Goal: Task Accomplishment & Management: Manage account settings

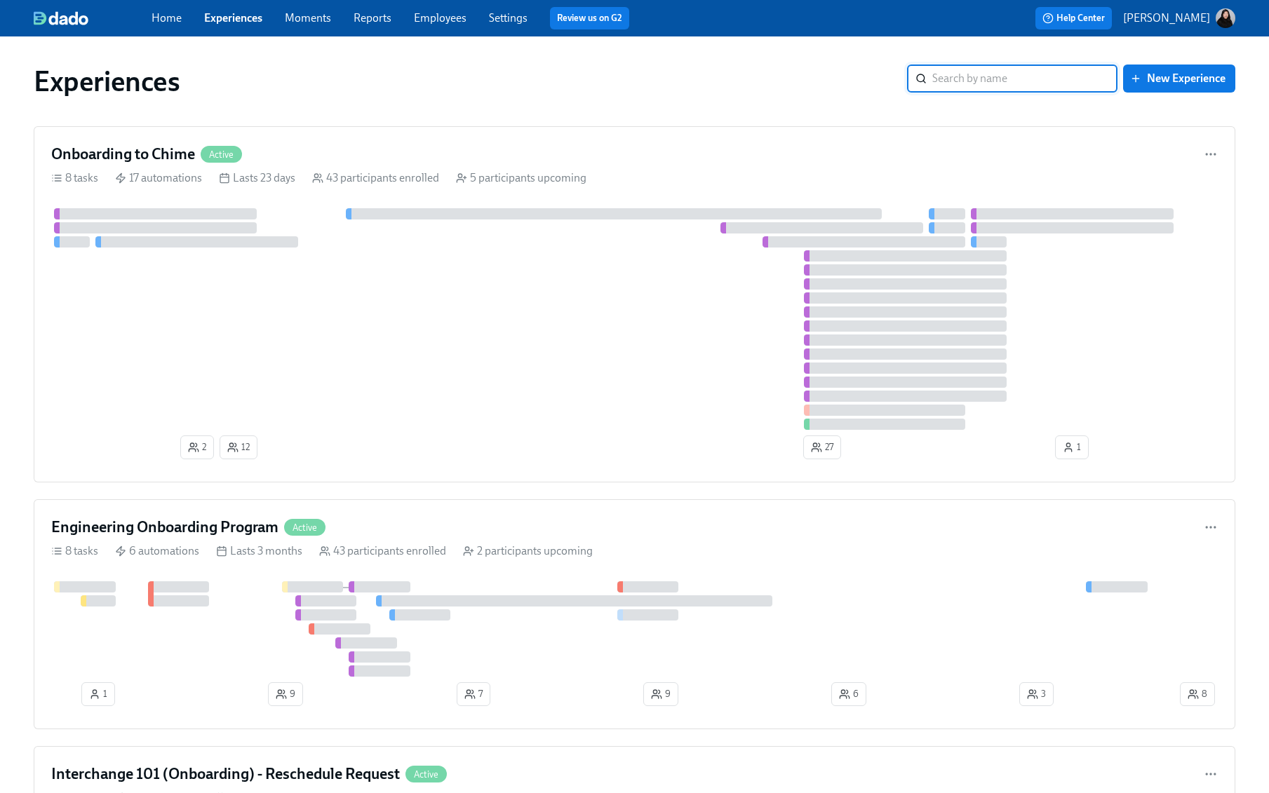
click at [449, 8] on div "Home Experiences Moments Reports Employees Settings Review us on G2" at bounding box center [423, 18] width 542 height 22
click at [445, 20] on link "Employees" at bounding box center [440, 17] width 53 height 13
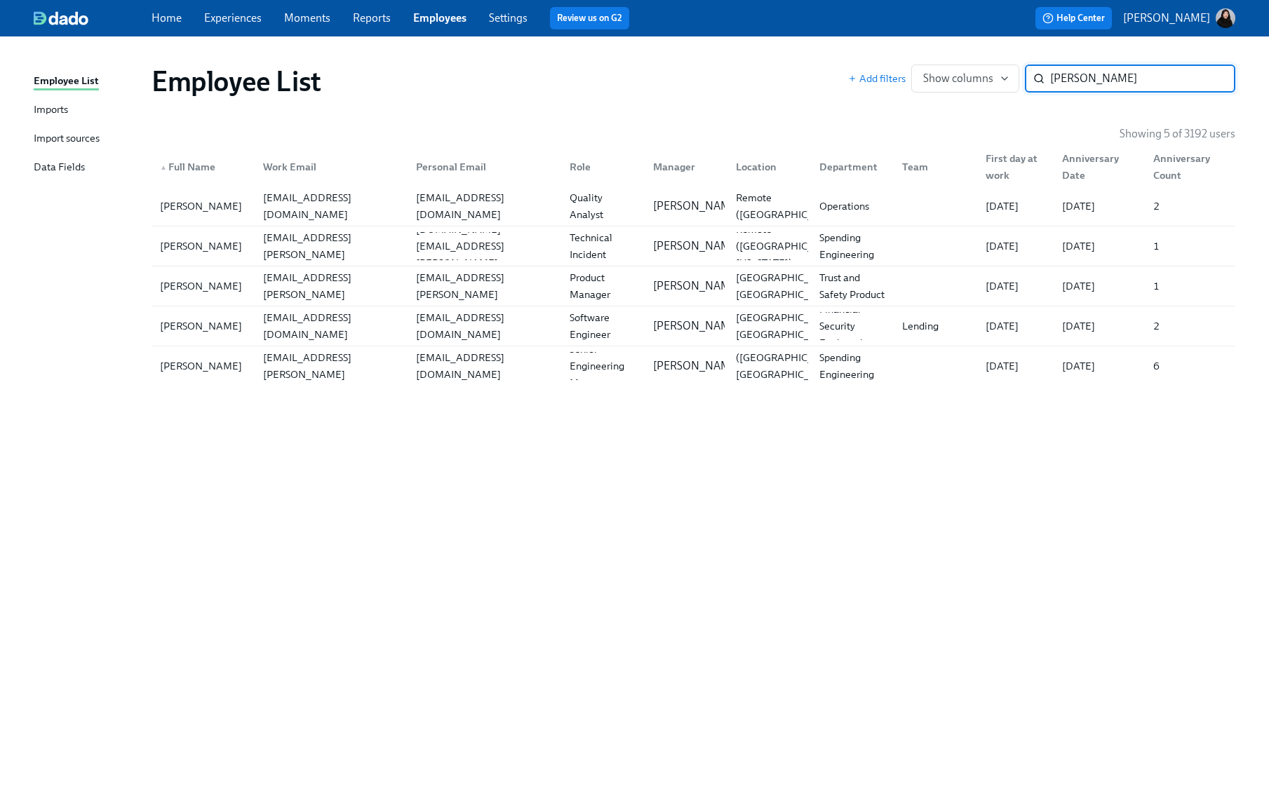
type input "joshua"
click at [223, 8] on div "Home Experiences Moments Reports Employees Settings Review us on G2" at bounding box center [423, 18] width 542 height 22
click at [221, 13] on link "Experiences" at bounding box center [233, 17] width 58 height 13
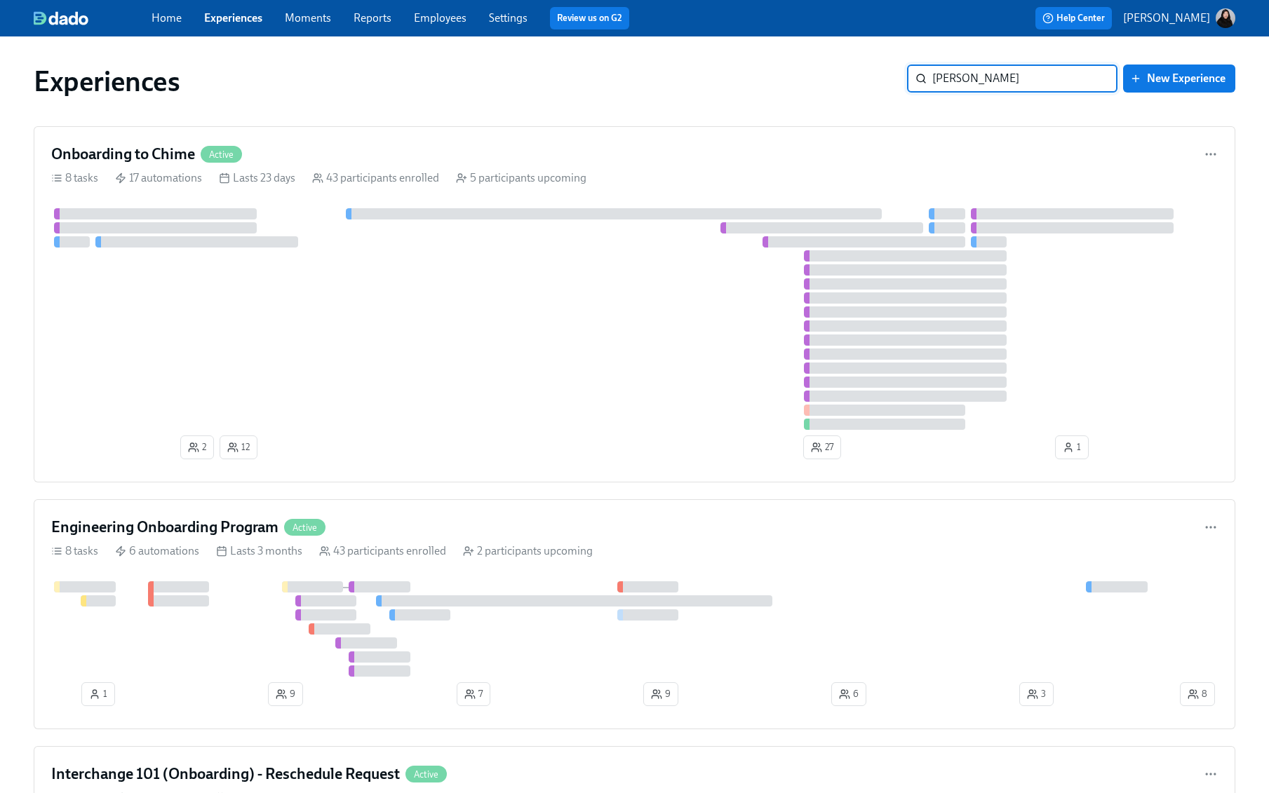
type input "Juan Lucena"
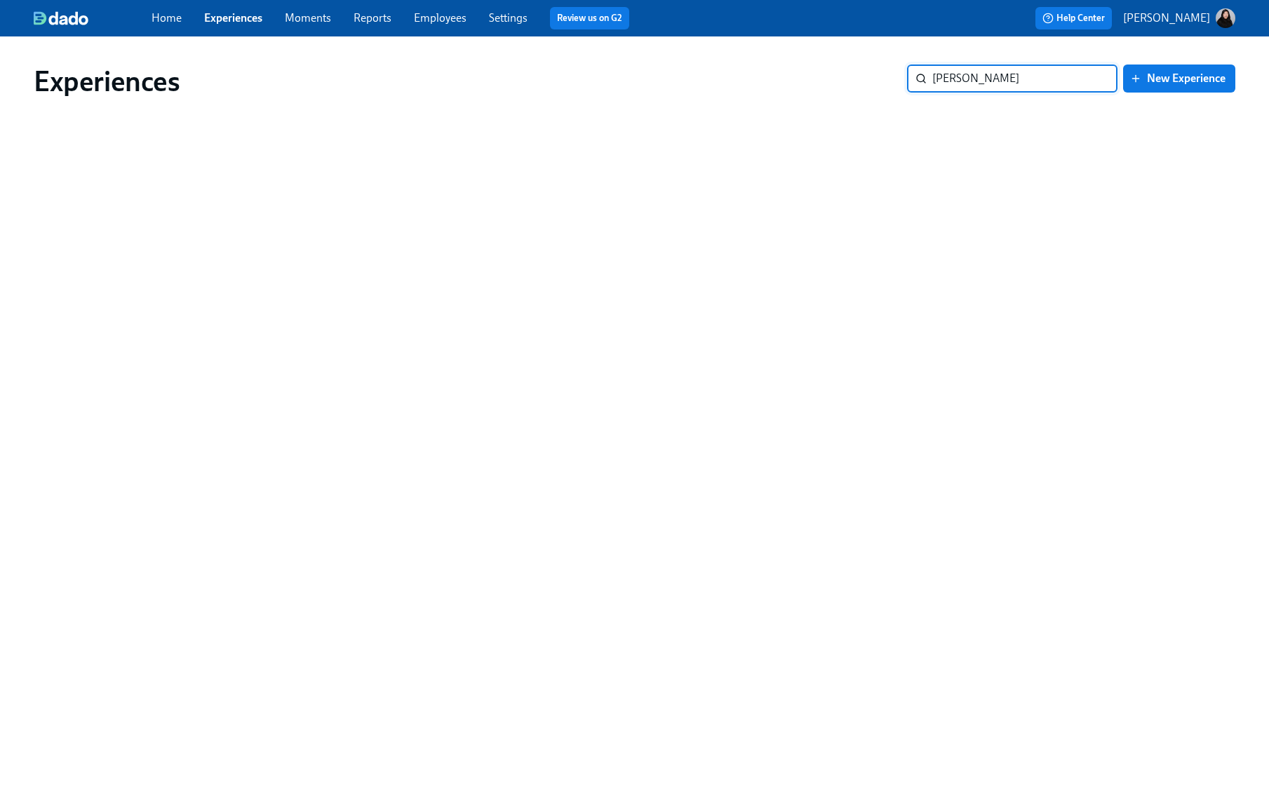
click at [454, 25] on span "Employees" at bounding box center [440, 18] width 53 height 15
click at [447, 24] on link "Employees" at bounding box center [440, 17] width 53 height 13
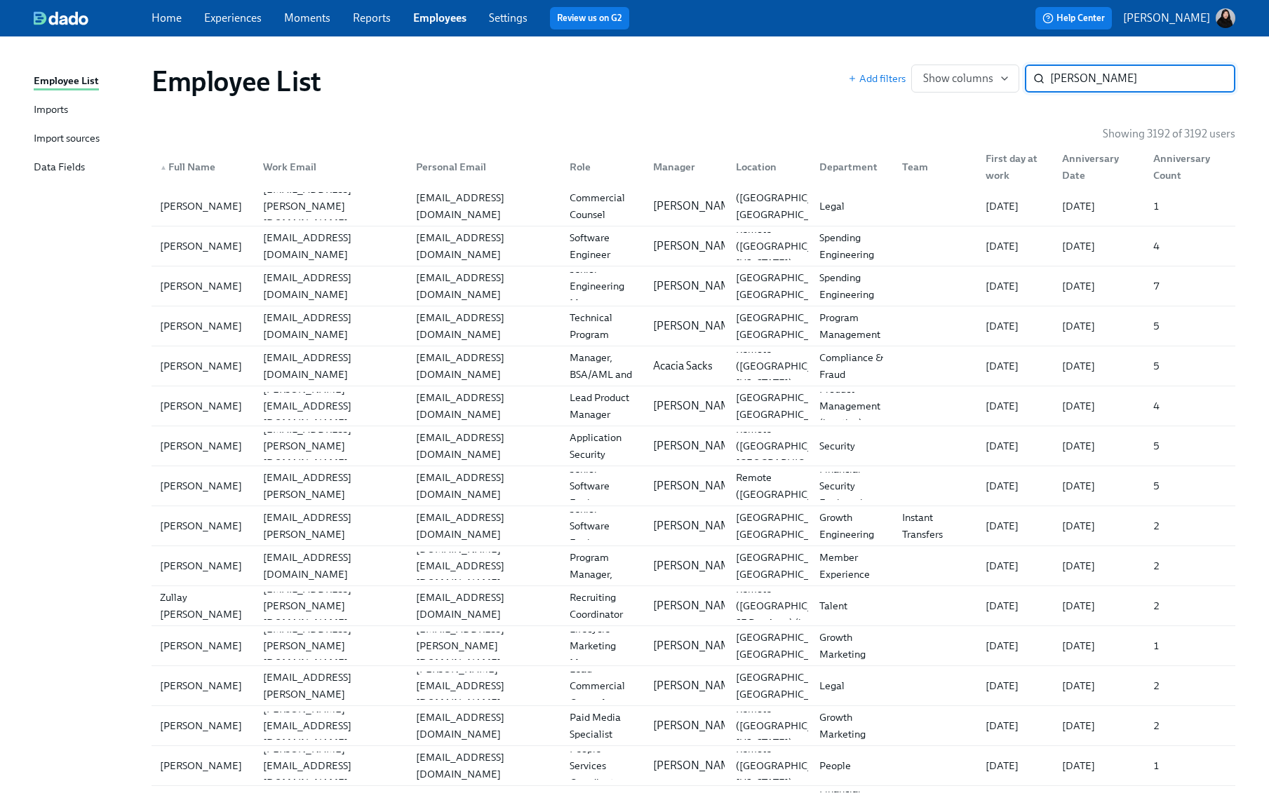
type input "Juan Lucena"
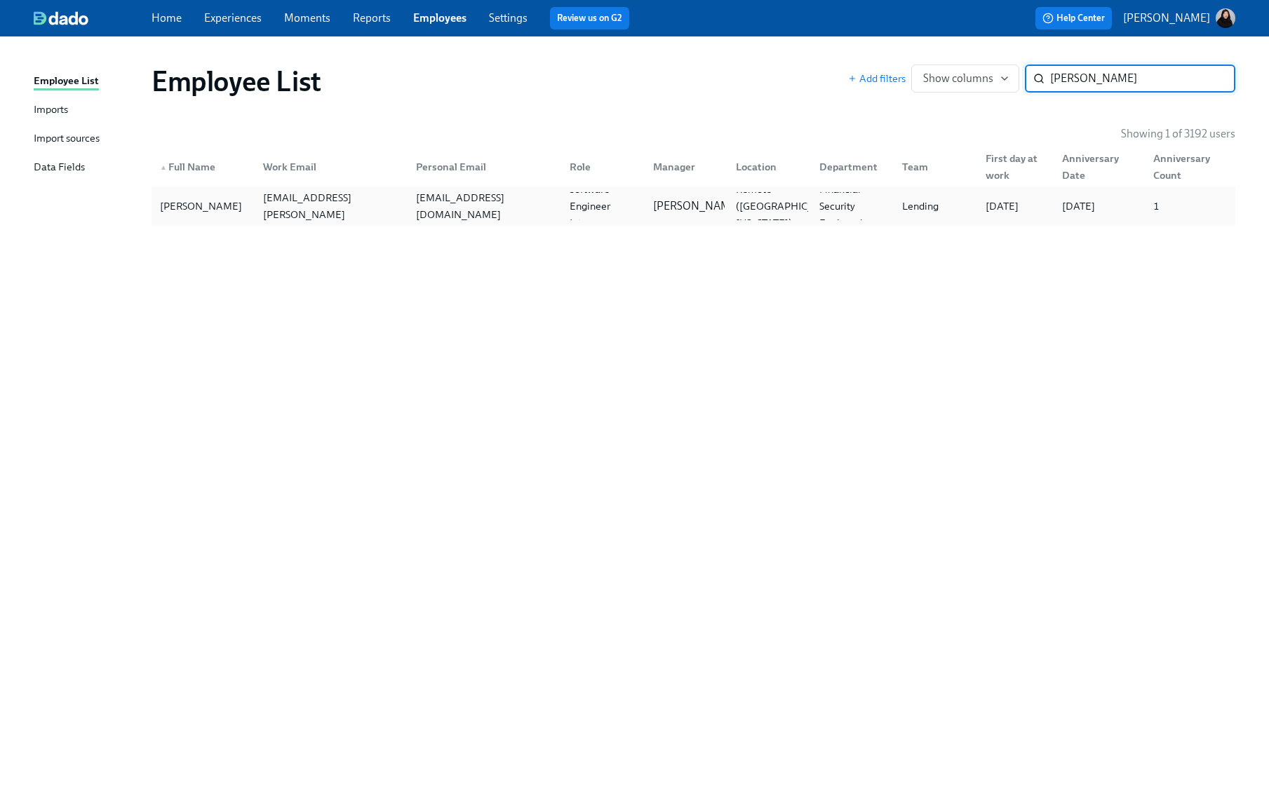
click at [518, 209] on div "juanlucena2026@gmail.com" at bounding box center [484, 206] width 148 height 34
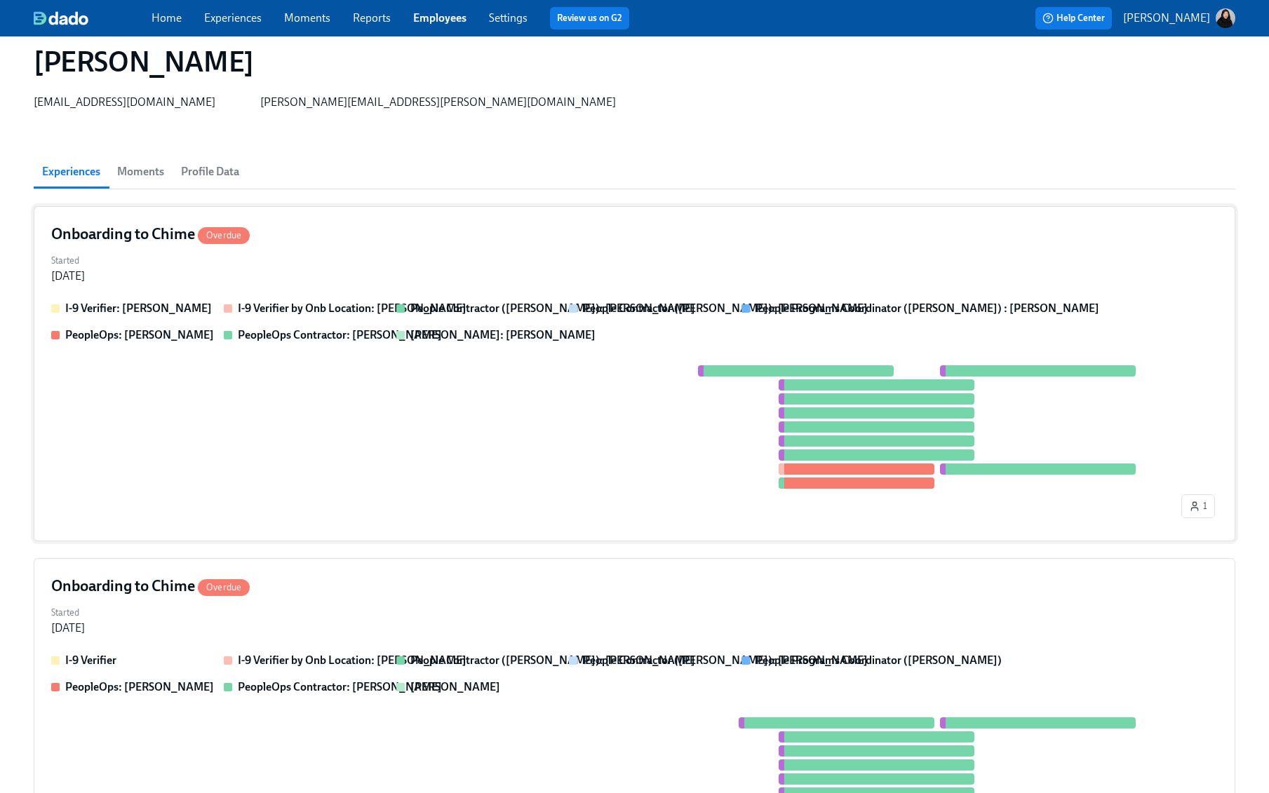
scroll to position [40, 0]
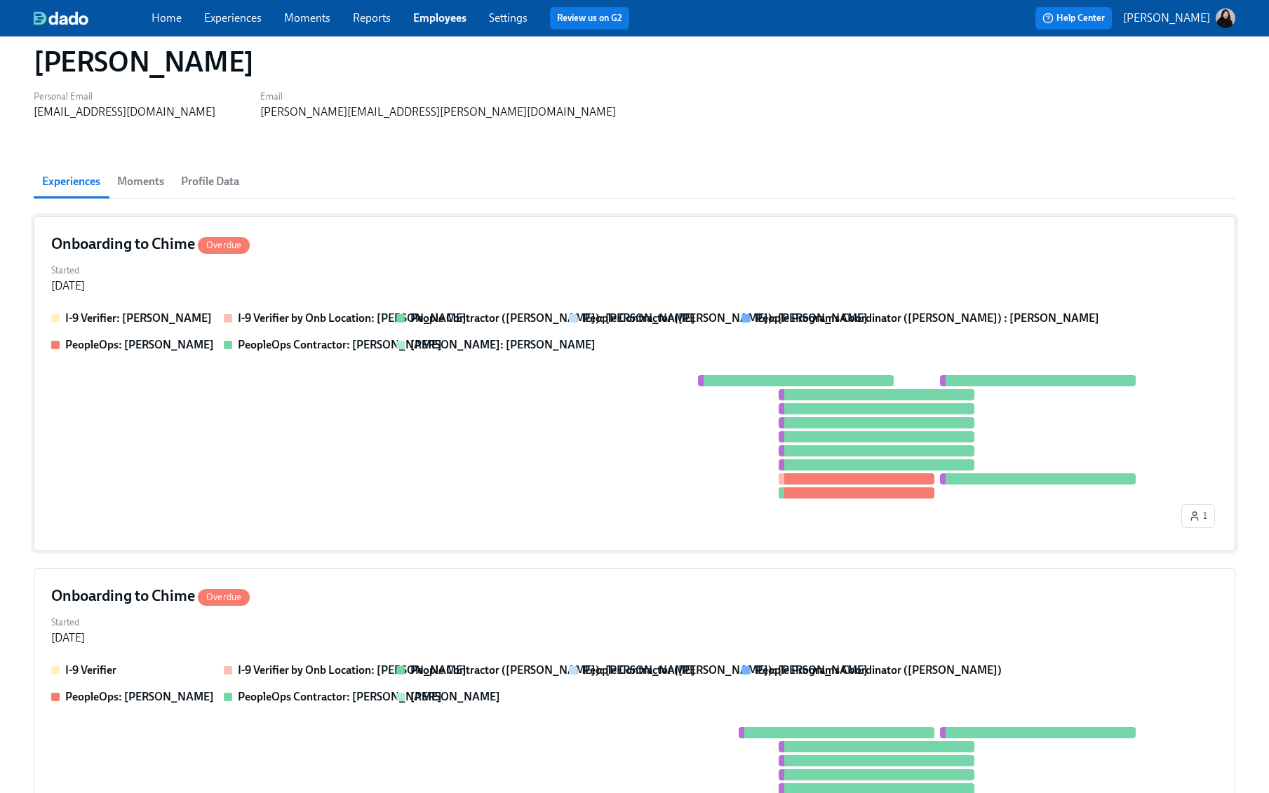
click at [304, 426] on div at bounding box center [614, 436] width 1127 height 123
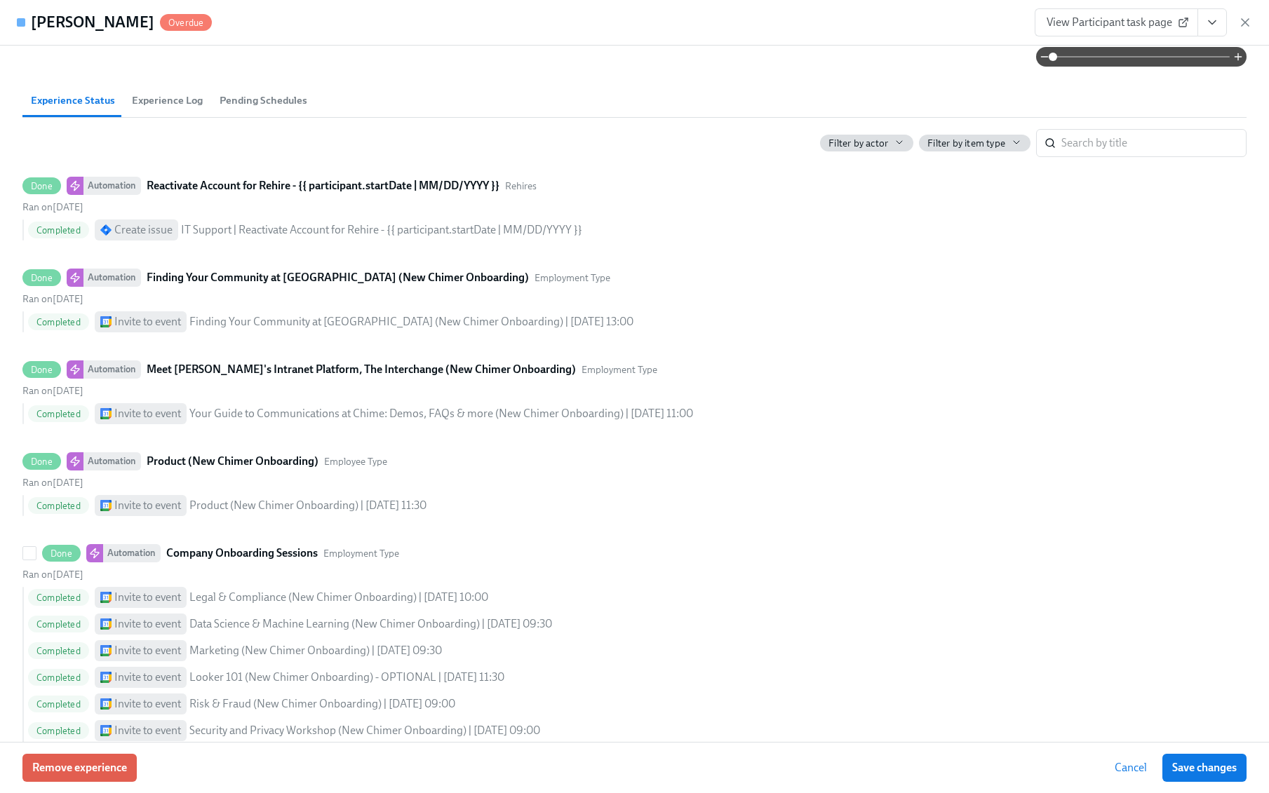
scroll to position [0, 0]
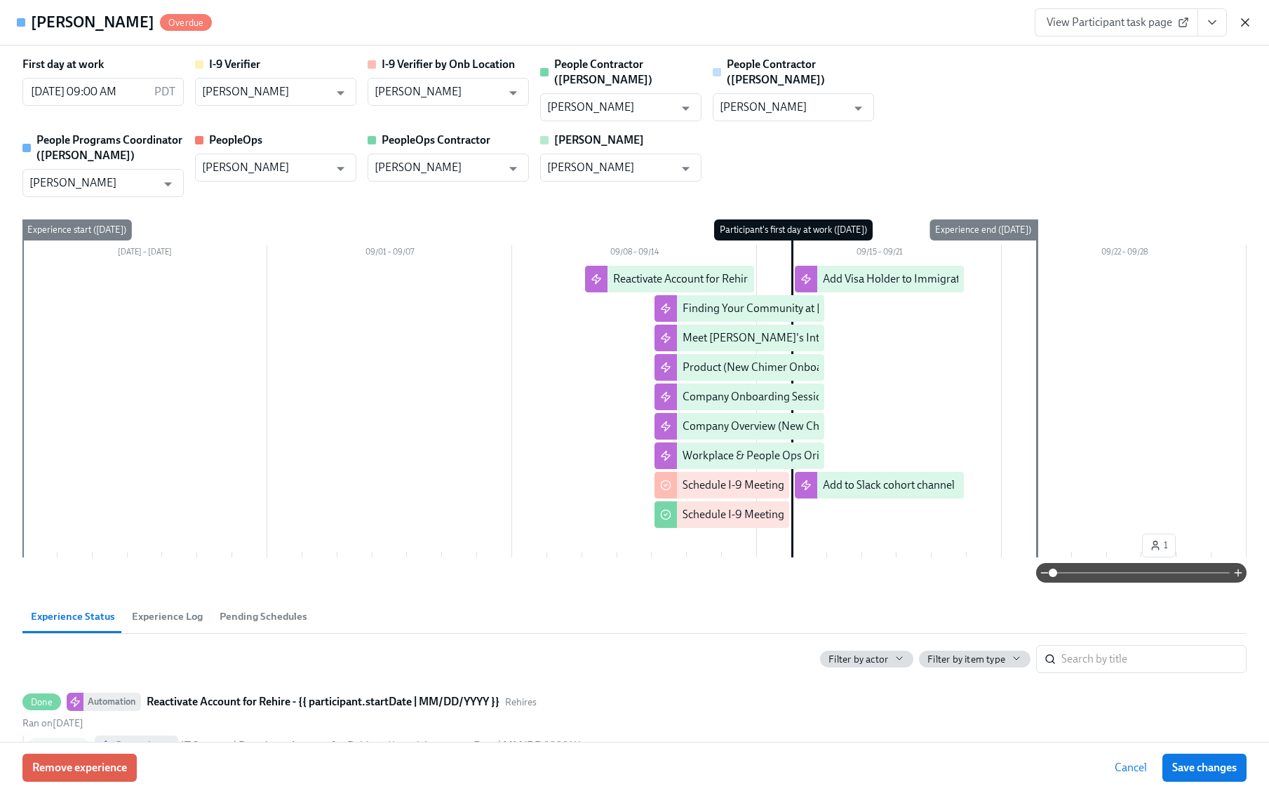
click at [1246, 16] on icon "button" at bounding box center [1245, 22] width 14 height 14
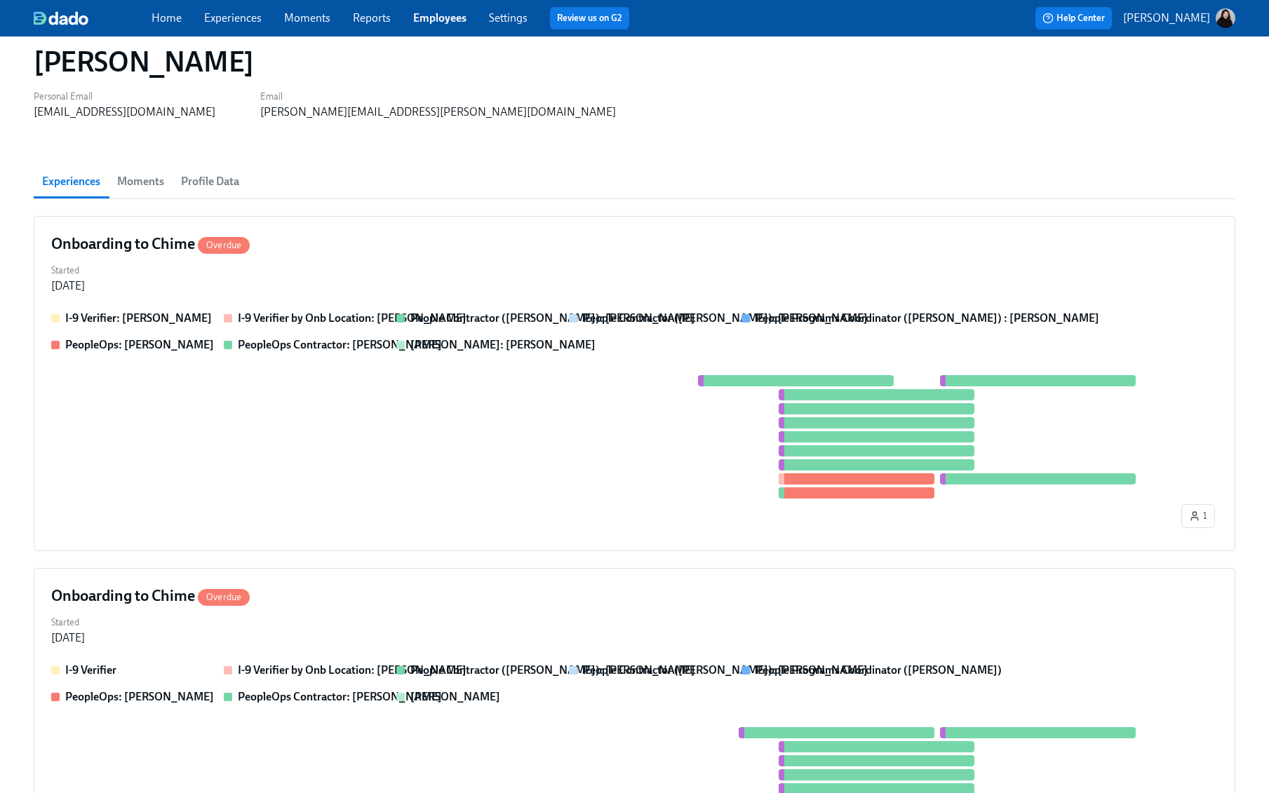
click at [441, 18] on link "Employees" at bounding box center [439, 17] width 53 height 13
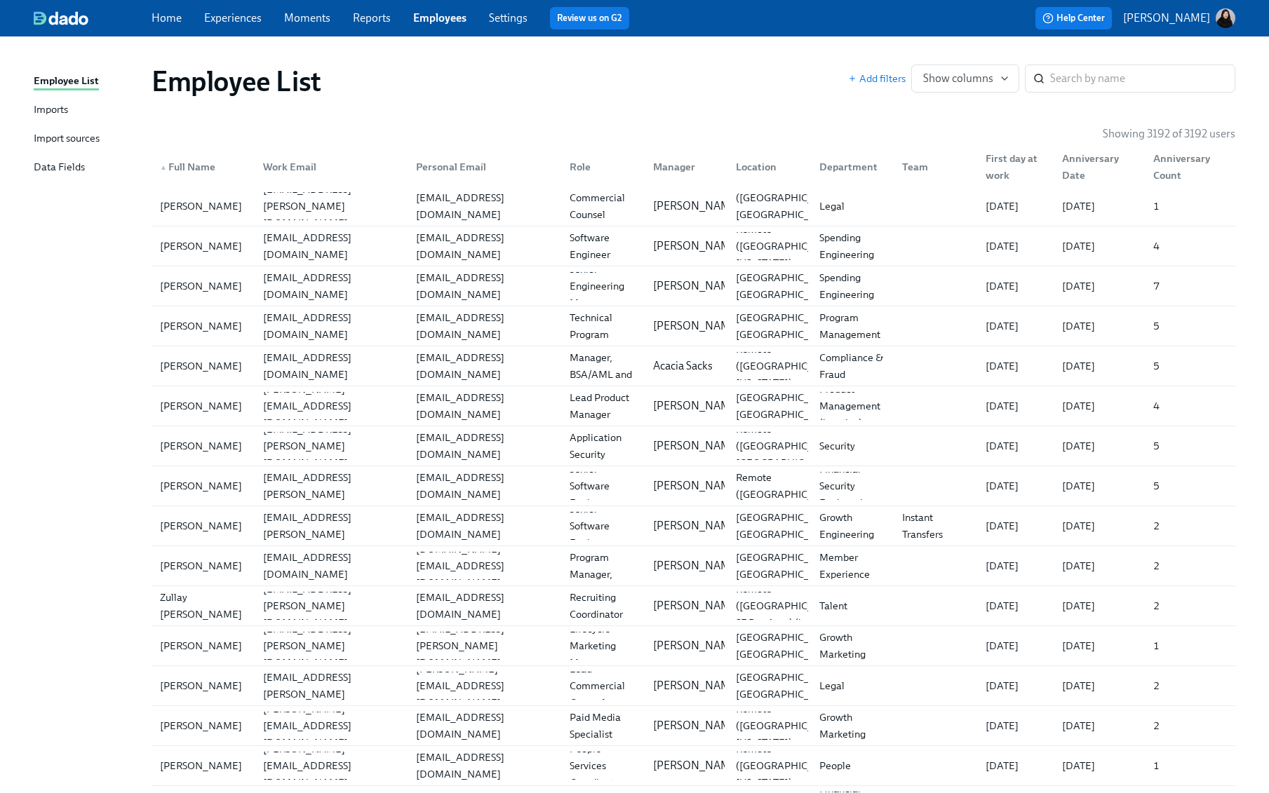
click at [82, 109] on link "Imports" at bounding box center [87, 111] width 107 height 18
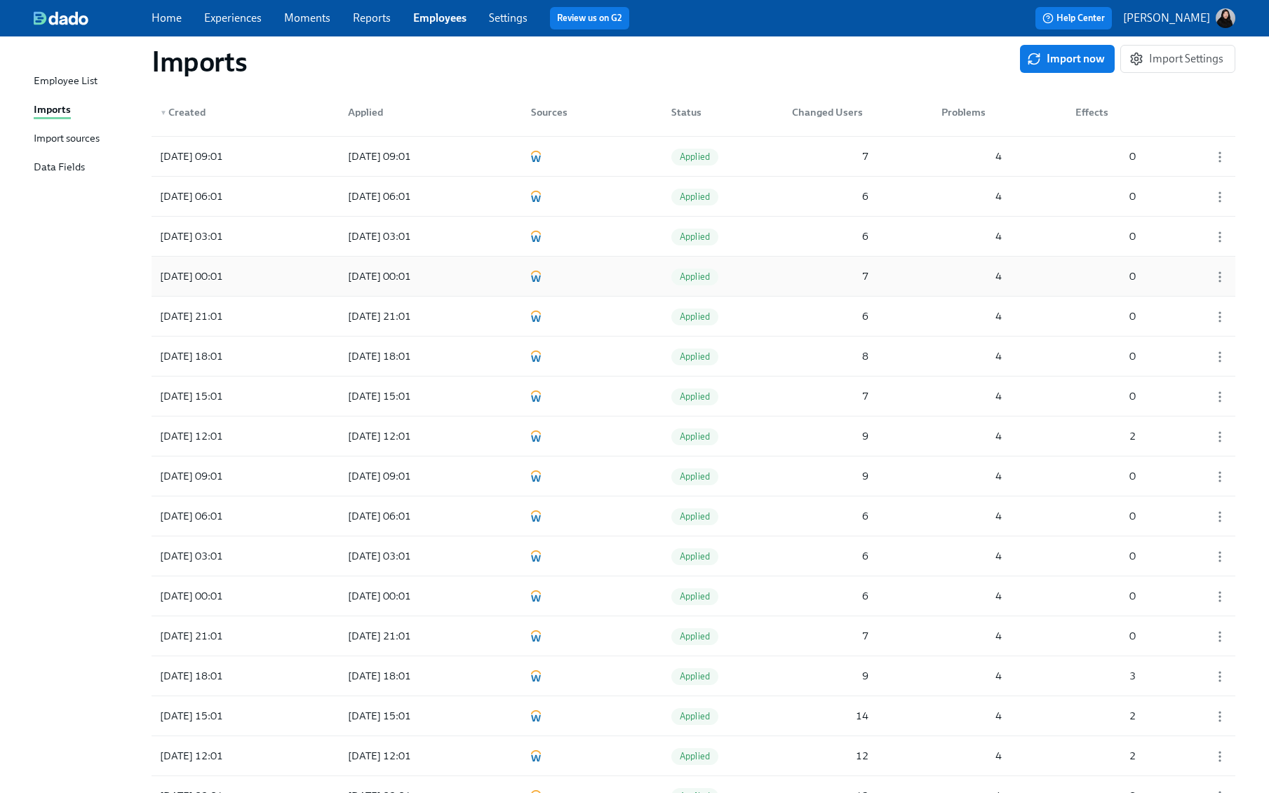
scroll to position [6970, 0]
click at [261, 307] on div "2025/08/28 21:01" at bounding box center [217, 315] width 126 height 28
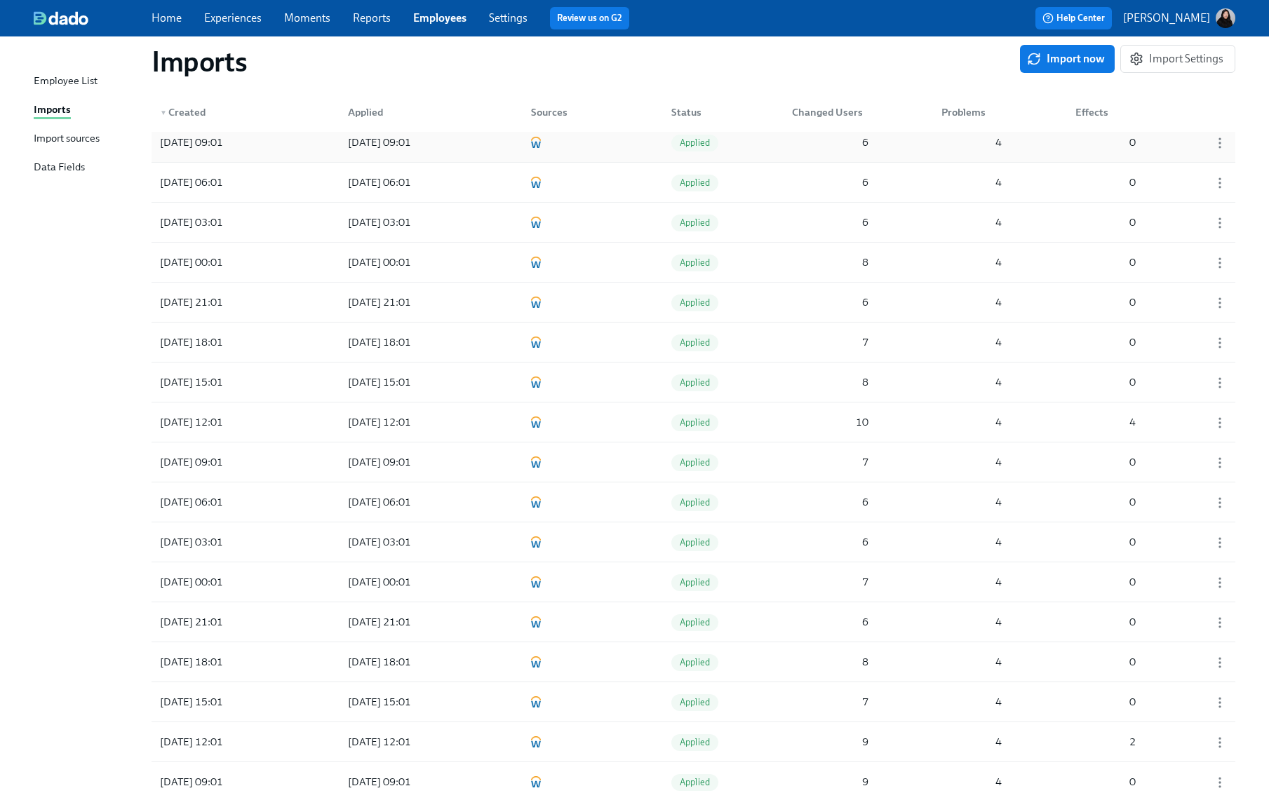
scroll to position [7033, 0]
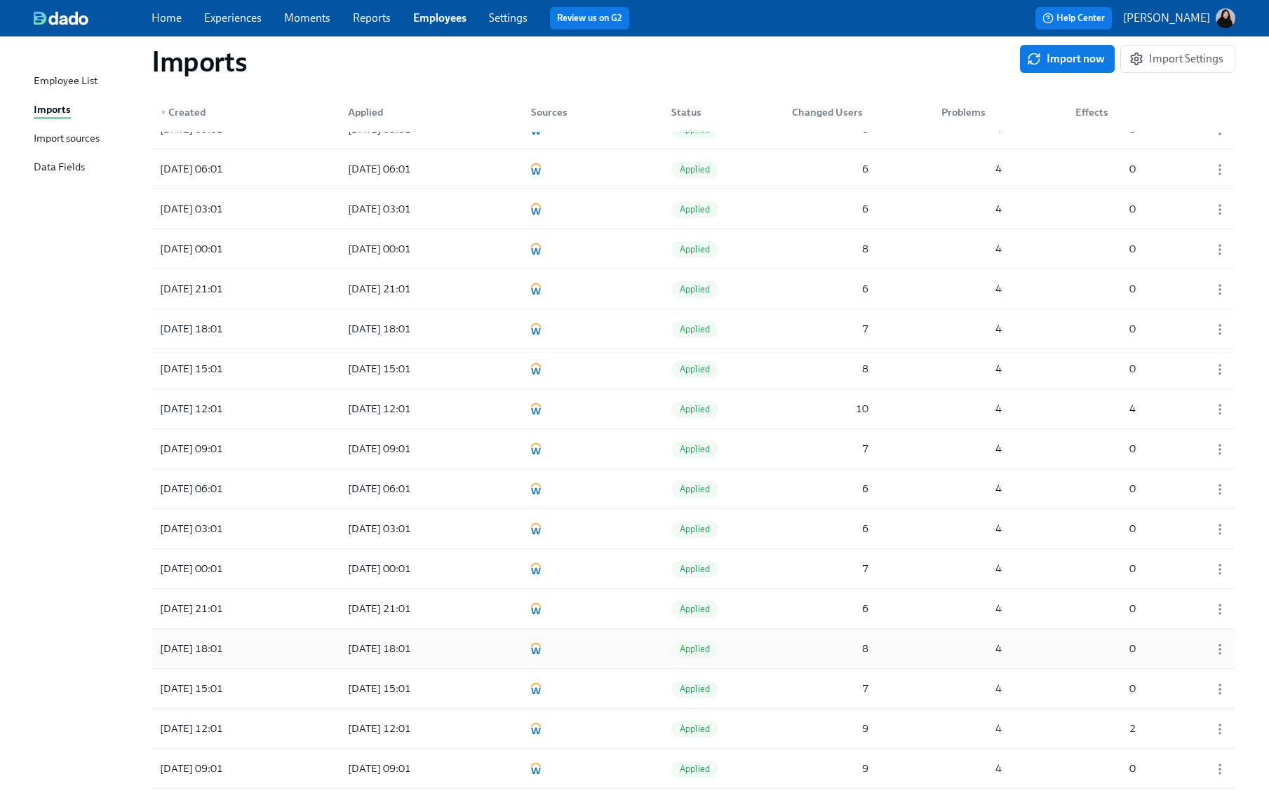
click at [229, 640] on div "2025/08/28 18:01" at bounding box center [191, 648] width 74 height 17
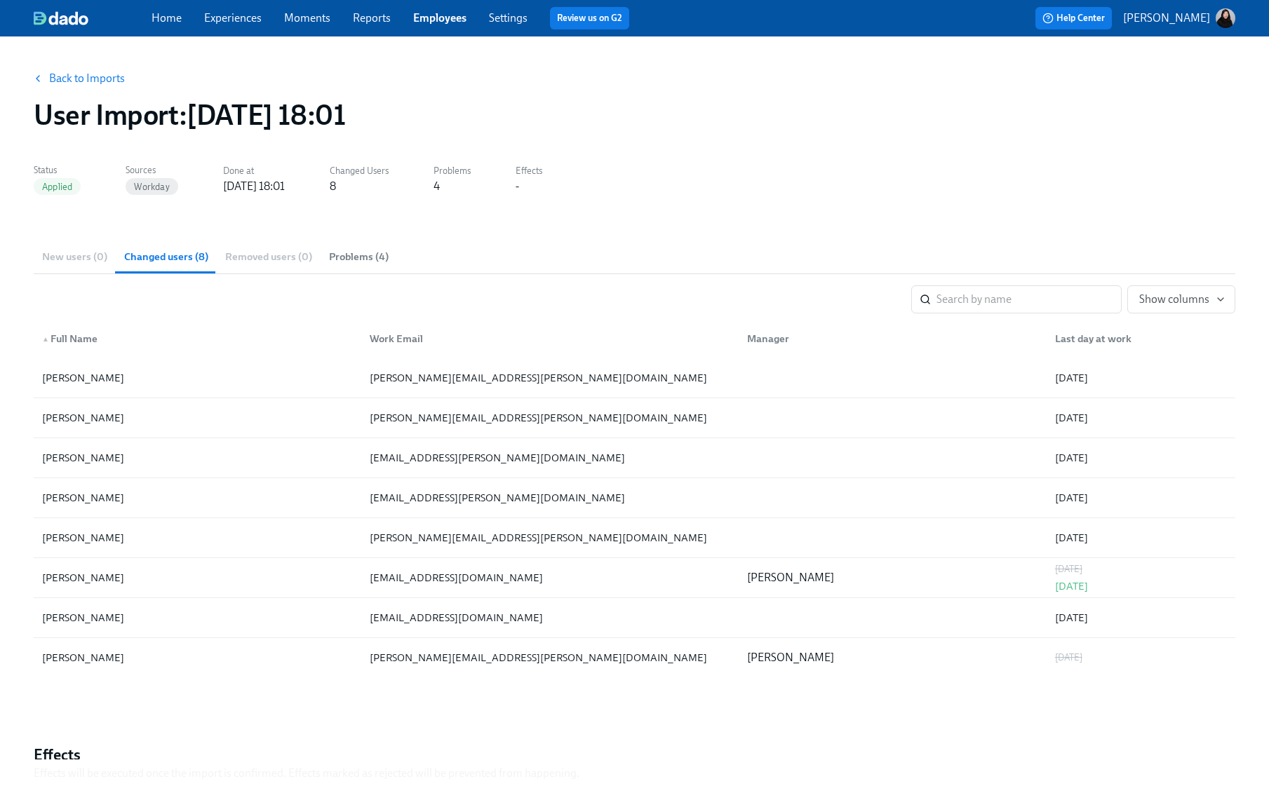
click at [365, 267] on button "Problems (4)" at bounding box center [359, 257] width 76 height 34
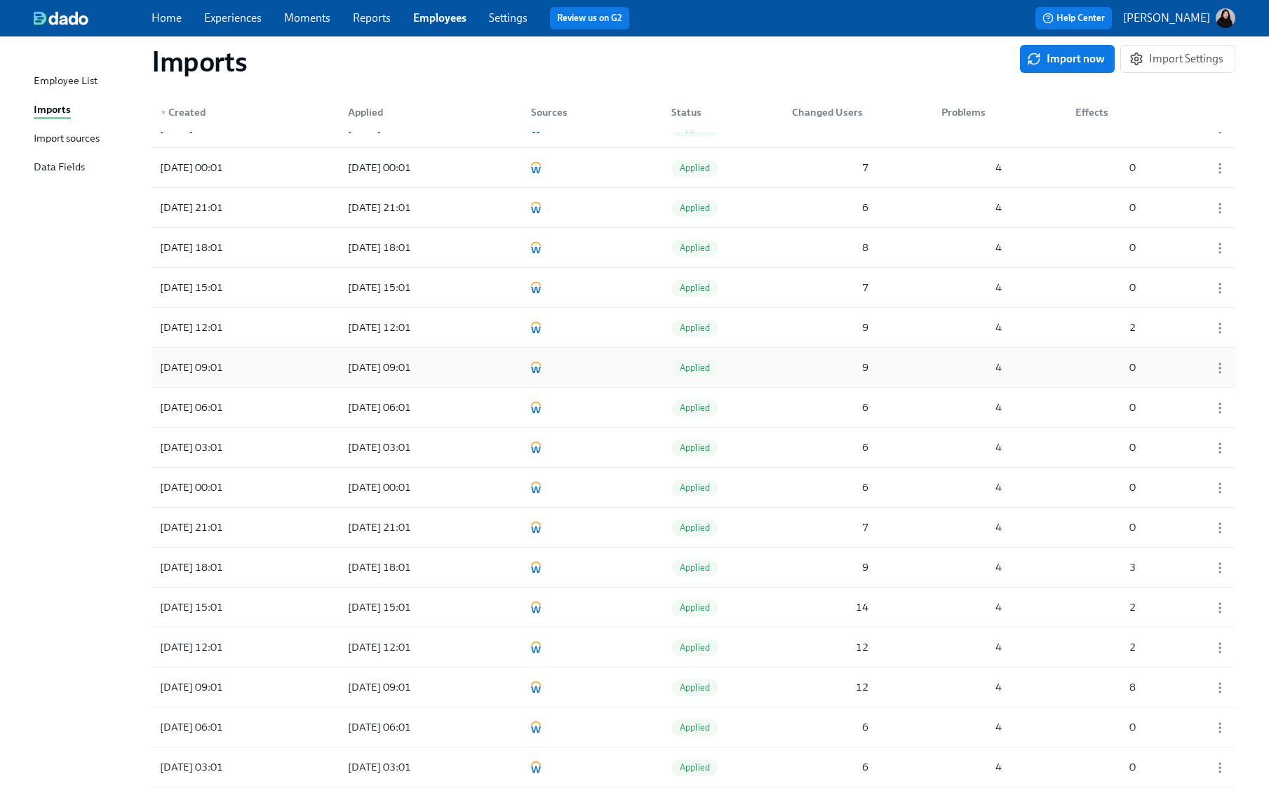
scroll to position [7069, 0]
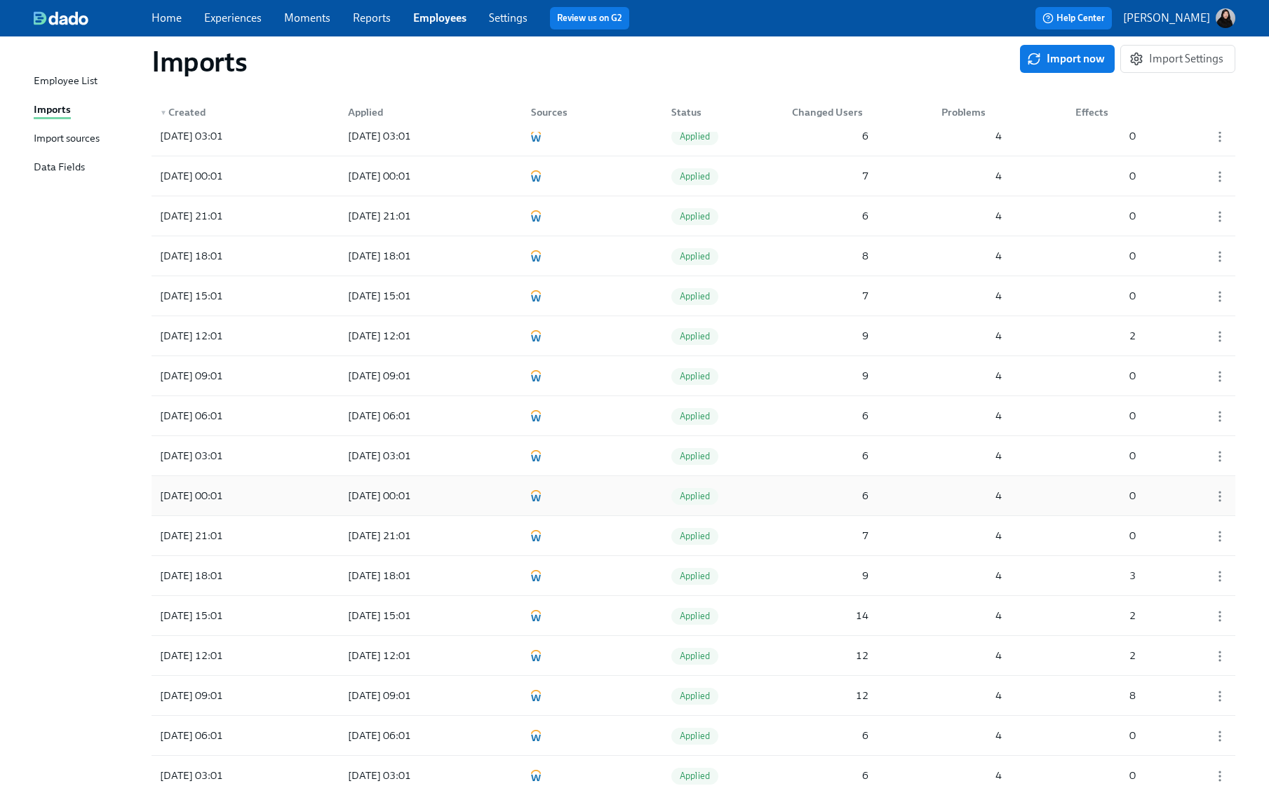
click at [282, 496] on div "2025/08/28 00:01 2025/08/28 00:01 Applied 6 4 0" at bounding box center [694, 495] width 1084 height 39
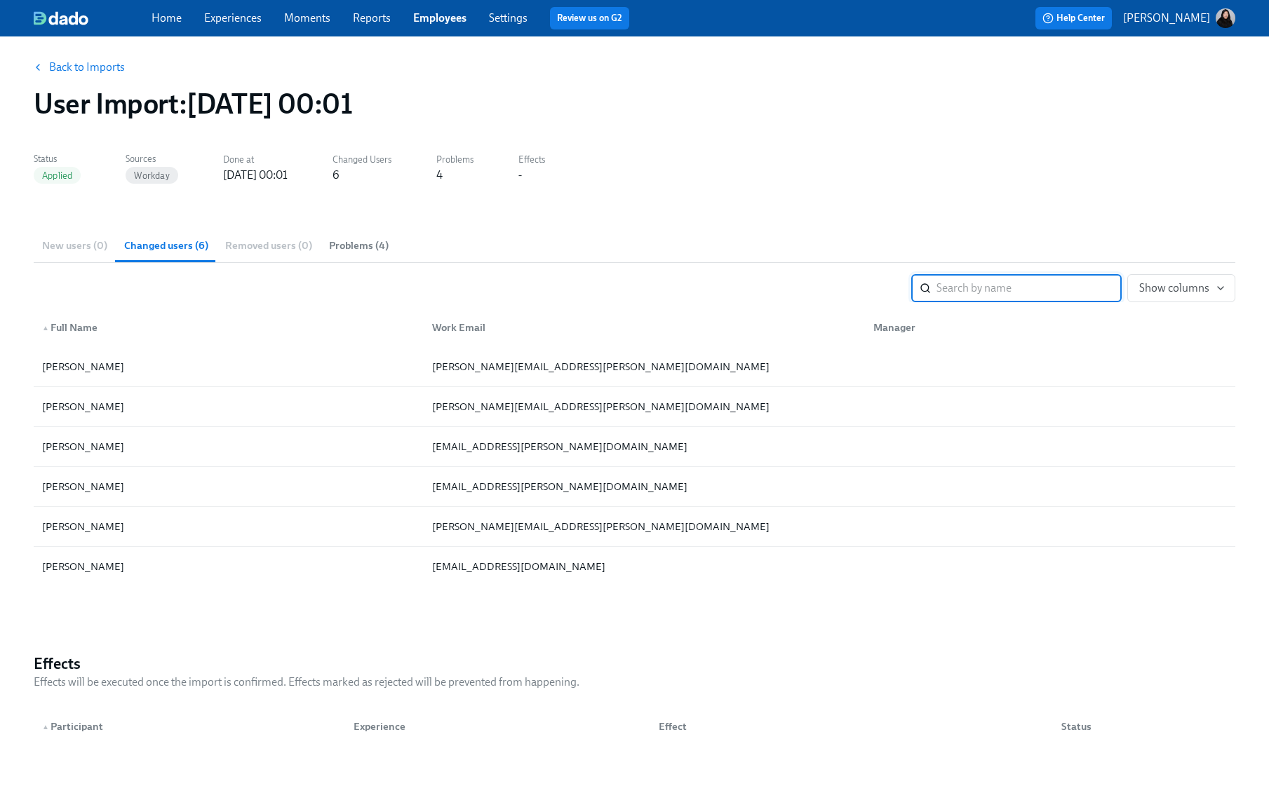
scroll to position [17, 0]
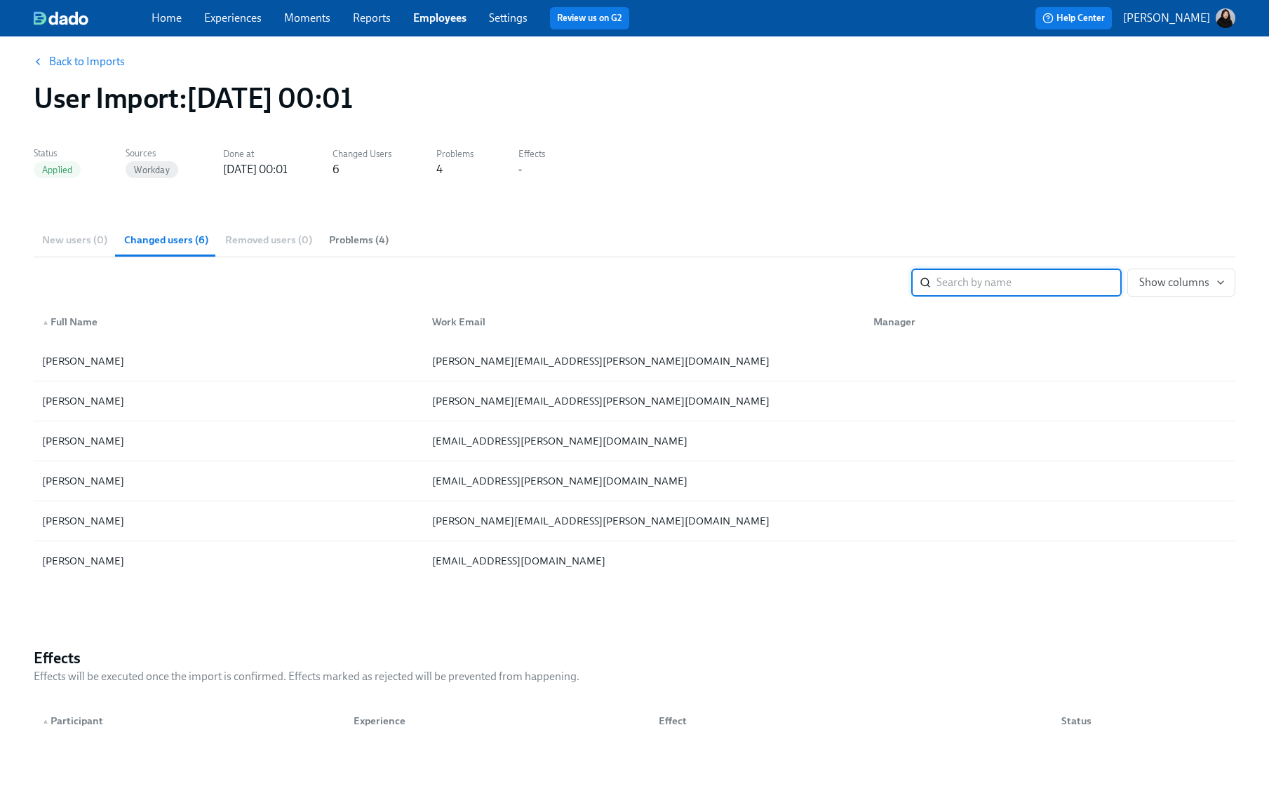
click at [62, 61] on link "Back to Imports" at bounding box center [87, 62] width 76 height 14
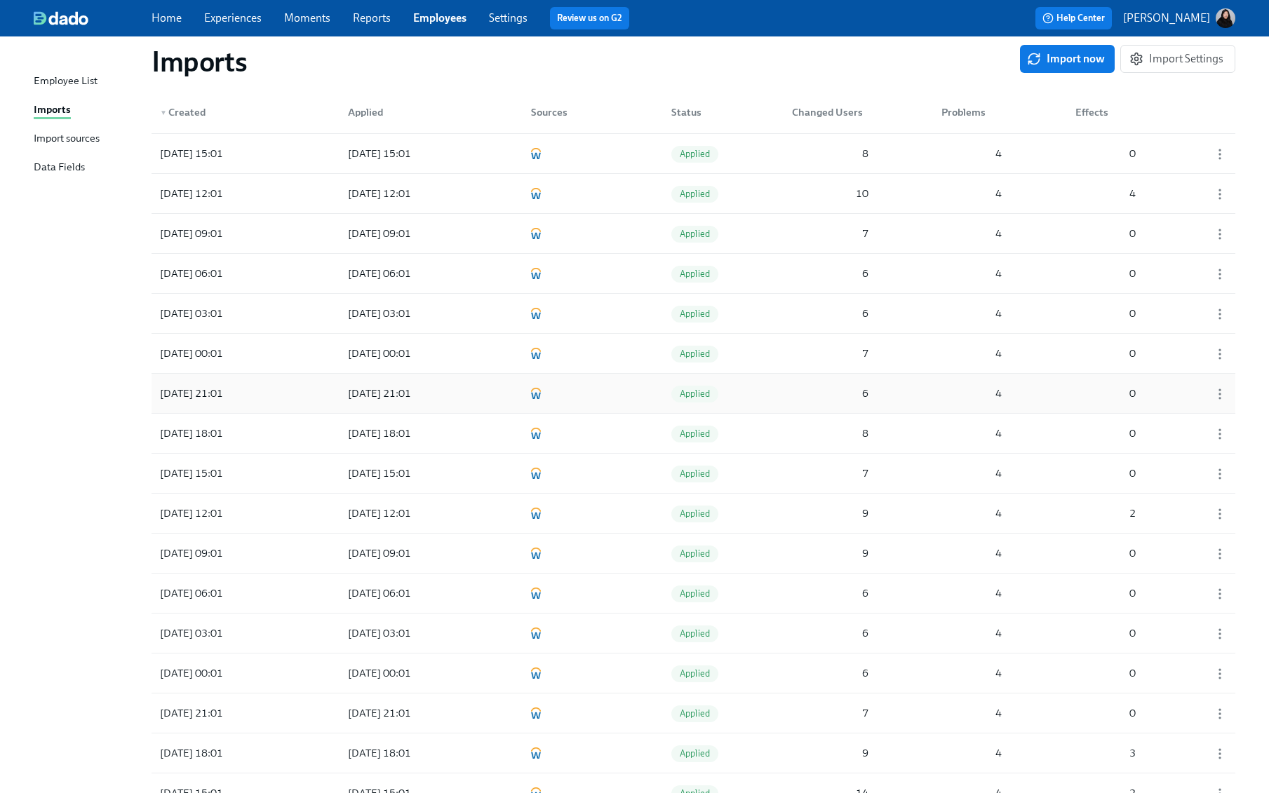
scroll to position [6908, 0]
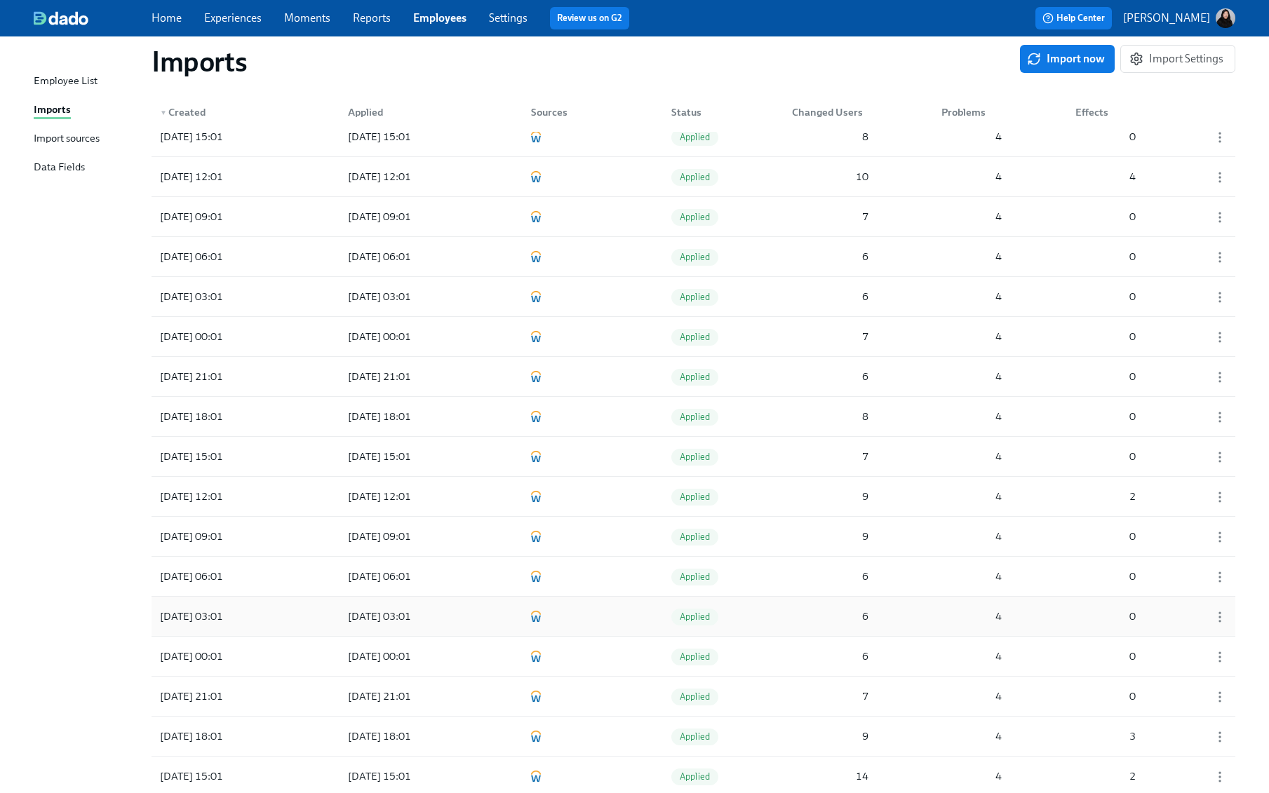
click at [229, 608] on div "2025/08/28 03:01" at bounding box center [191, 616] width 74 height 17
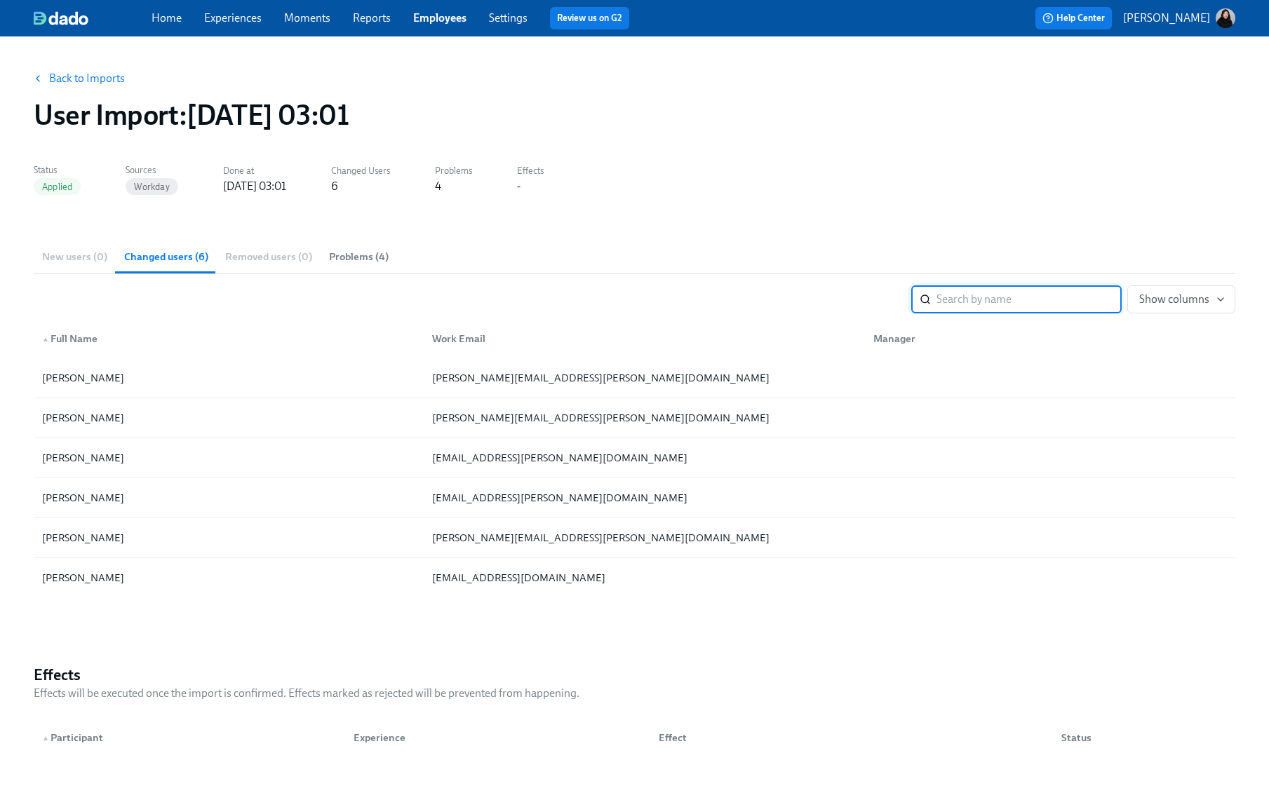
click at [63, 68] on button "Back to Imports" at bounding box center [79, 79] width 109 height 28
click at [111, 75] on link "Back to Imports" at bounding box center [87, 79] width 76 height 14
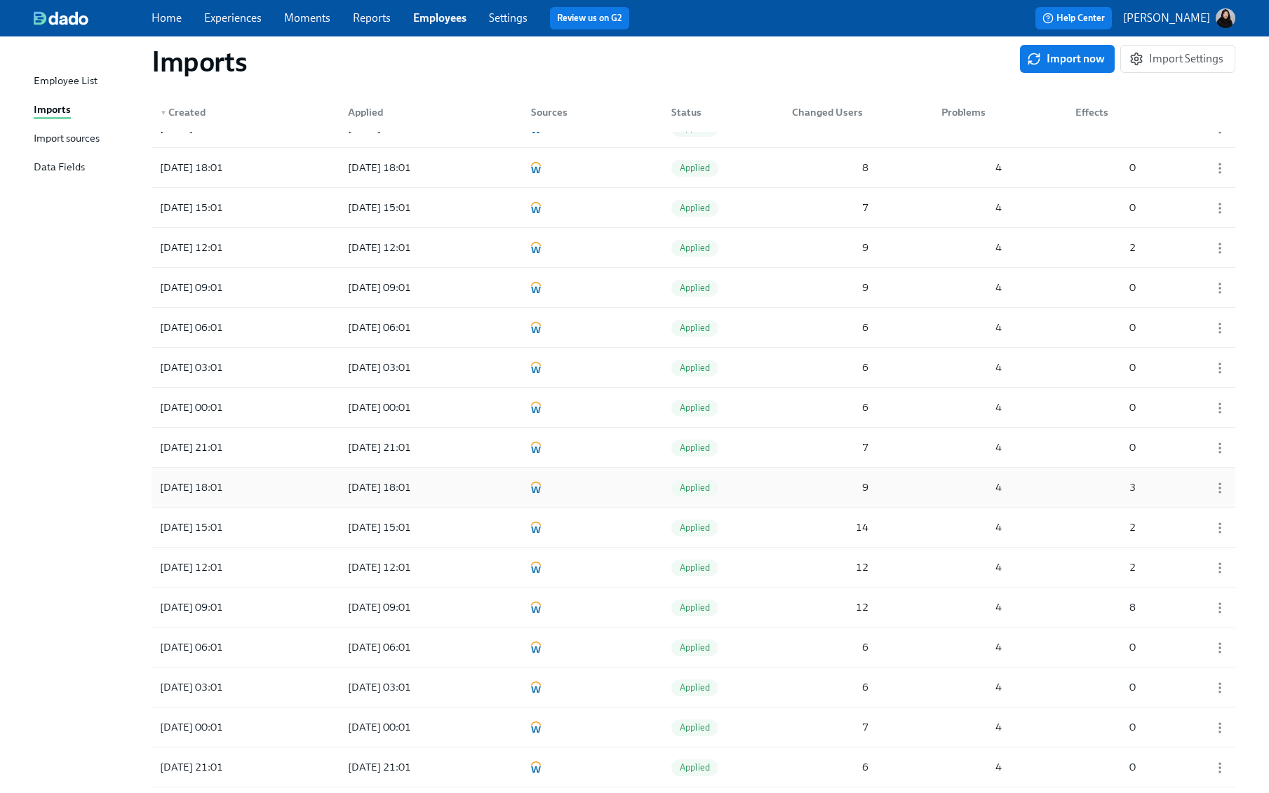
scroll to position [7163, 0]
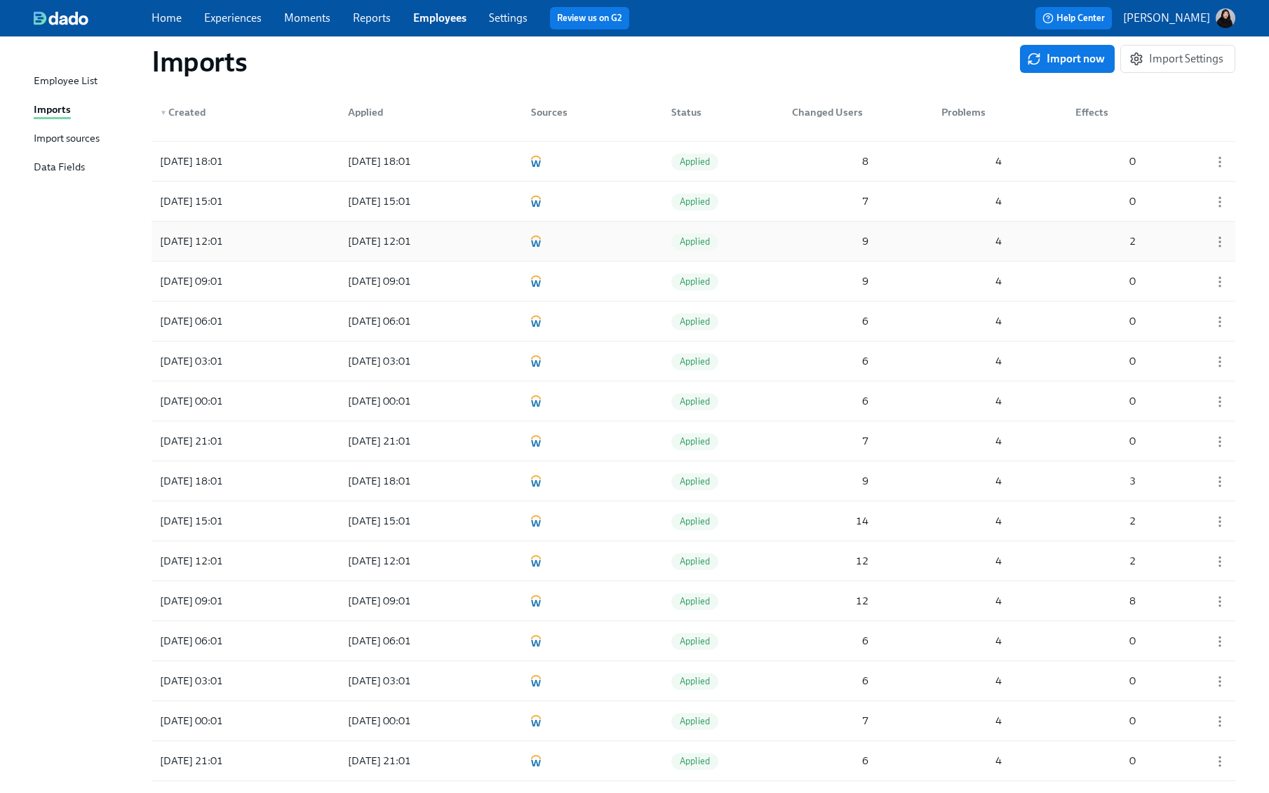
click at [391, 227] on div "2025/08/28 12:01" at bounding box center [400, 241] width 126 height 28
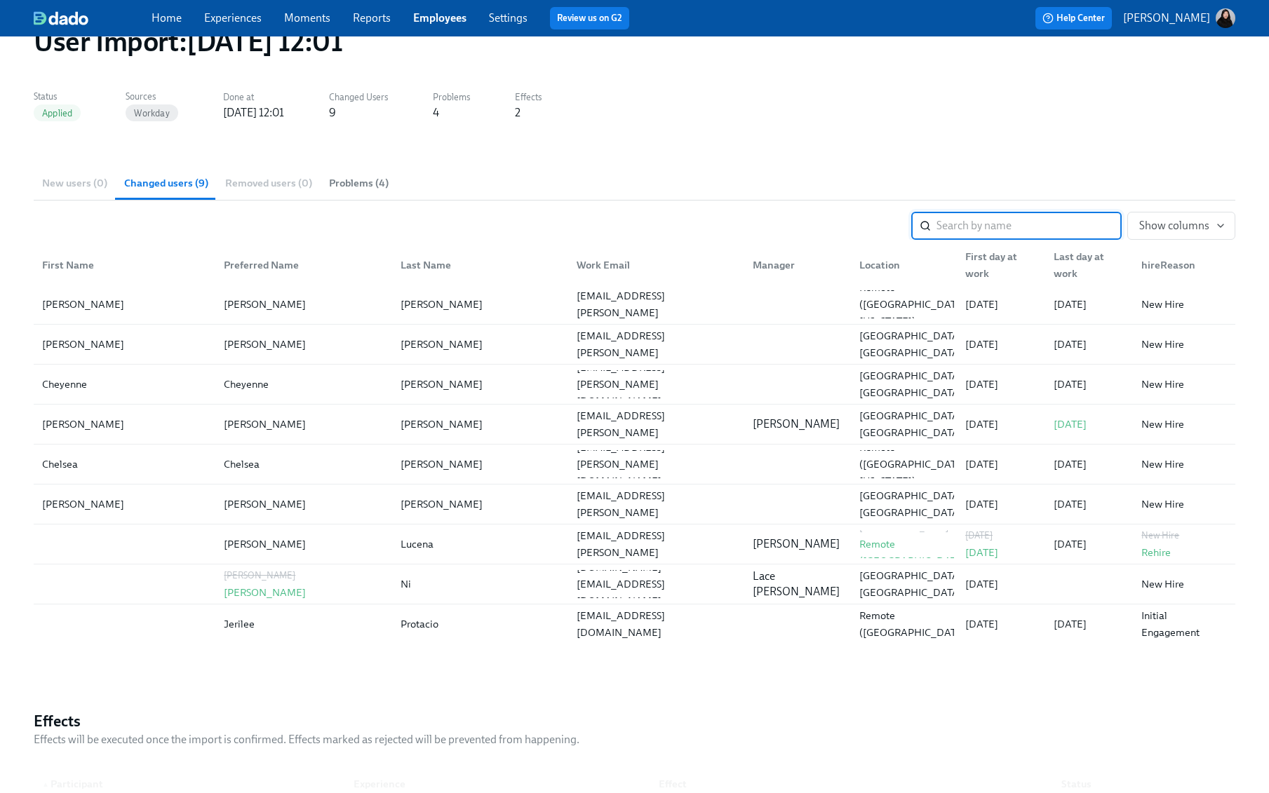
scroll to position [76, 0]
click at [492, 551] on div "Lucena" at bounding box center [477, 542] width 176 height 28
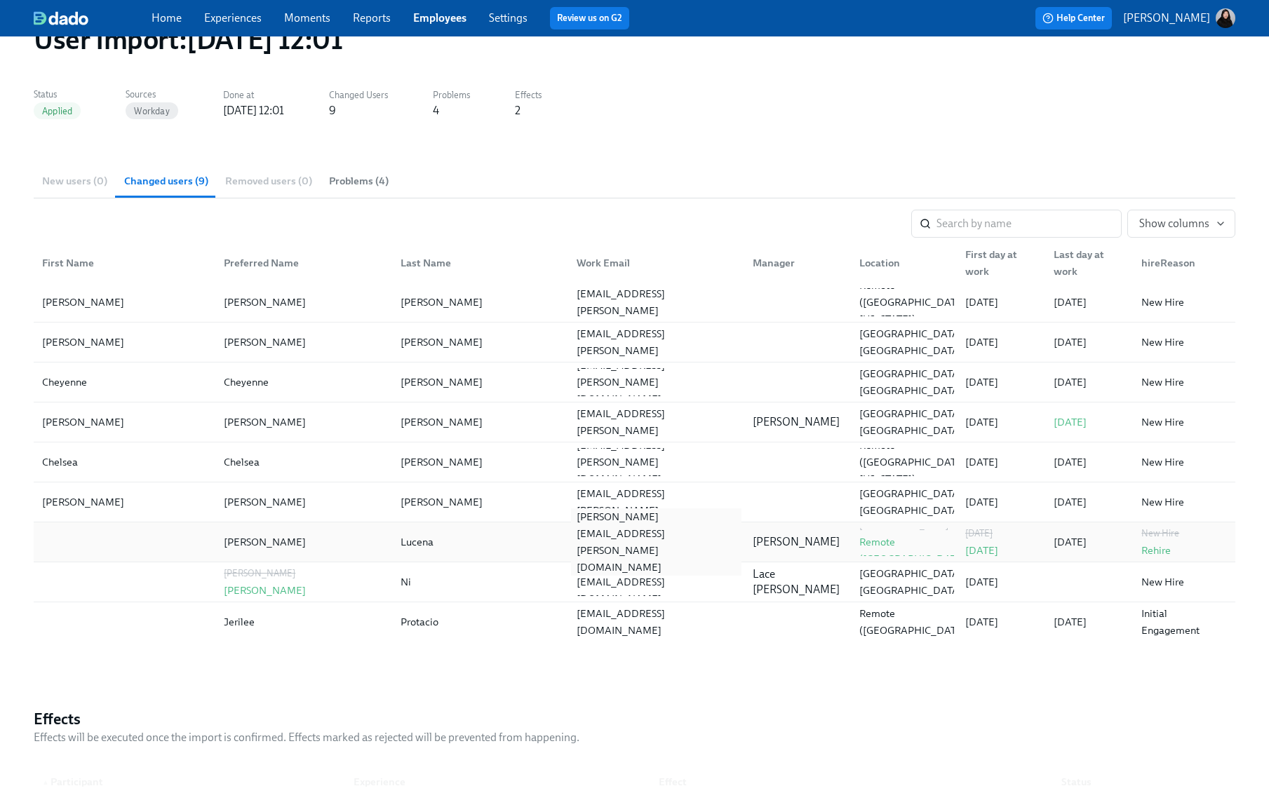
click at [657, 546] on div "juan.lucena@chime.com" at bounding box center [656, 542] width 159 height 67
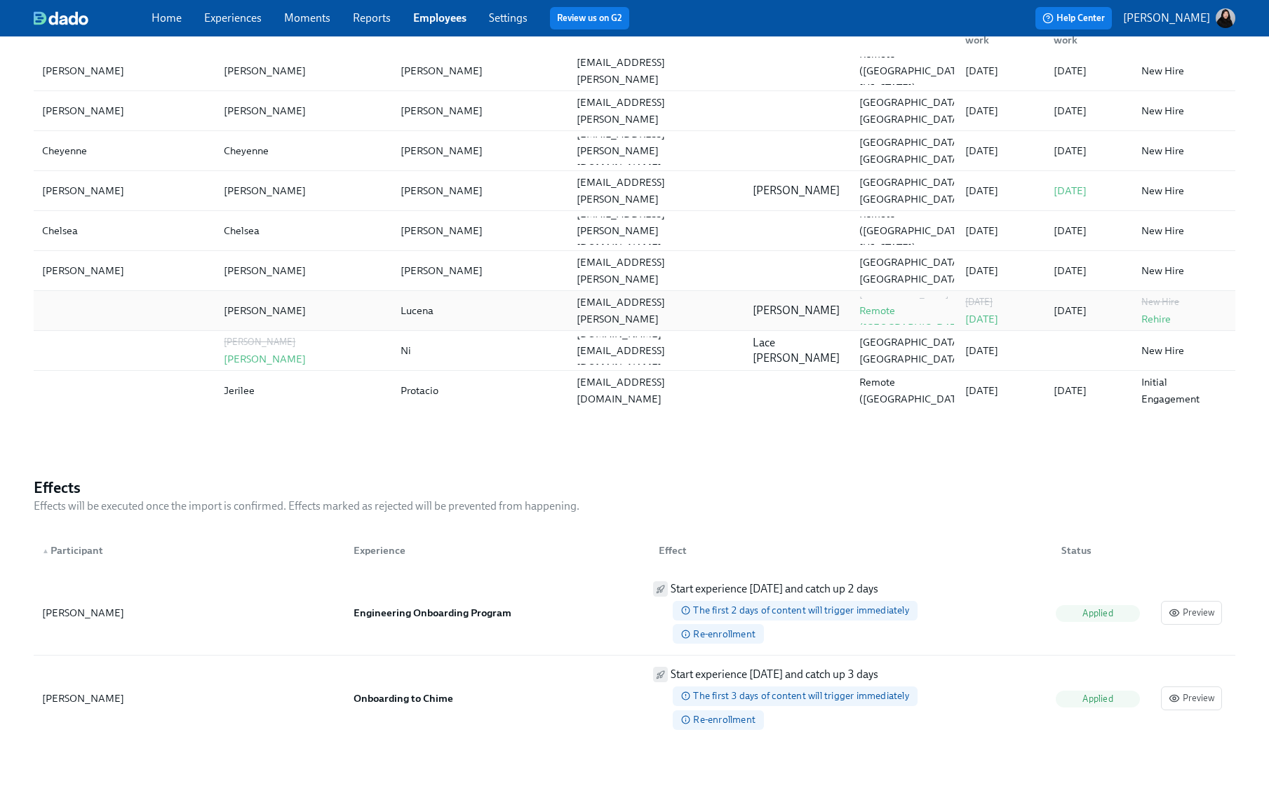
scroll to position [377, 0]
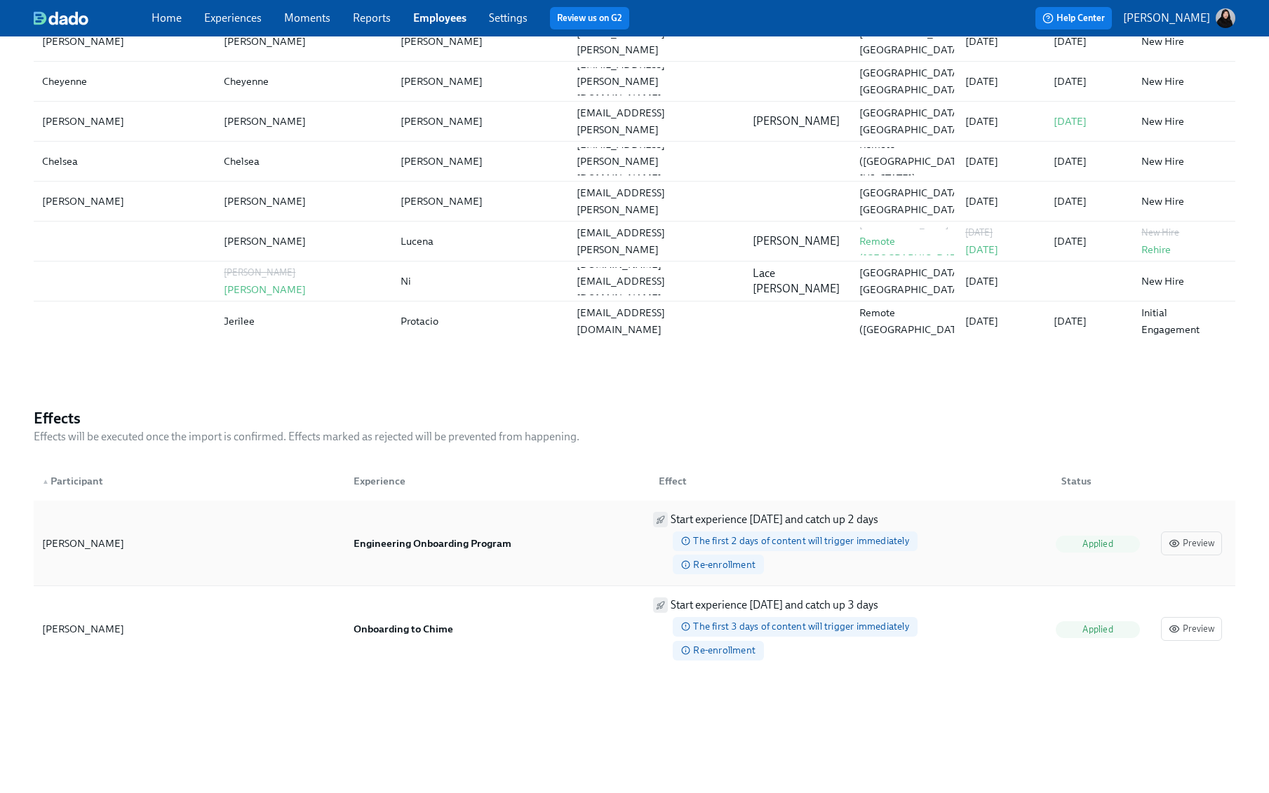
drag, startPoint x: 4, startPoint y: 551, endPoint x: 129, endPoint y: 549, distance: 125.6
click at [129, 549] on div "Back to Imports User Import : 2025/08/28 12:01 Status Applied Sources Workday D…" at bounding box center [634, 228] width 1269 height 1136
click at [129, 549] on div "Juan Lucena" at bounding box center [189, 544] width 306 height 28
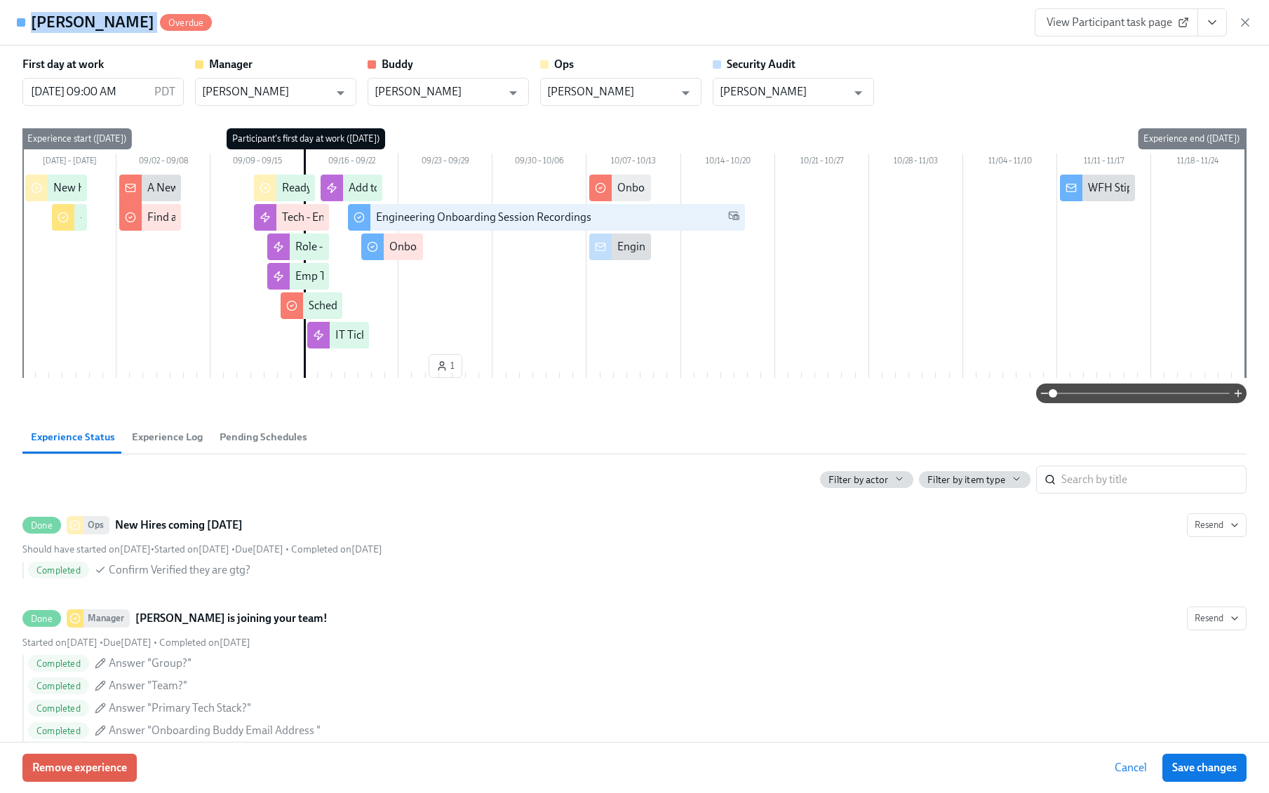
drag, startPoint x: 39, startPoint y: 22, endPoint x: 127, endPoint y: 22, distance: 88.4
click at [127, 22] on div "Juan Lucena Overdue" at bounding box center [114, 22] width 195 height 21
copy div "Juan Lucena"
click at [58, 20] on h4 "Juan Lucena" at bounding box center [92, 22] width 123 height 21
click at [1249, 22] on icon "button" at bounding box center [1245, 22] width 14 height 14
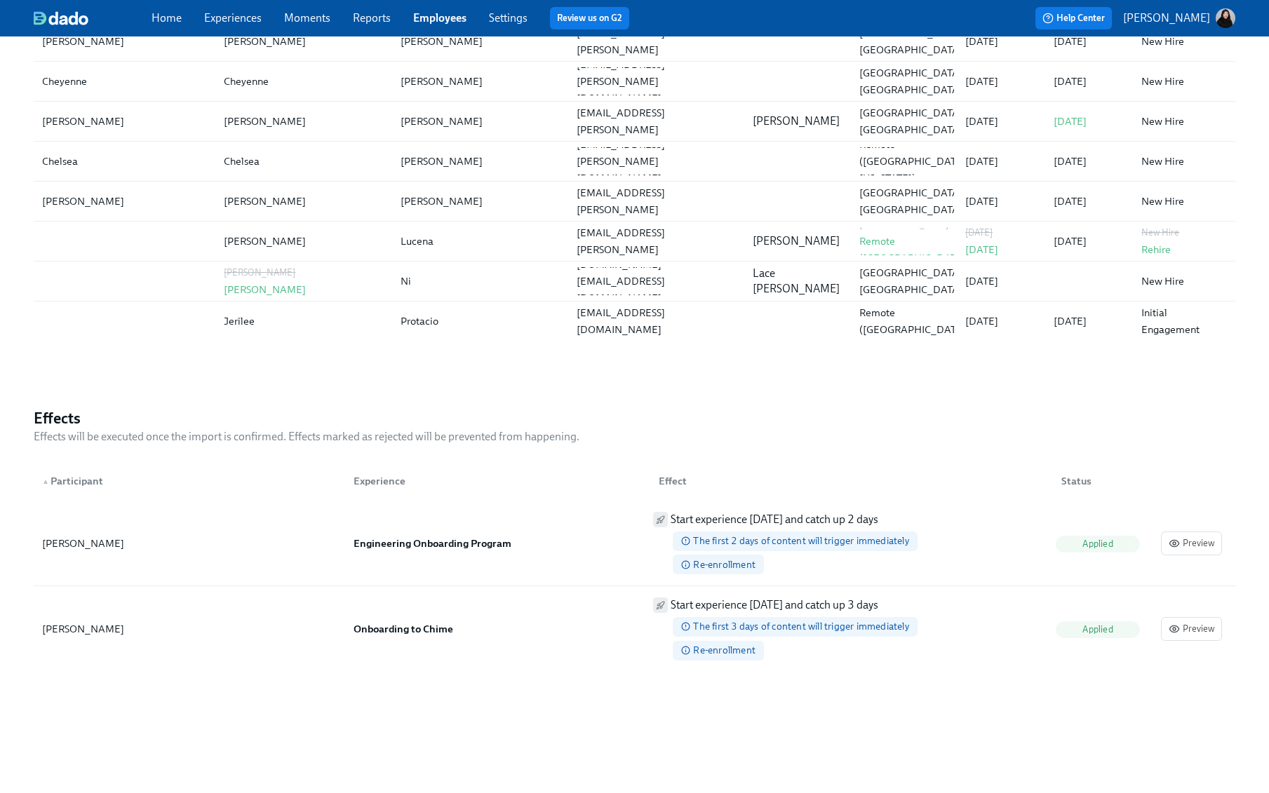
click at [444, 2] on div "Home Experiences Moments Reports Employees Settings Review us on G2 Help Center…" at bounding box center [634, 18] width 1269 height 36
click at [436, 28] on div "Home Experiences Moments Reports Employees Settings Review us on G2" at bounding box center [423, 18] width 542 height 22
click at [443, 16] on link "Employees" at bounding box center [439, 17] width 53 height 13
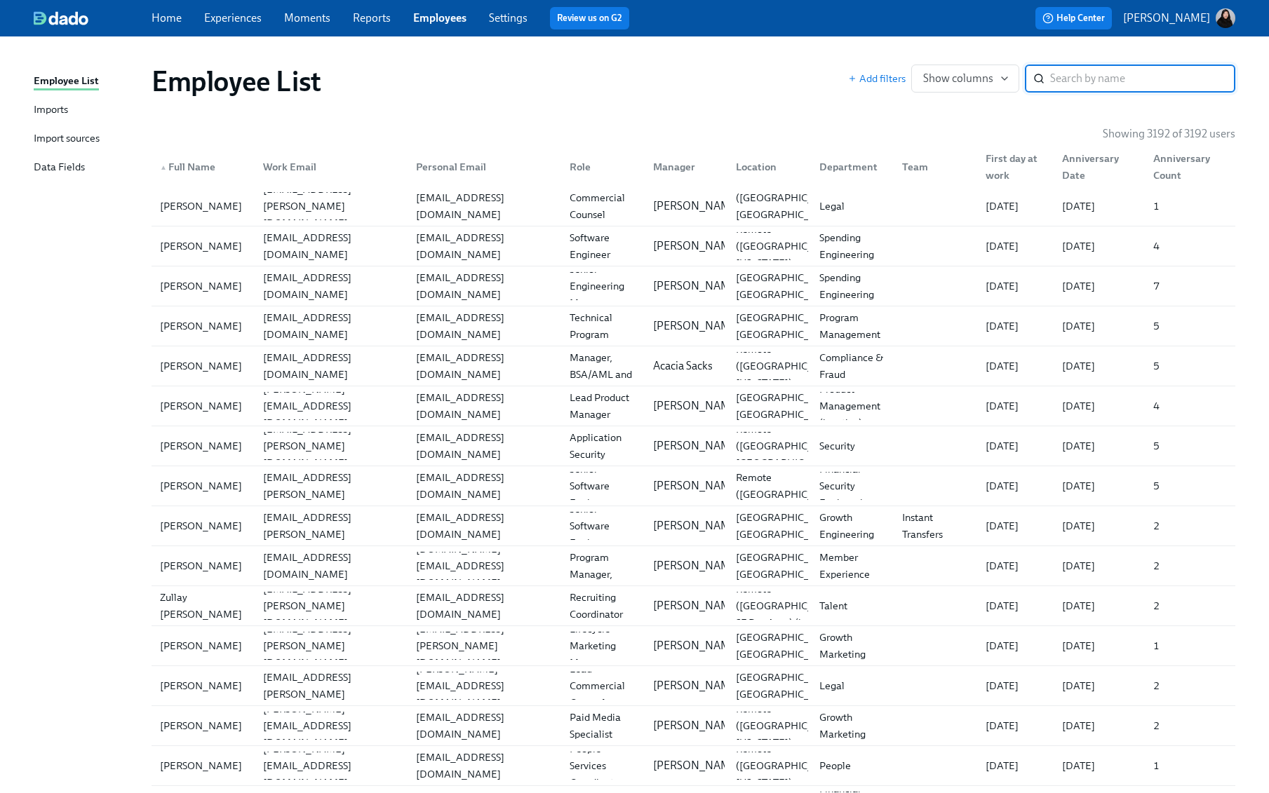
click at [511, 23] on link "Settings" at bounding box center [508, 17] width 39 height 13
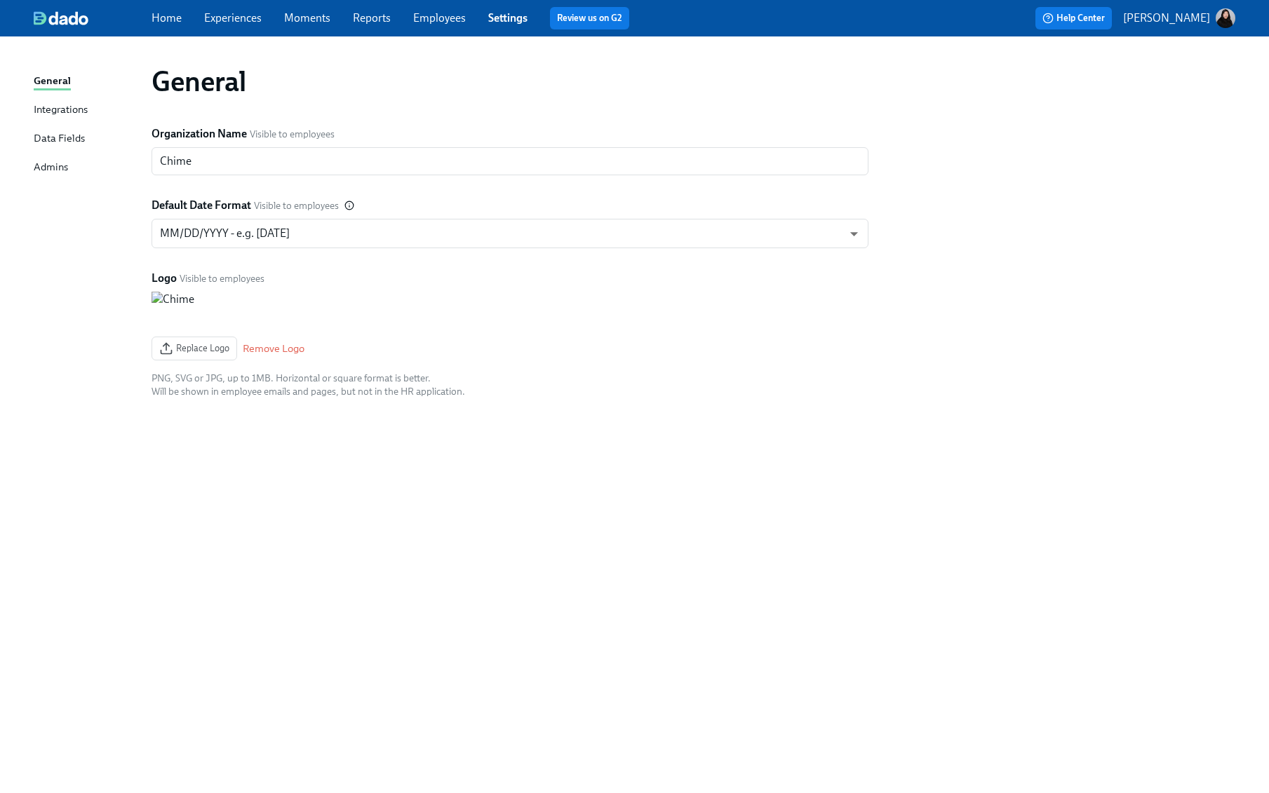
click at [449, 13] on link "Employees" at bounding box center [439, 17] width 53 height 13
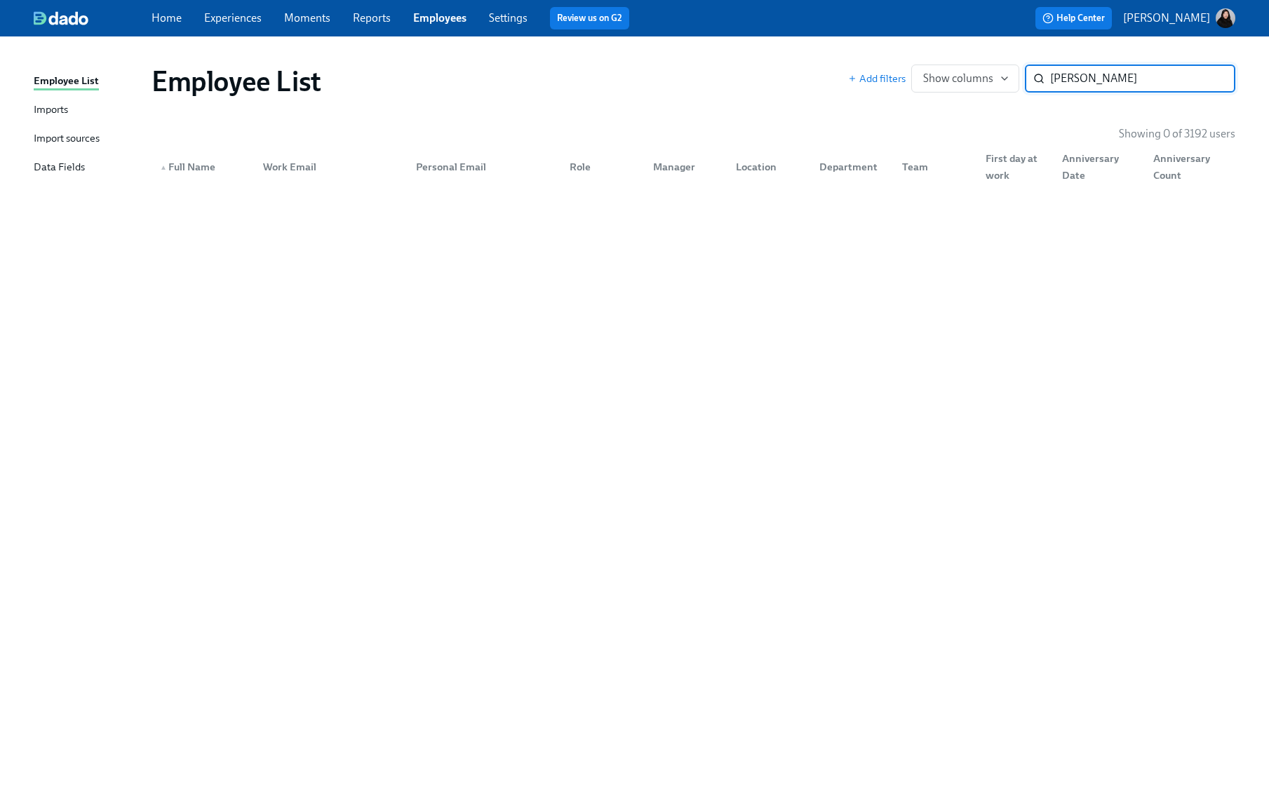
type input "Juan"
click at [441, 21] on link "Employees" at bounding box center [439, 17] width 53 height 13
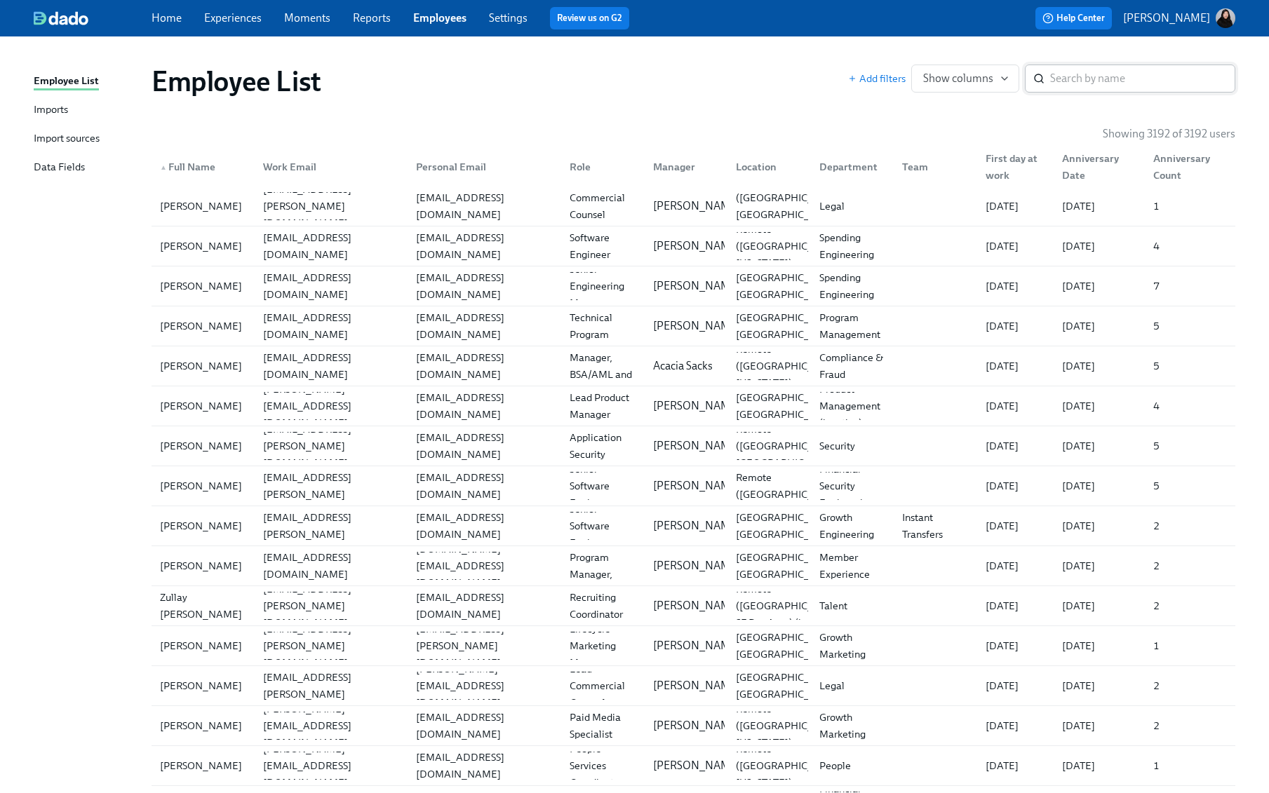
click at [1079, 77] on input "search" at bounding box center [1142, 79] width 185 height 28
type input "juan"
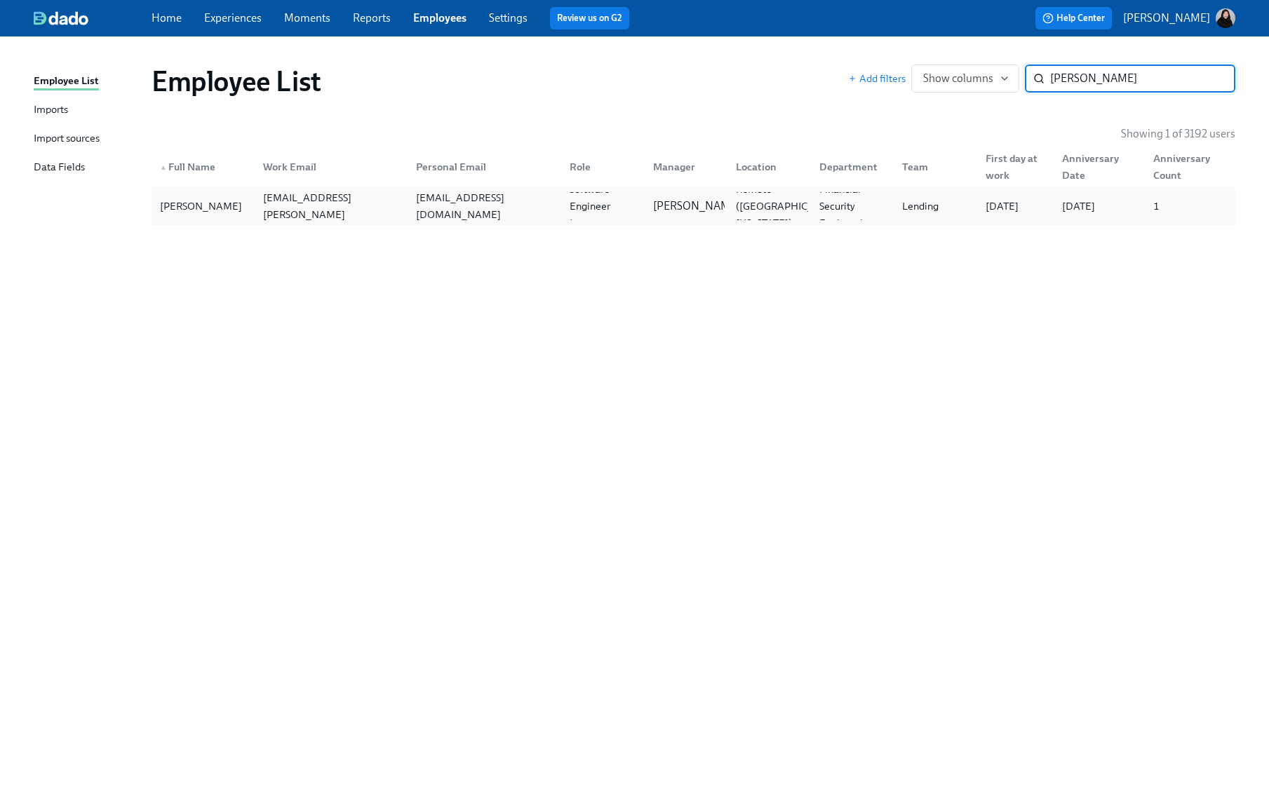
click at [516, 214] on div "juanlucena2026@gmail.com" at bounding box center [484, 206] width 148 height 34
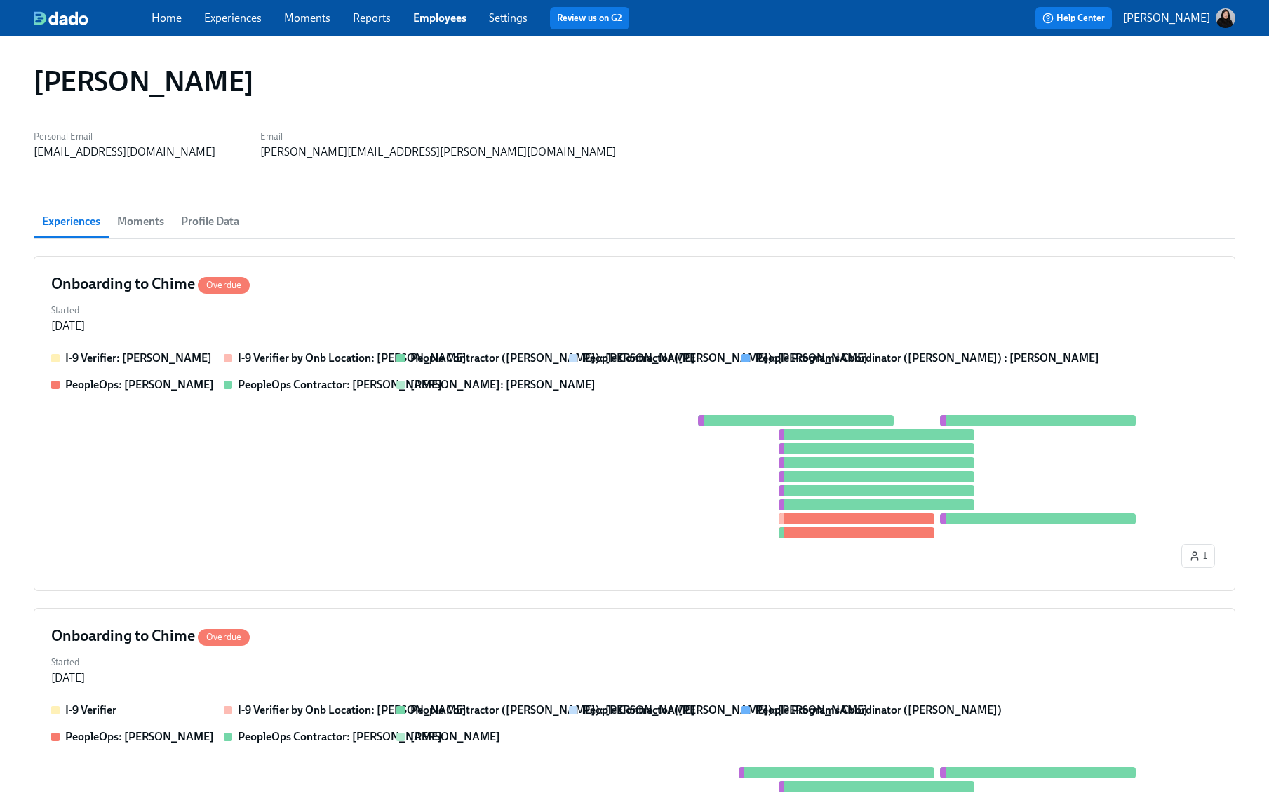
click at [226, 229] on span "Profile Data" at bounding box center [210, 222] width 58 height 20
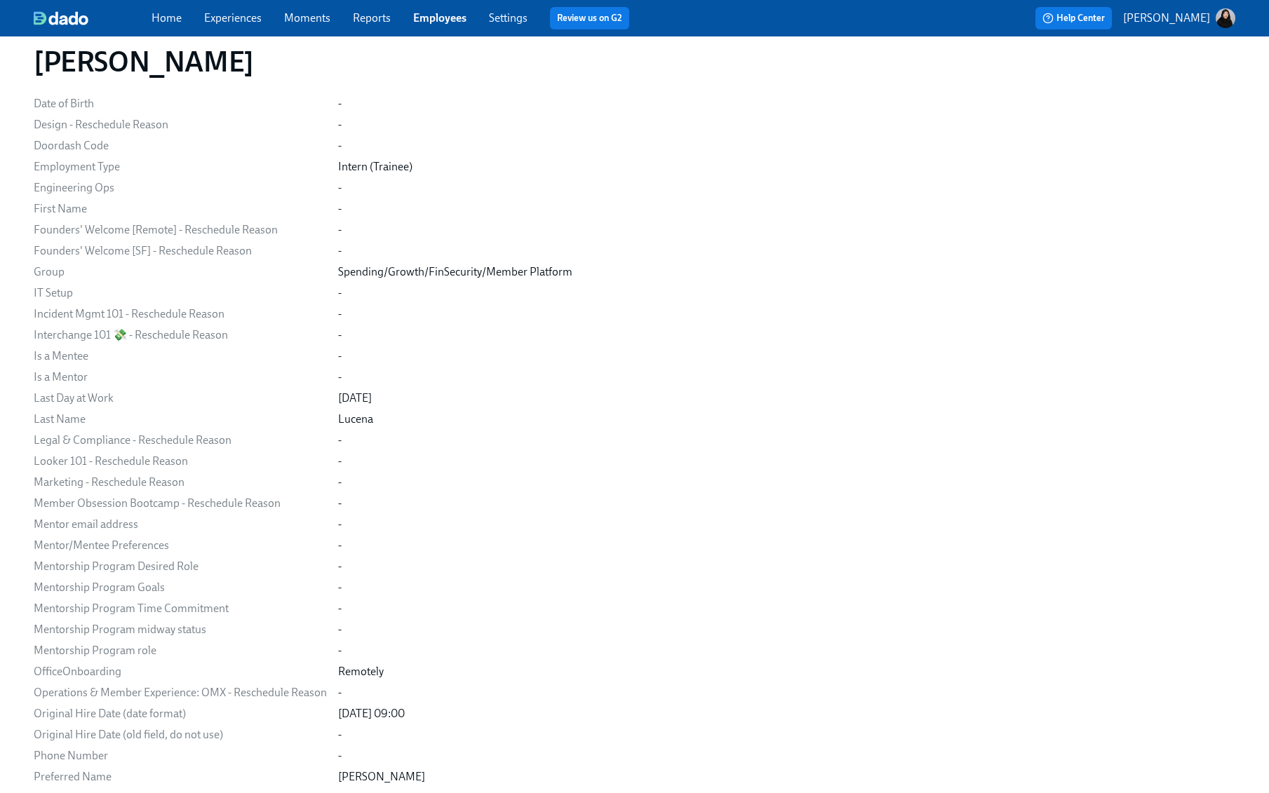
scroll to position [457, 0]
click at [237, 15] on link "Experiences" at bounding box center [233, 17] width 58 height 13
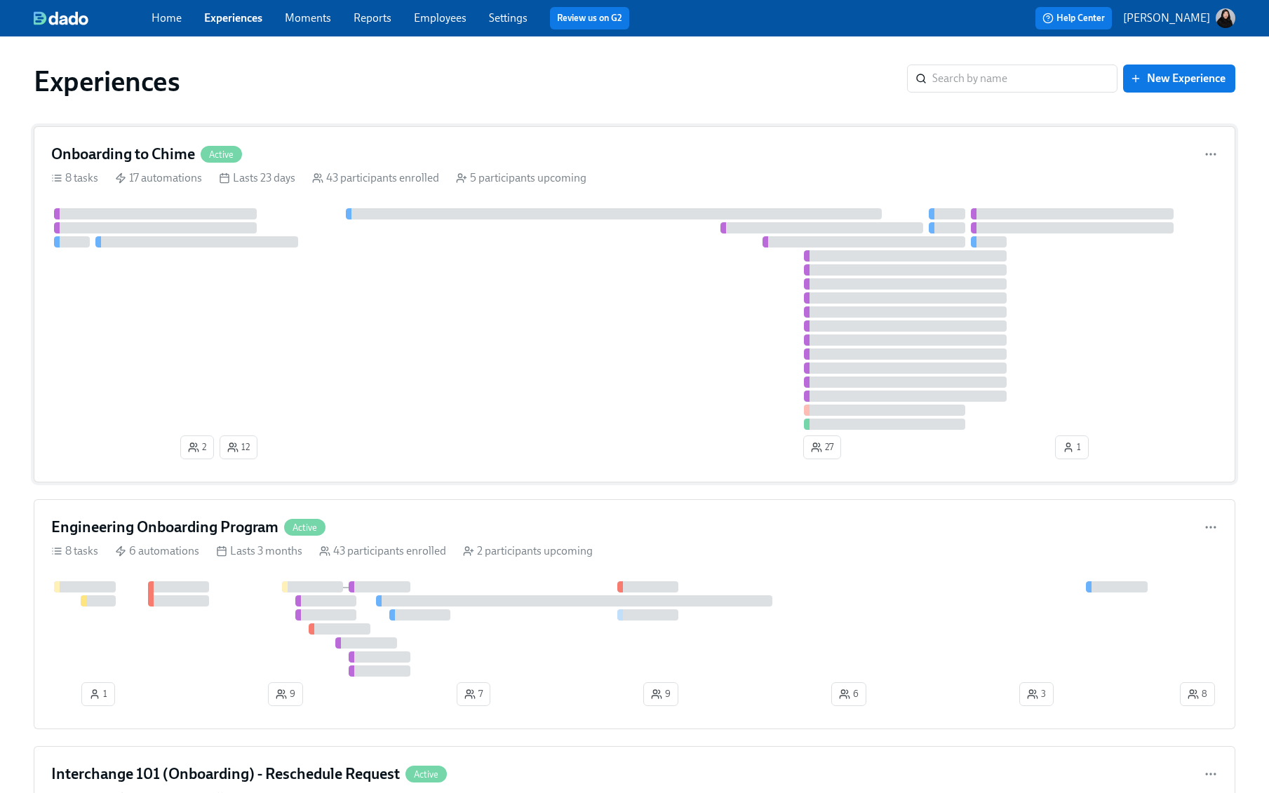
click at [504, 290] on div at bounding box center [634, 319] width 1167 height 222
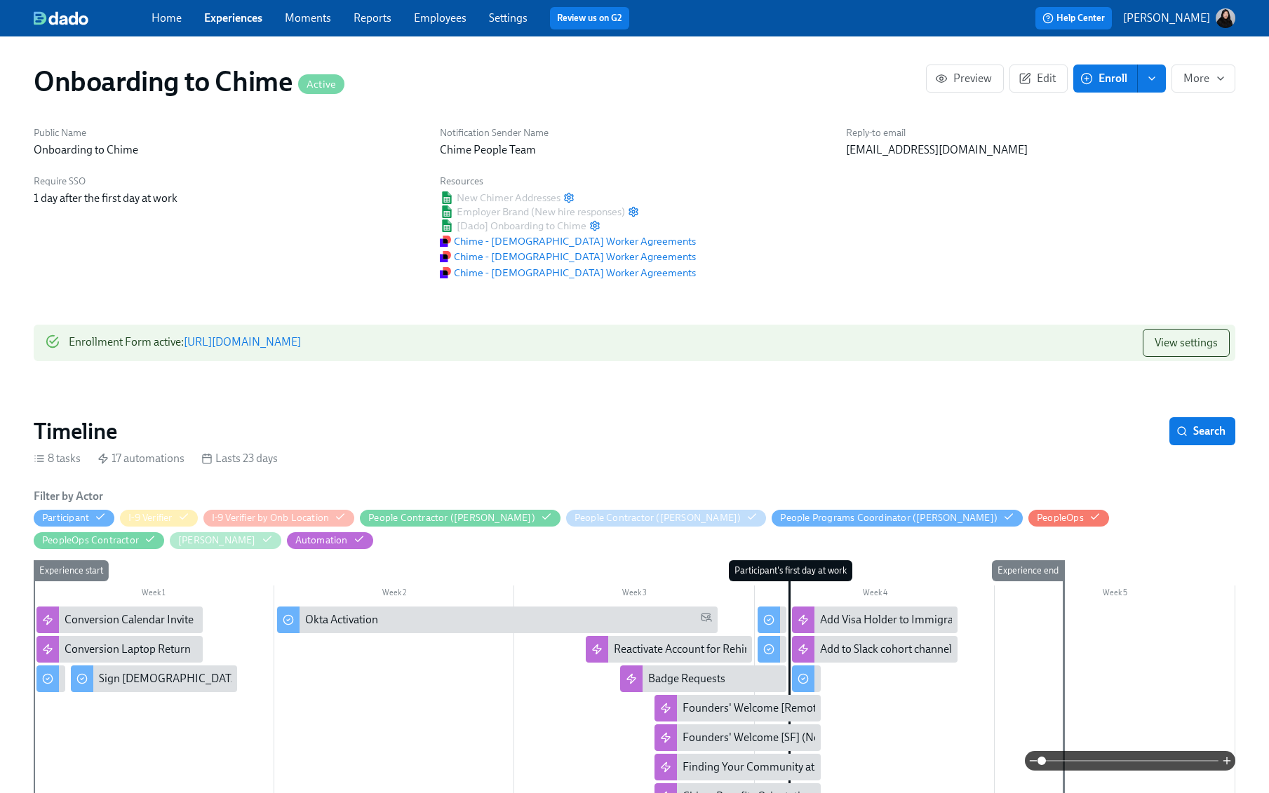
scroll to position [0, 1768]
click at [1117, 79] on span "Enroll" at bounding box center [1105, 79] width 44 height 14
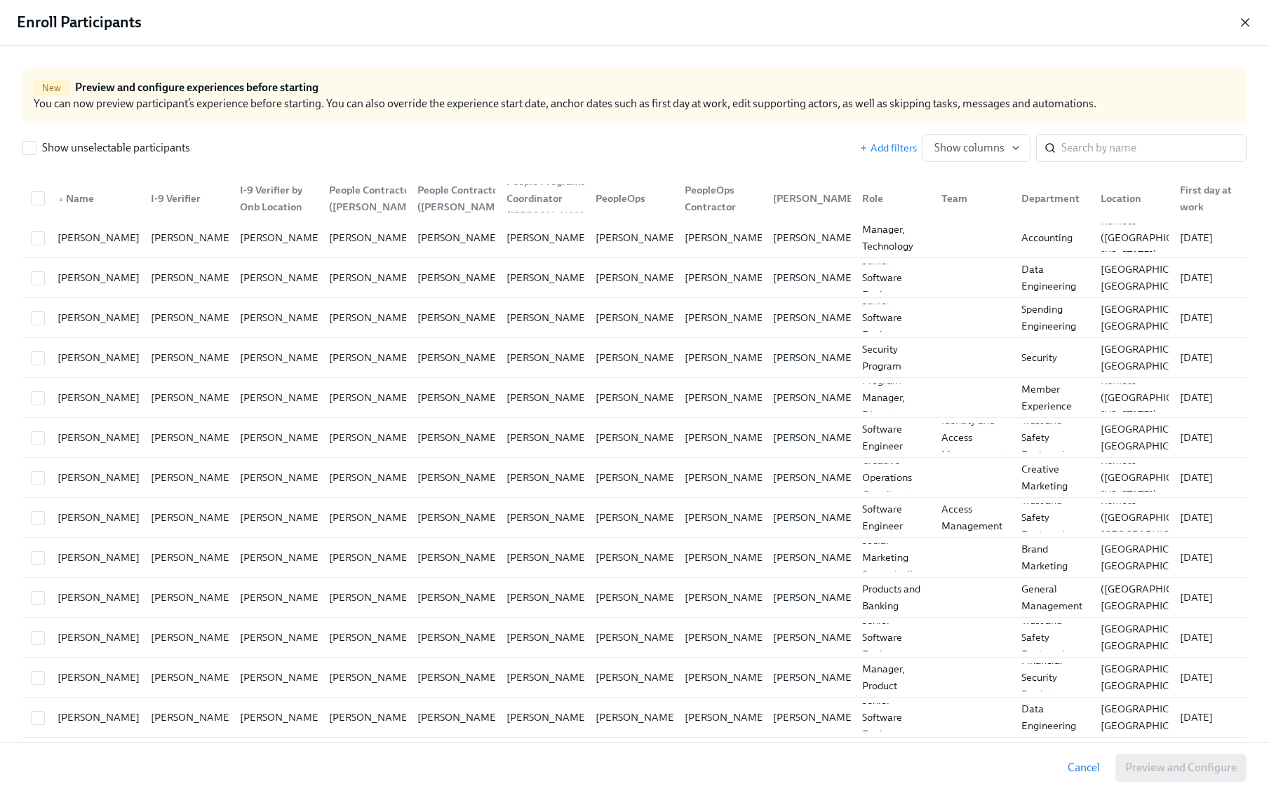
click at [1250, 19] on icon "button" at bounding box center [1245, 22] width 14 height 14
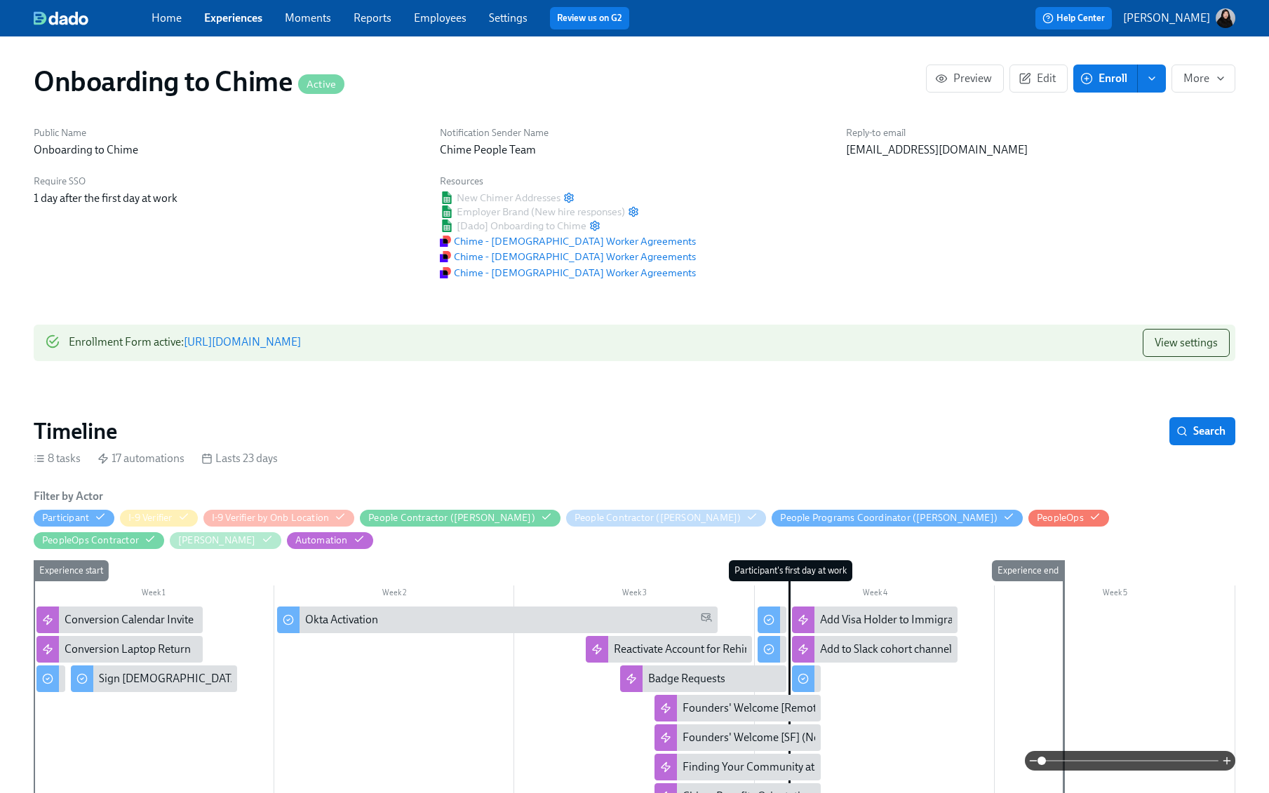
click at [1105, 69] on button "Enroll" at bounding box center [1105, 79] width 65 height 28
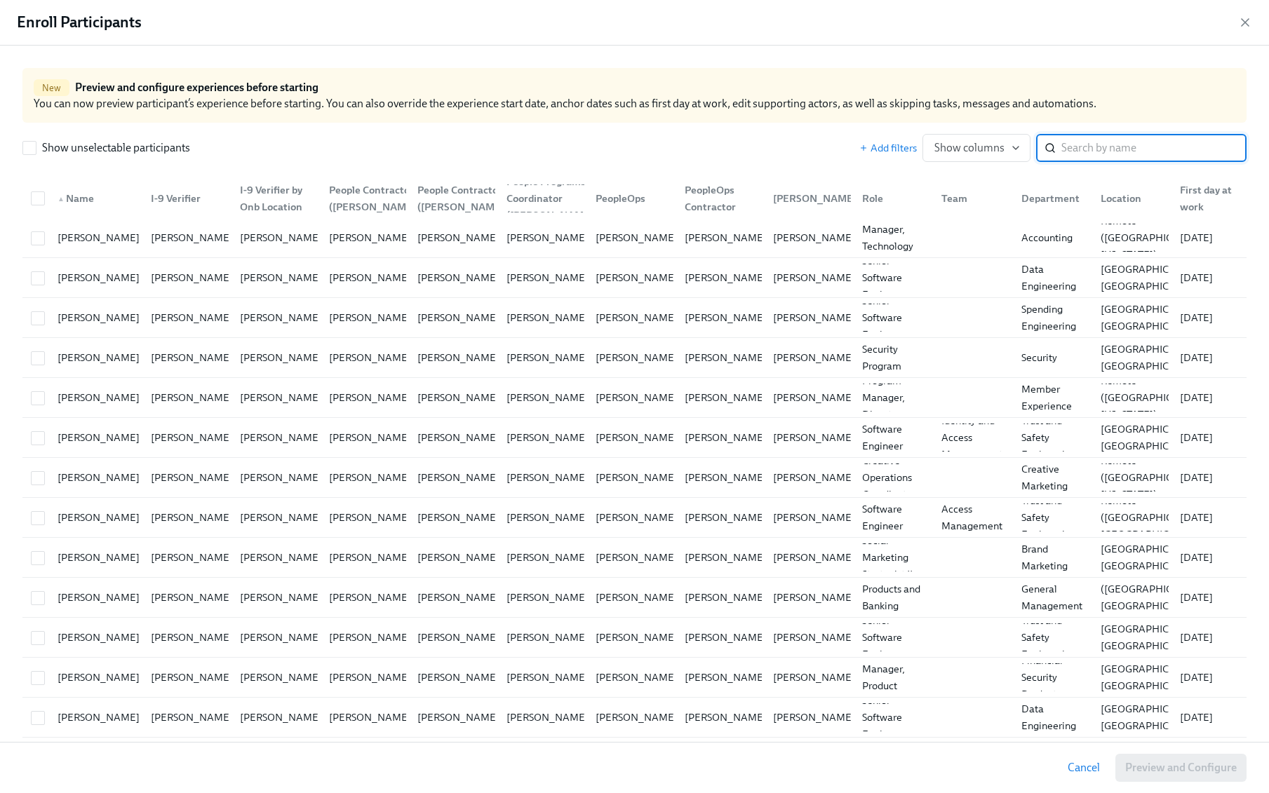
click at [1077, 147] on input "search" at bounding box center [1153, 148] width 185 height 28
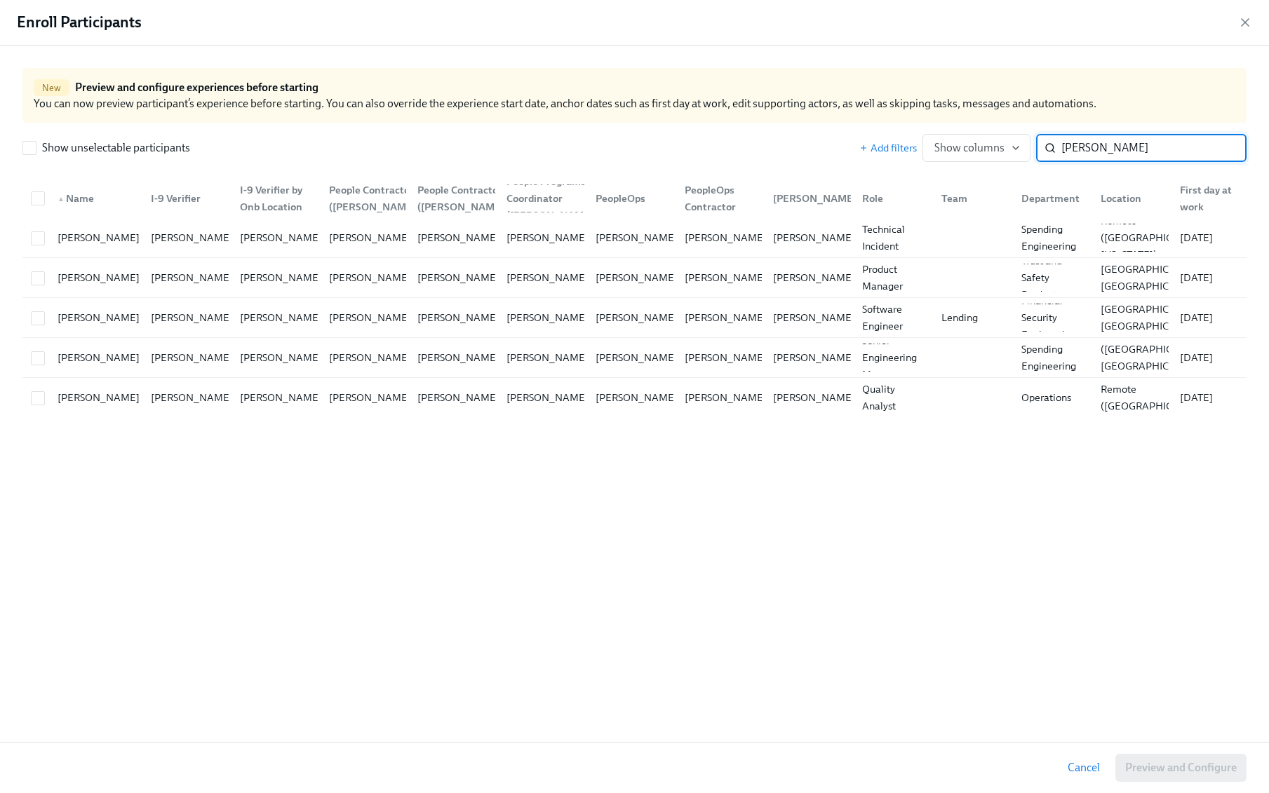
type input "joshua"
click at [1221, 149] on input "joshua" at bounding box center [1153, 148] width 185 height 28
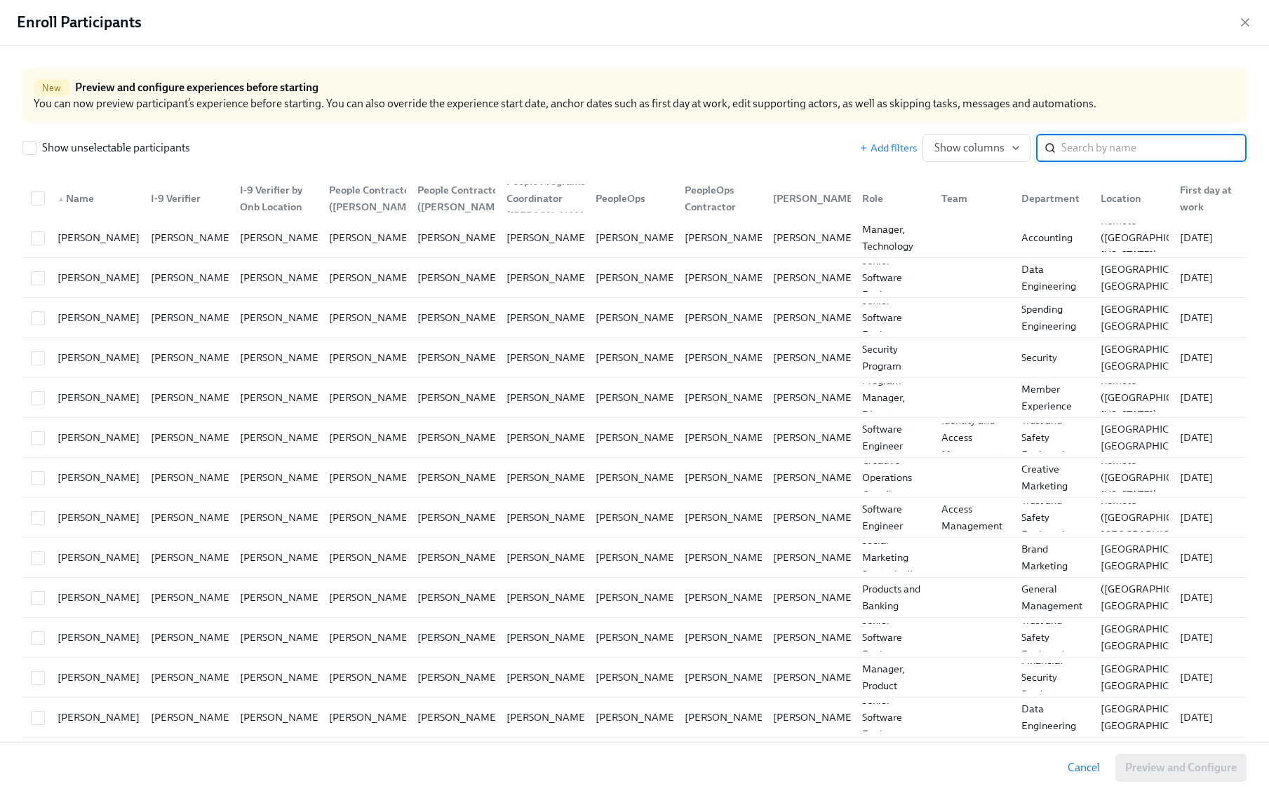
click at [1243, 6] on div "Enroll Participants" at bounding box center [634, 23] width 1269 height 46
click at [1243, 14] on div "Enroll Participants" at bounding box center [634, 23] width 1269 height 46
click at [1242, 26] on icon "button" at bounding box center [1245, 22] width 14 height 14
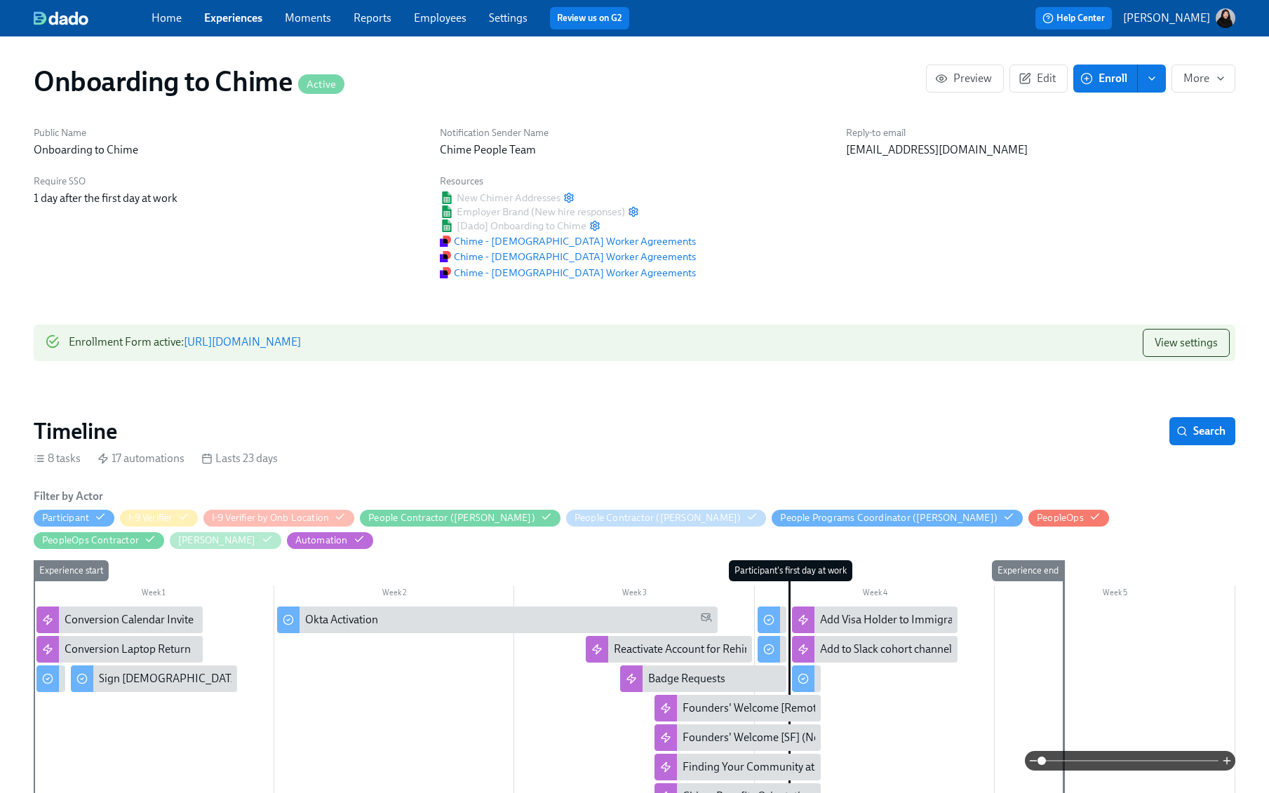
click at [1157, 77] on icon "enroll" at bounding box center [1151, 78] width 11 height 11
click at [1110, 139] on span "Enrollment form" at bounding box center [1115, 142] width 80 height 15
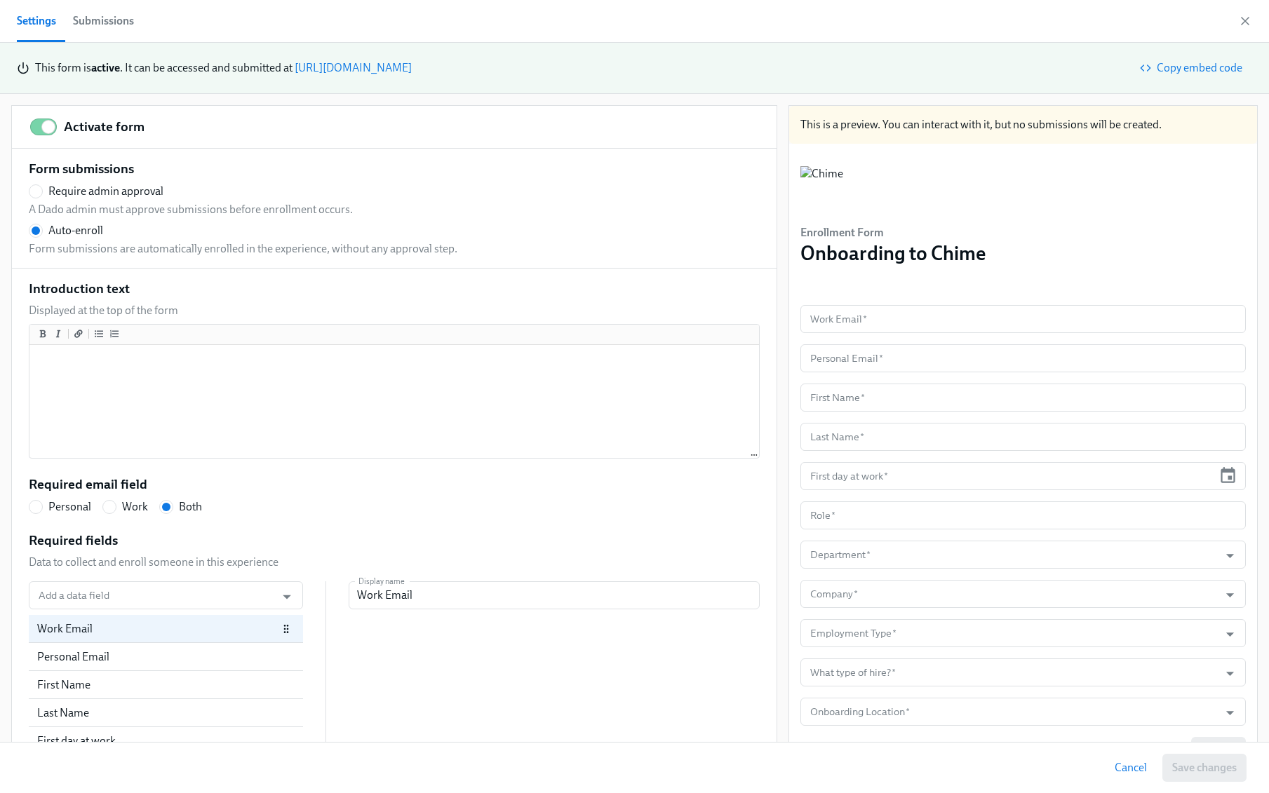
click at [1247, 31] on div "Settings Submissions" at bounding box center [634, 21] width 1269 height 43
click at [412, 60] on div "This form is active . It can be accessed and submitted at https://my.dadohr.com…" at bounding box center [223, 67] width 377 height 15
click at [412, 68] on link "https://my.dadohr.com/enrollmentForms/-kBP8WDUL35Aa-ZH0Z9pOQMLub3Tm" at bounding box center [353, 67] width 117 height 13
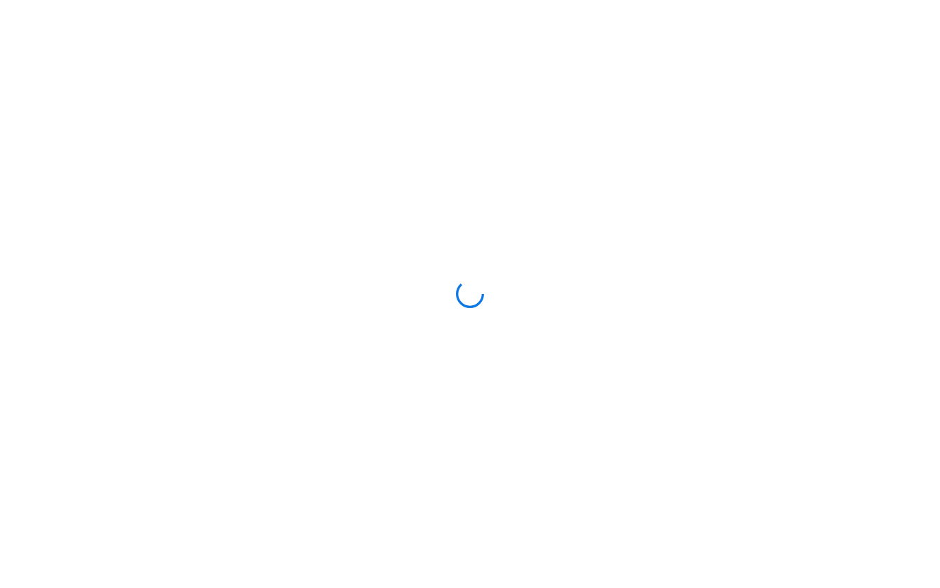
click at [586, 133] on div at bounding box center [470, 294] width 940 height 588
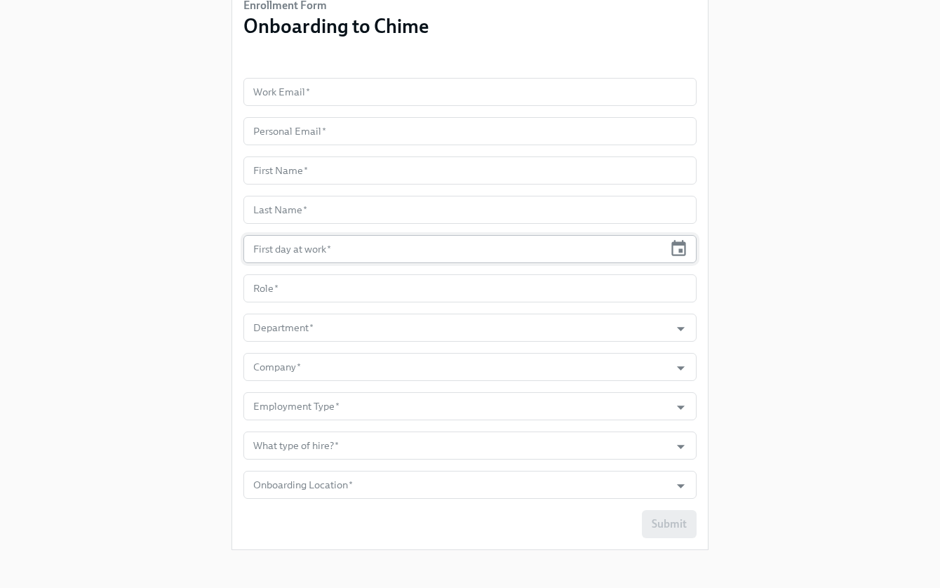
scroll to position [124, 0]
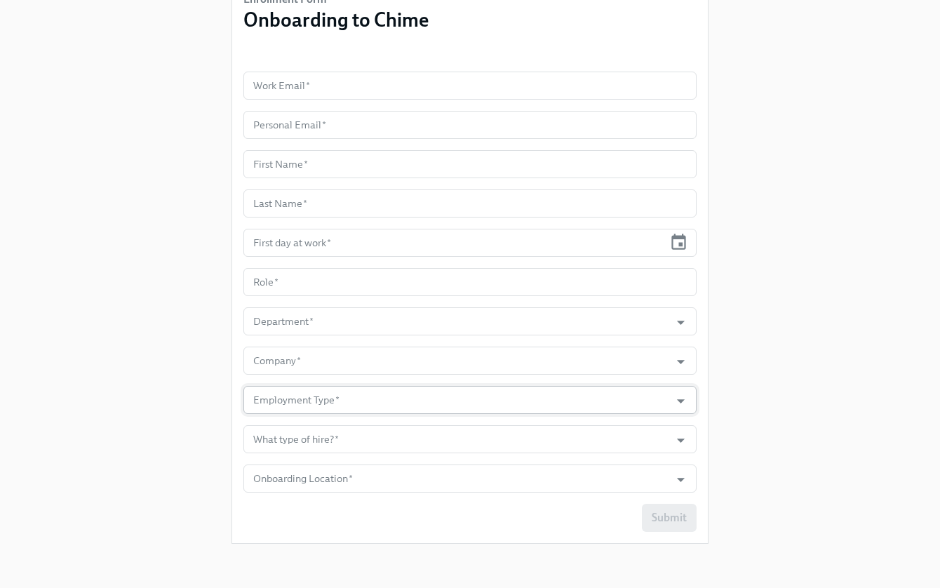
click at [334, 408] on input "Employment Type   *" at bounding box center [456, 400] width 412 height 28
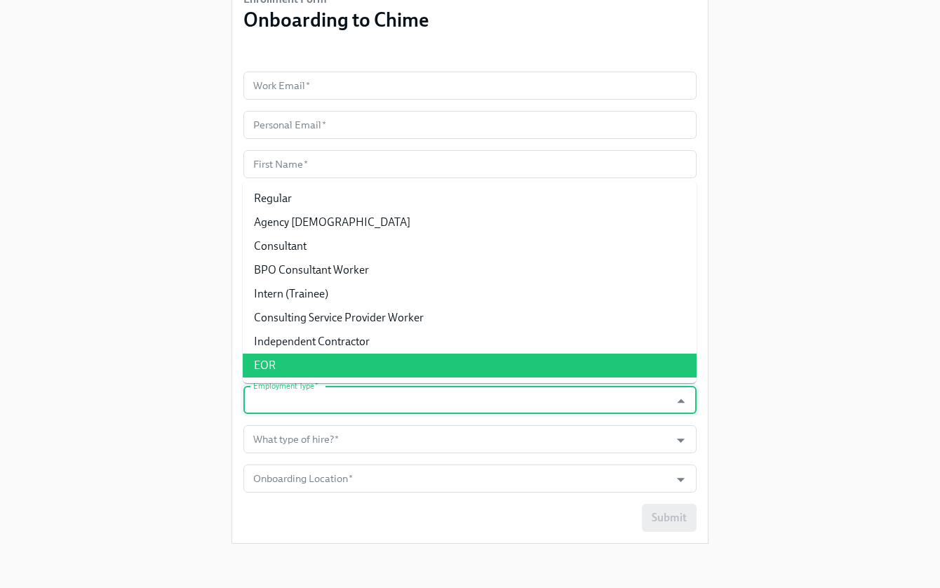
click at [206, 426] on div "Enrollment Form Onboarding to Chime Work Email   * Work Email * Personal Email …" at bounding box center [469, 215] width 895 height 679
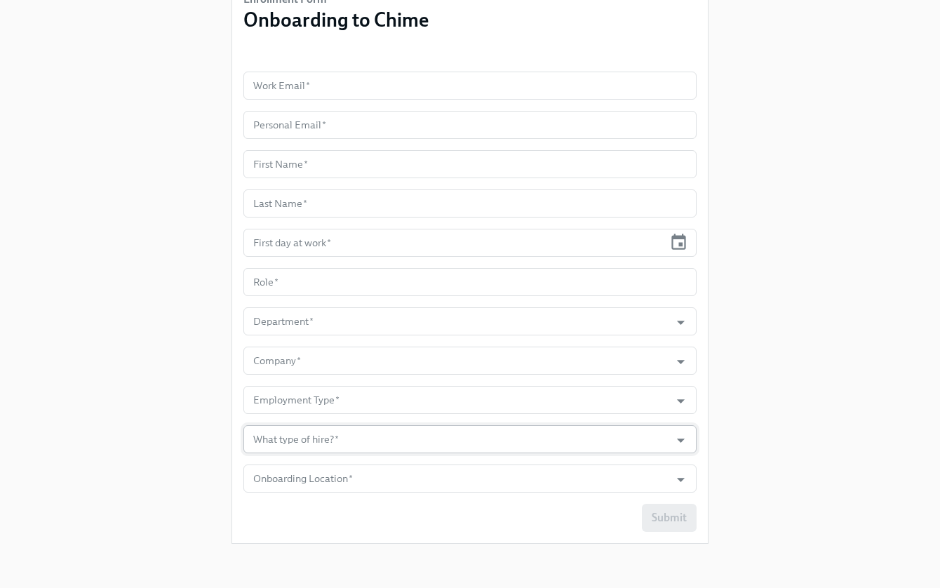
click at [298, 437] on input "What type of hire?   *" at bounding box center [456, 439] width 412 height 28
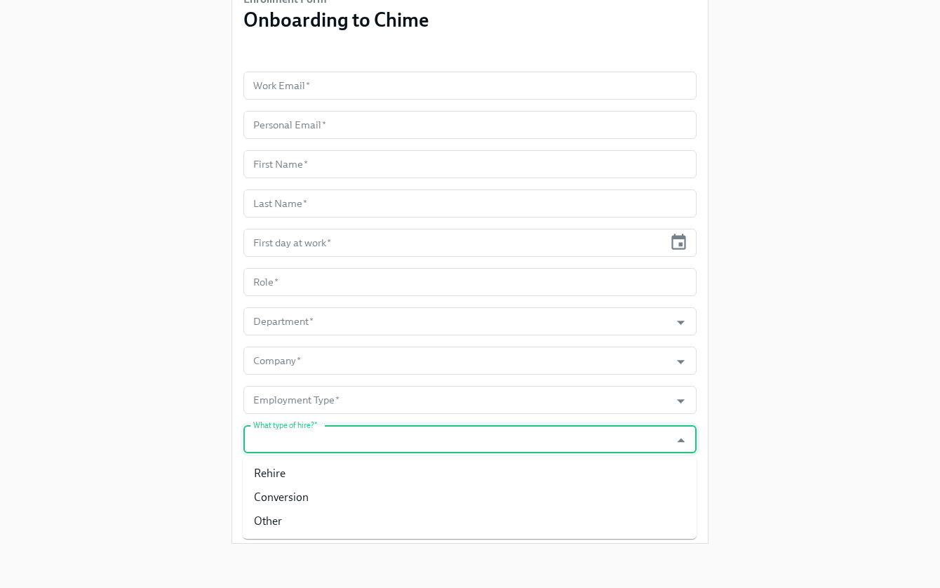
click at [171, 404] on div "Enrollment Form Onboarding to Chime Work Email   * Work Email * Personal Email …" at bounding box center [469, 215] width 895 height 679
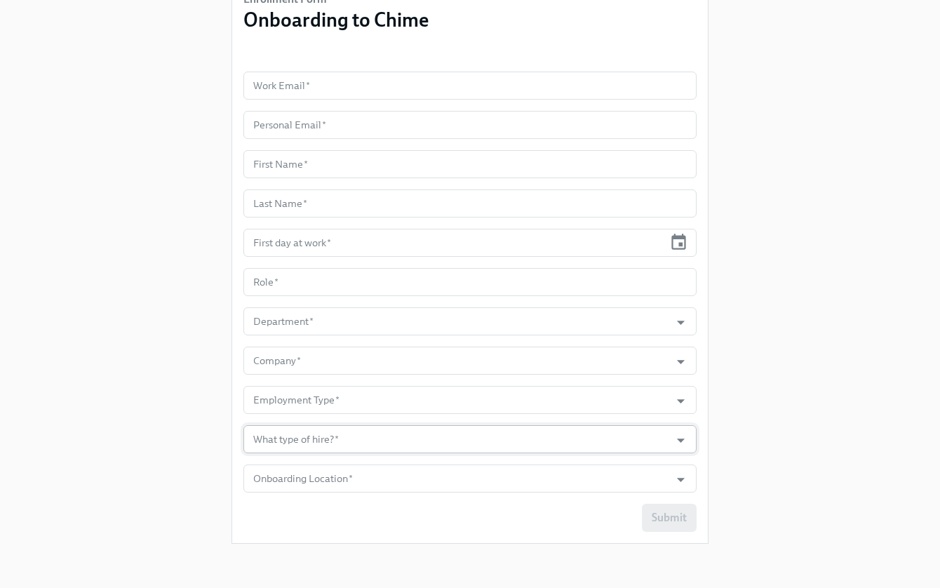
click at [321, 431] on input "What type of hire?   *" at bounding box center [456, 439] width 412 height 28
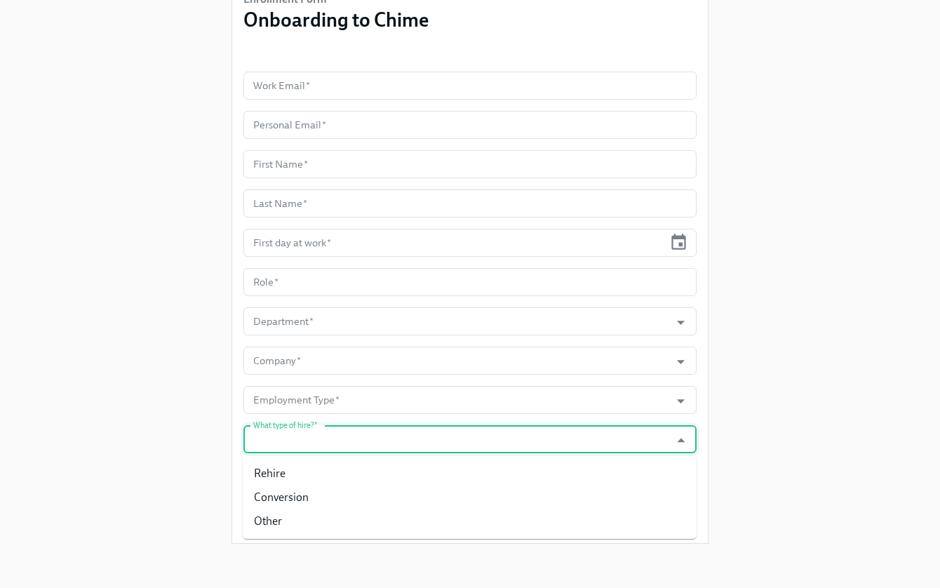
click at [173, 417] on div "Enrollment Form Onboarding to Chime Work Email   * Work Email * Personal Email …" at bounding box center [469, 215] width 895 height 679
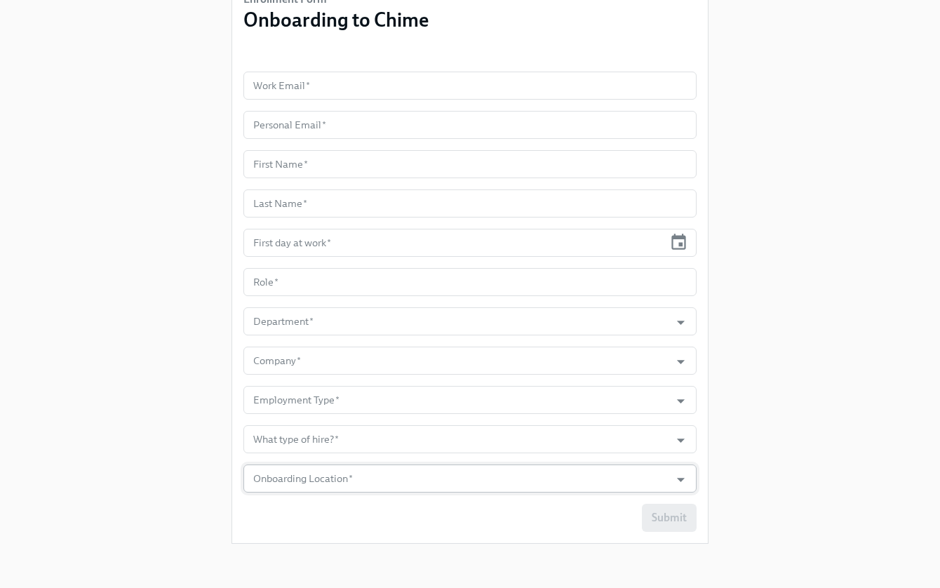
click at [292, 476] on input "Onboarding Location   *" at bounding box center [456, 478] width 412 height 28
click at [133, 379] on div "Enrollment Form Onboarding to Chime Work Email   * Work Email * Personal Email …" at bounding box center [469, 215] width 895 height 679
click at [505, 444] on input "What type of hire?   *" at bounding box center [456, 439] width 412 height 28
click at [795, 371] on div "Enrollment Form Onboarding to Chime Work Email   * Work Email * Personal Email …" at bounding box center [469, 215] width 895 height 679
click at [560, 450] on input "What type of hire?   *" at bounding box center [456, 439] width 412 height 28
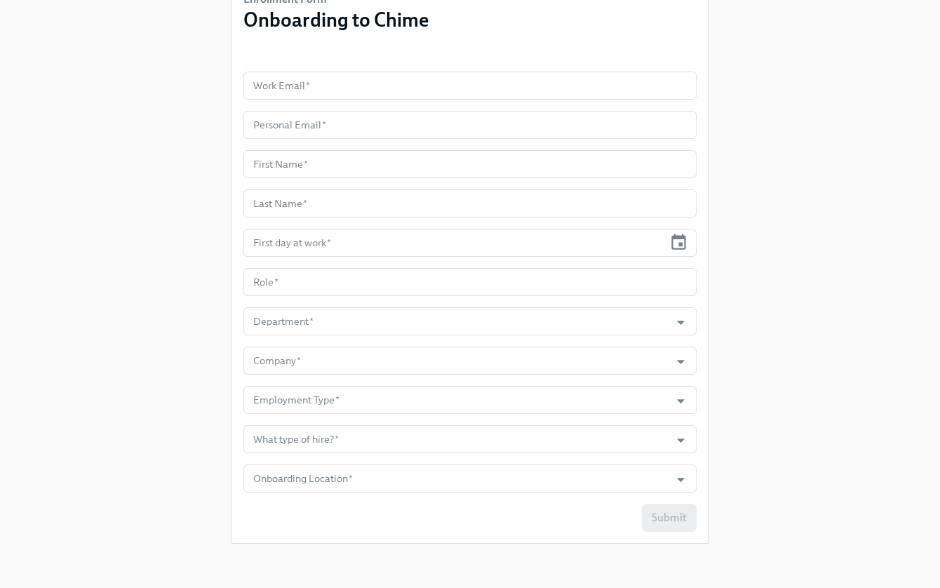
click at [791, 396] on div "Enrollment Form Onboarding to Chime Work Email   * Work Email * Personal Email …" at bounding box center [469, 215] width 895 height 679
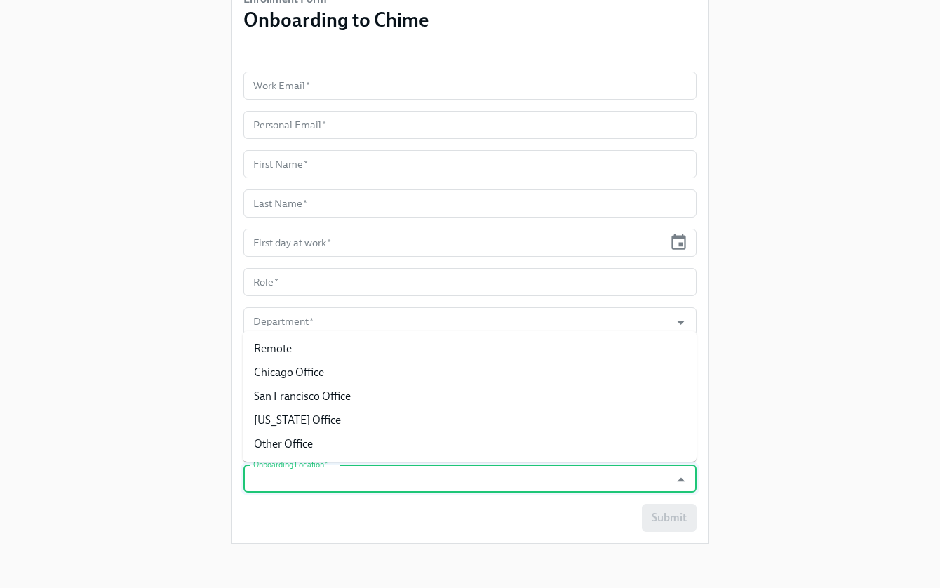
click at [549, 485] on input "Onboarding Location   *" at bounding box center [456, 478] width 412 height 28
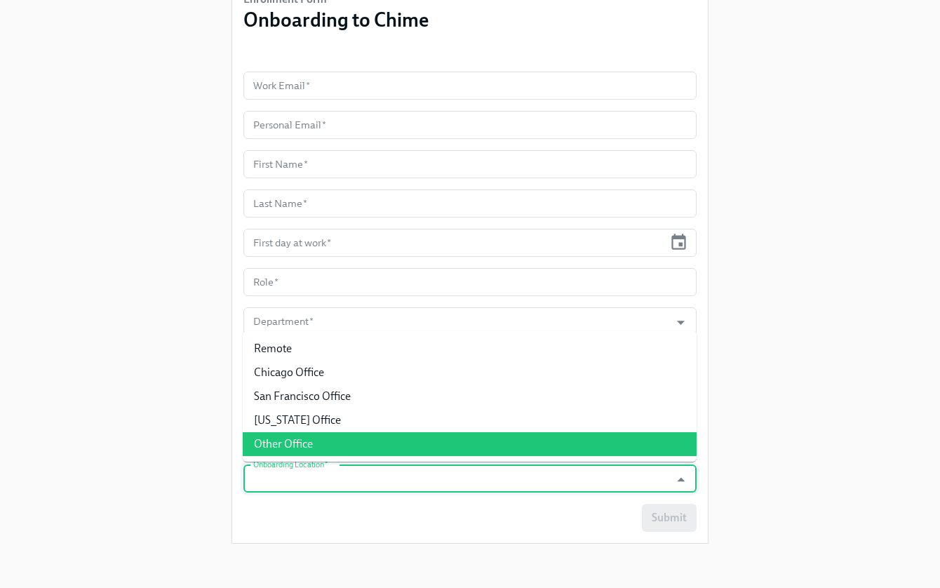
click at [803, 368] on div "Enrollment Form Onboarding to Chime Work Email   * Work Email * Personal Email …" at bounding box center [469, 215] width 895 height 679
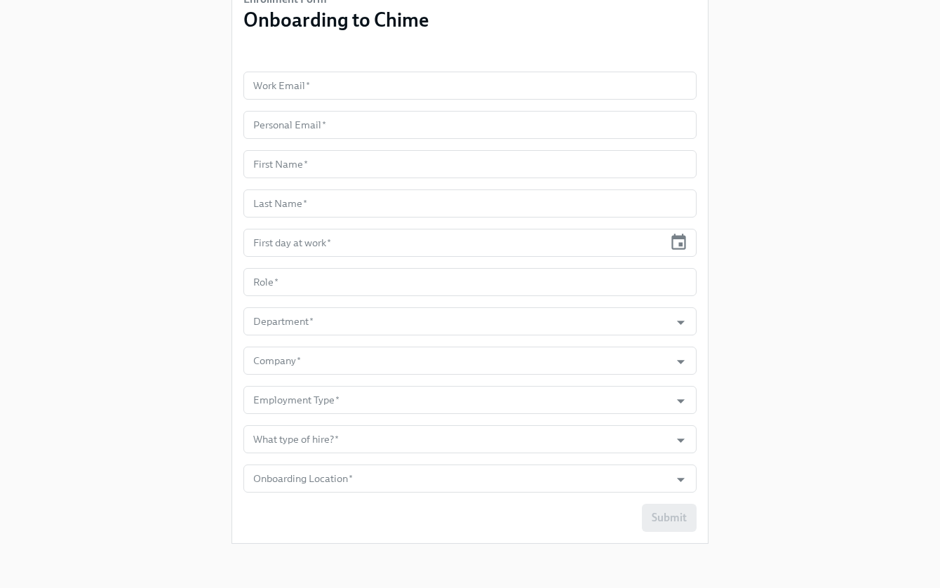
scroll to position [0, 0]
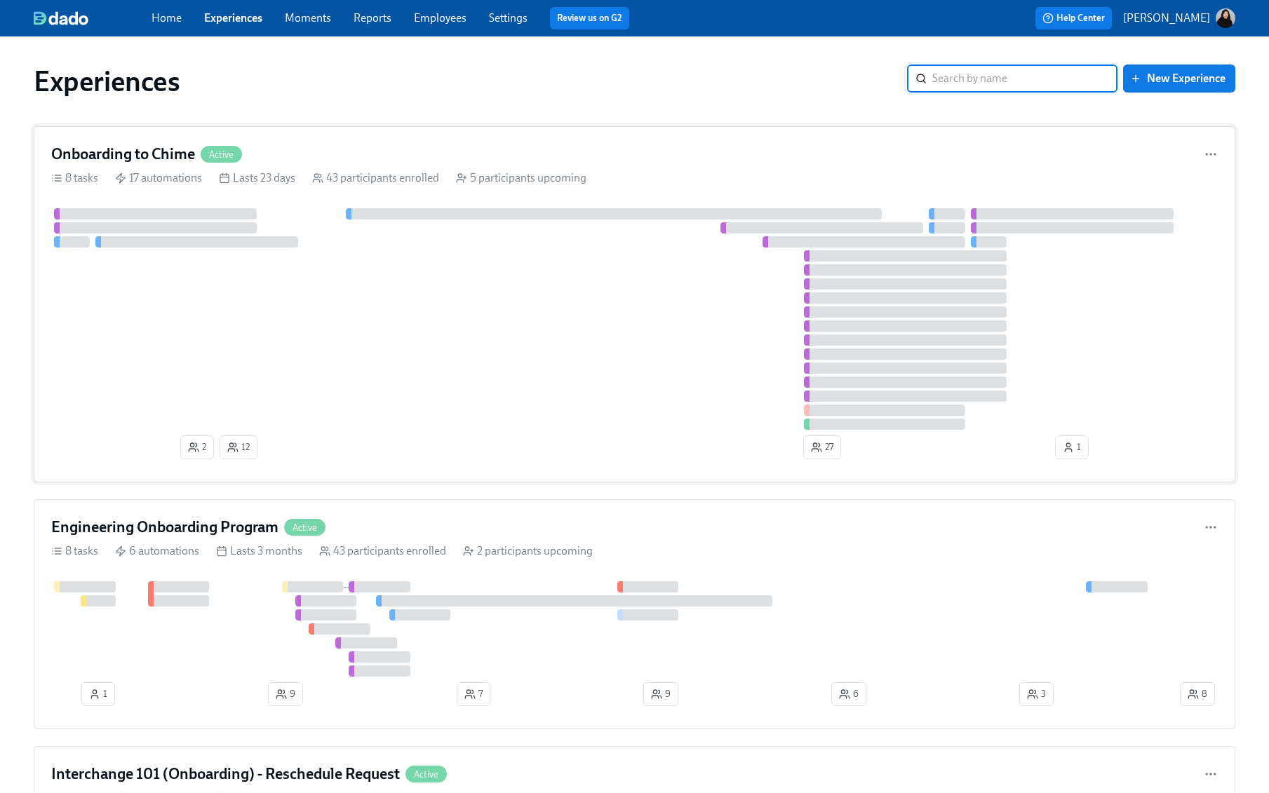
click at [271, 290] on div at bounding box center [634, 319] width 1167 height 222
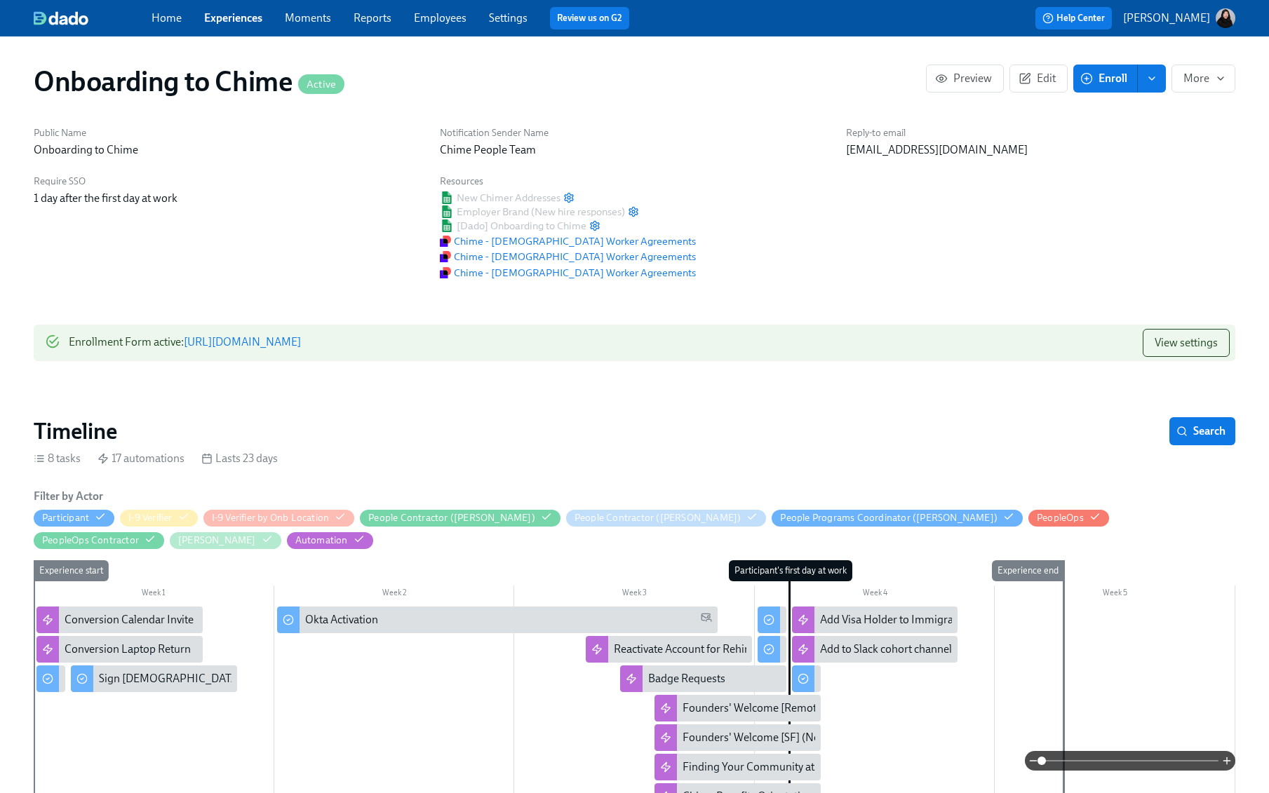
scroll to position [0, 1768]
click at [1217, 346] on span "View settings" at bounding box center [1186, 343] width 63 height 14
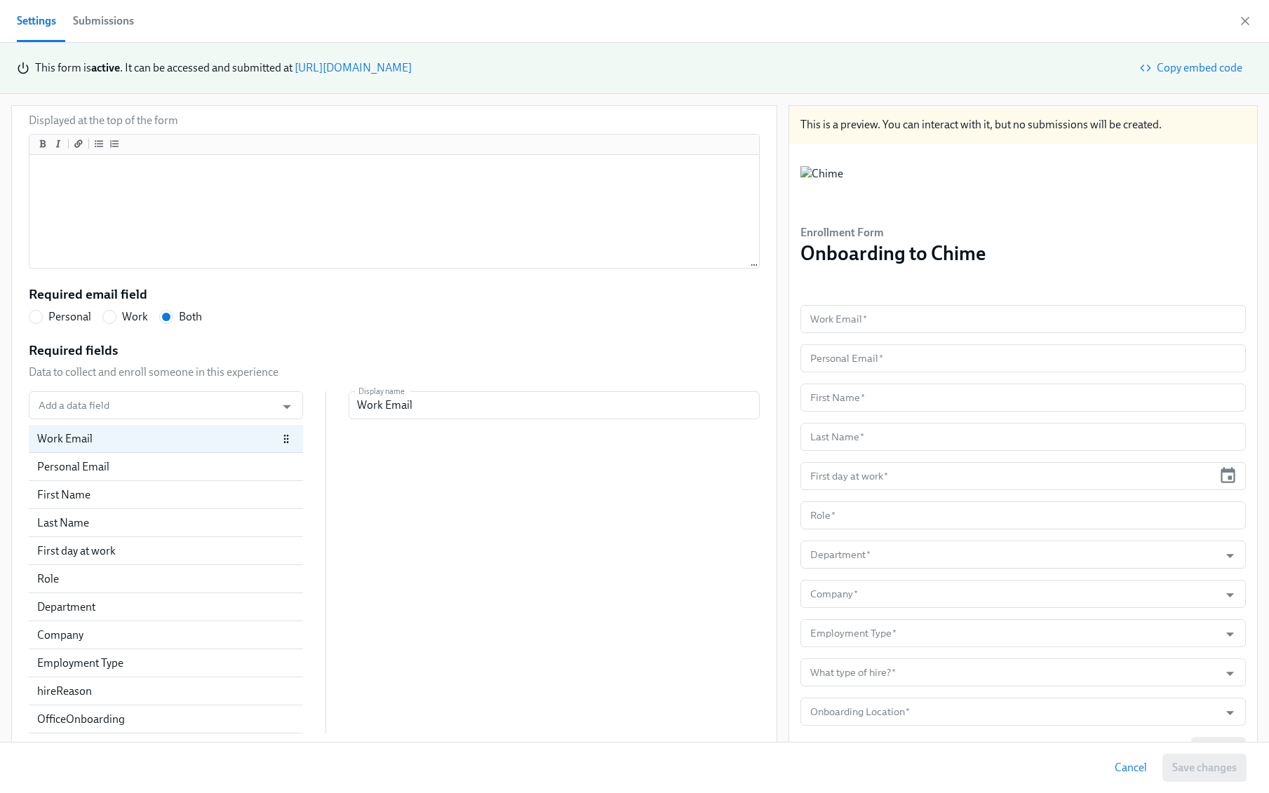
scroll to position [13, 0]
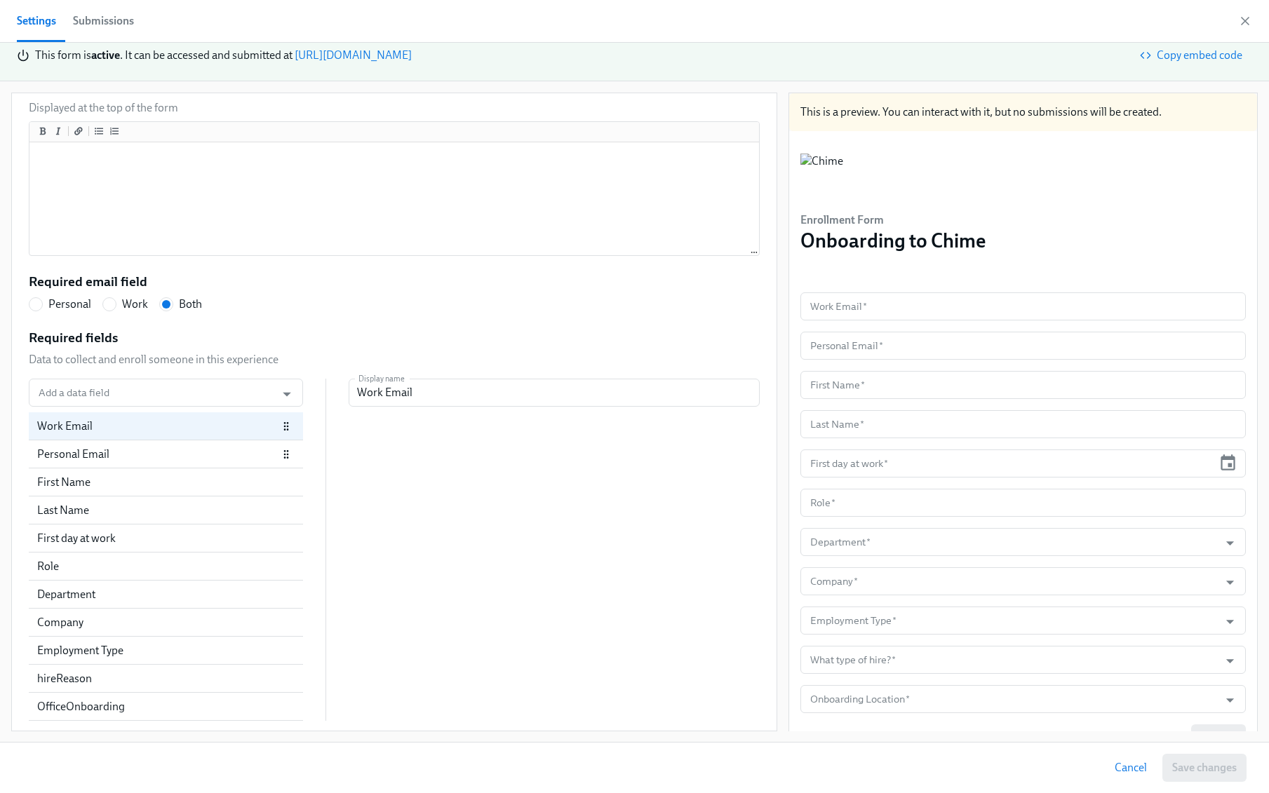
click at [175, 453] on div "Personal Email" at bounding box center [157, 454] width 241 height 15
radio input "false"
type input "Personal Email"
click at [158, 482] on div "First Name" at bounding box center [157, 482] width 241 height 15
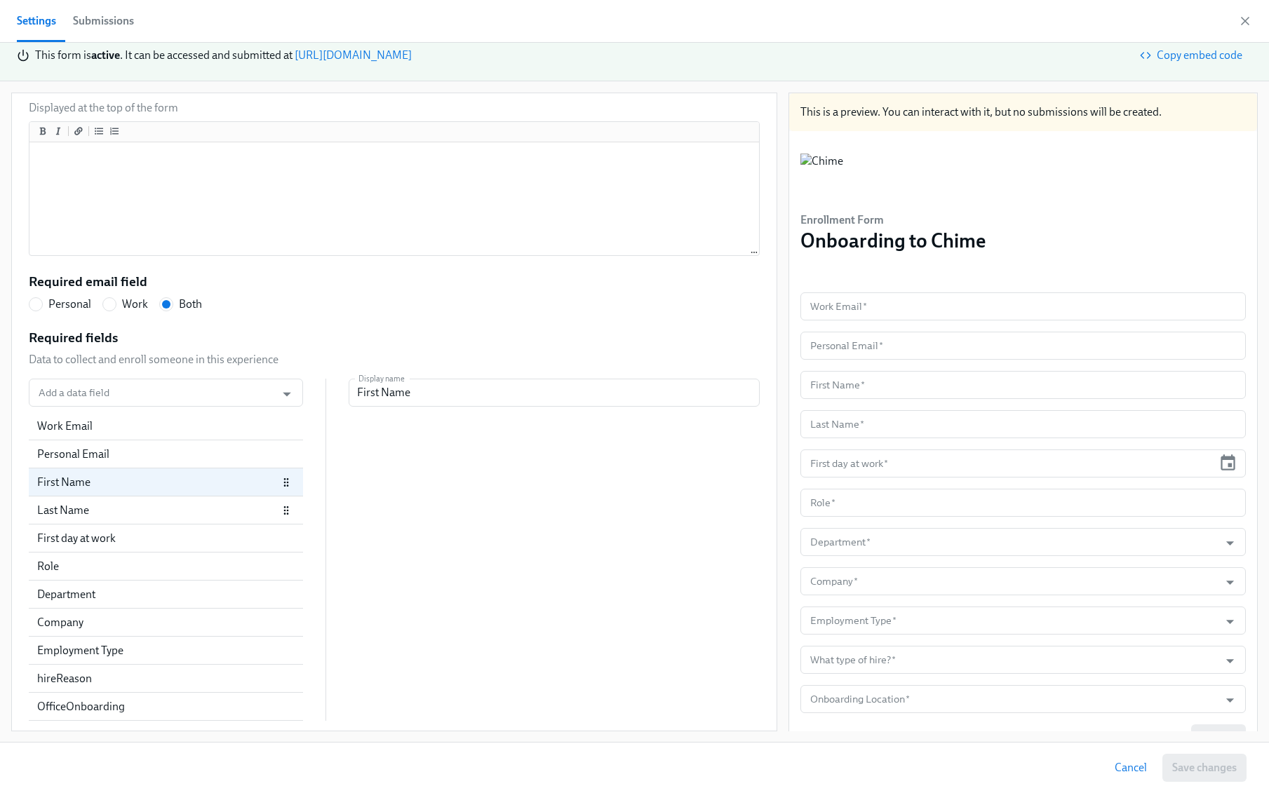
click at [142, 513] on div "Last Name" at bounding box center [157, 510] width 241 height 15
radio input "false"
type input "Last Name"
click at [141, 531] on div "First day at work" at bounding box center [157, 538] width 241 height 15
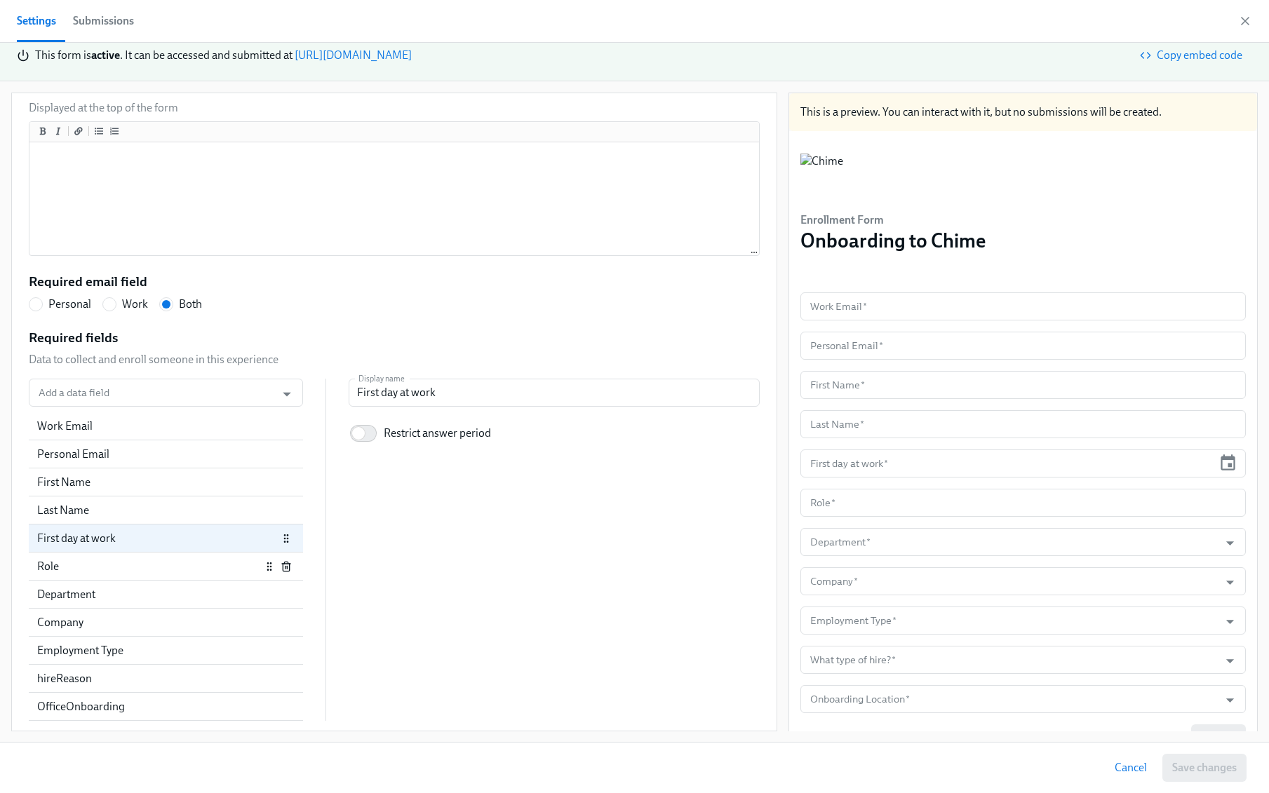
click at [134, 577] on div "Role" at bounding box center [166, 567] width 274 height 28
click at [135, 596] on div "Department" at bounding box center [149, 594] width 224 height 15
radio input "false"
type input "Department"
checkbox input "true"
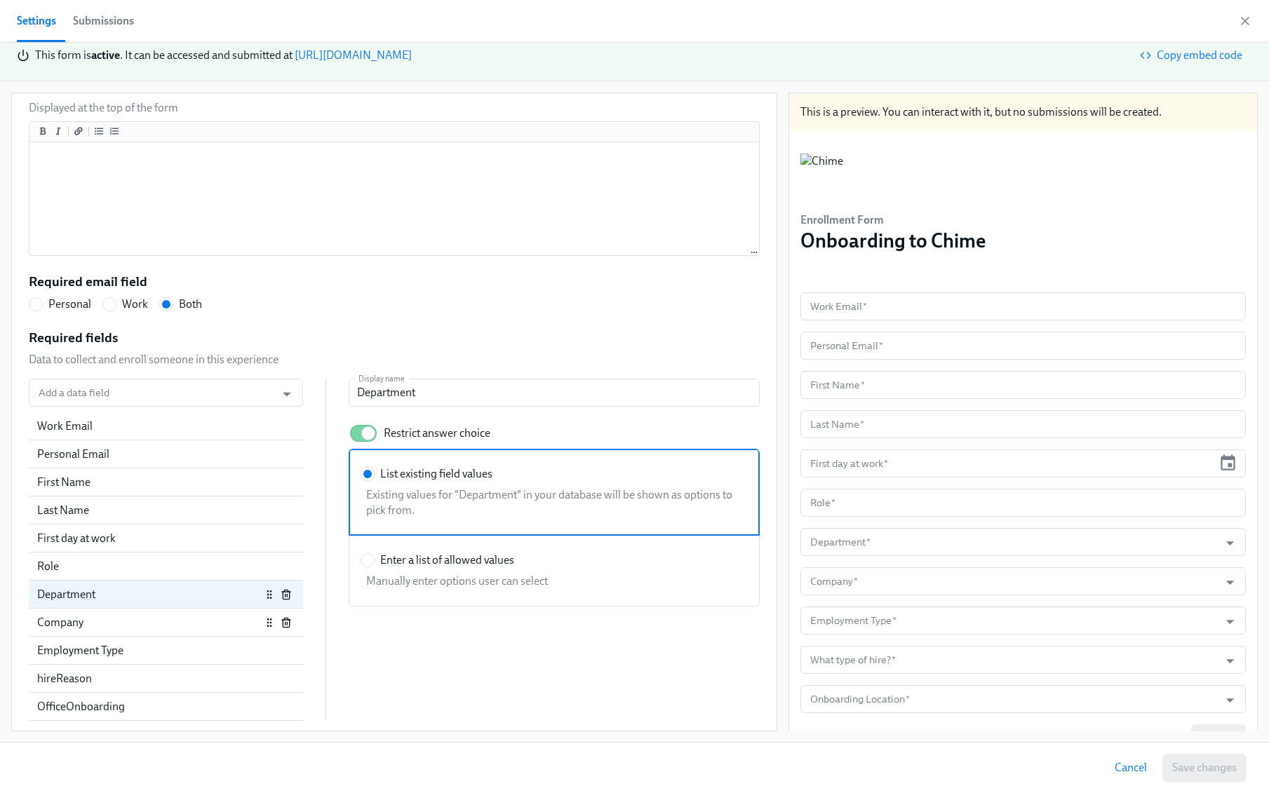
click at [135, 628] on div "Company" at bounding box center [149, 622] width 224 height 15
radio input "false"
type input "Company"
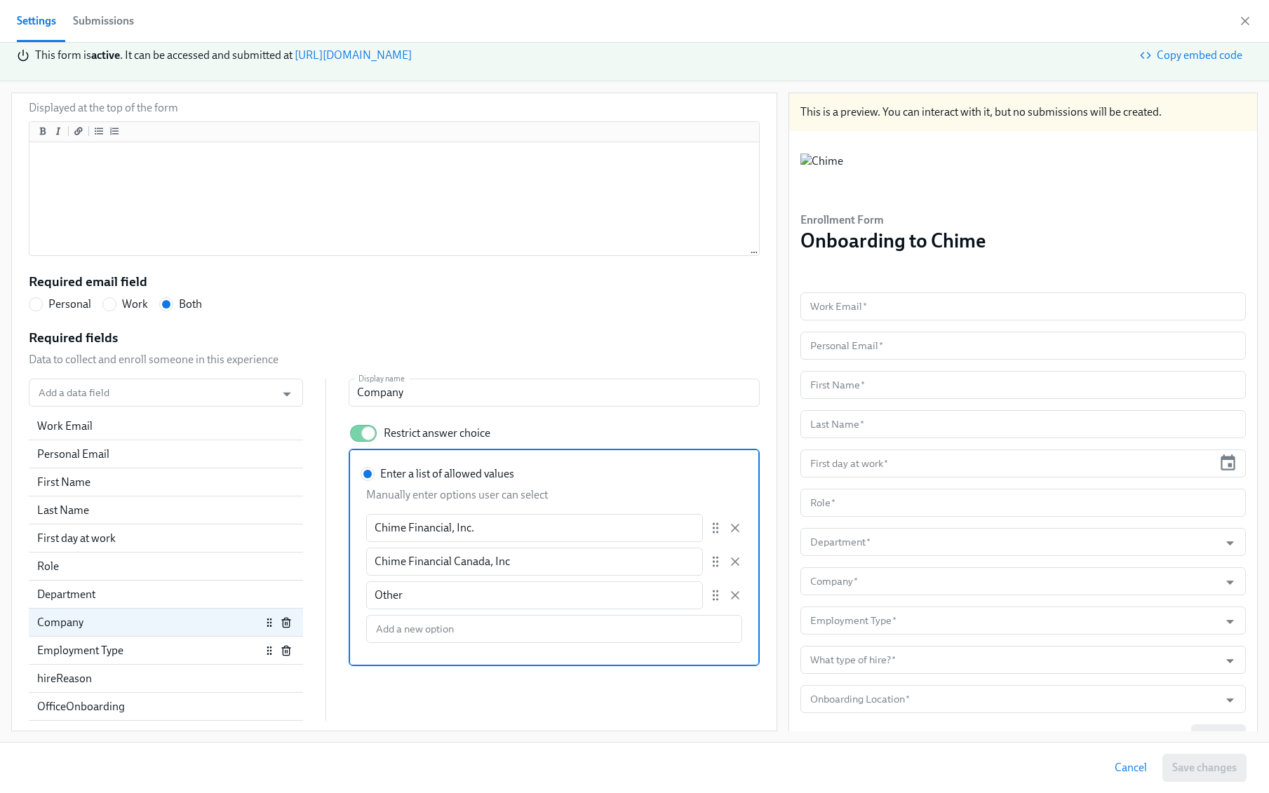
click at [133, 654] on div "Employment Type" at bounding box center [149, 650] width 224 height 15
radio input "false"
type input "Employment Type"
type input "Regular"
type input "Agency [DEMOGRAPHIC_DATA]"
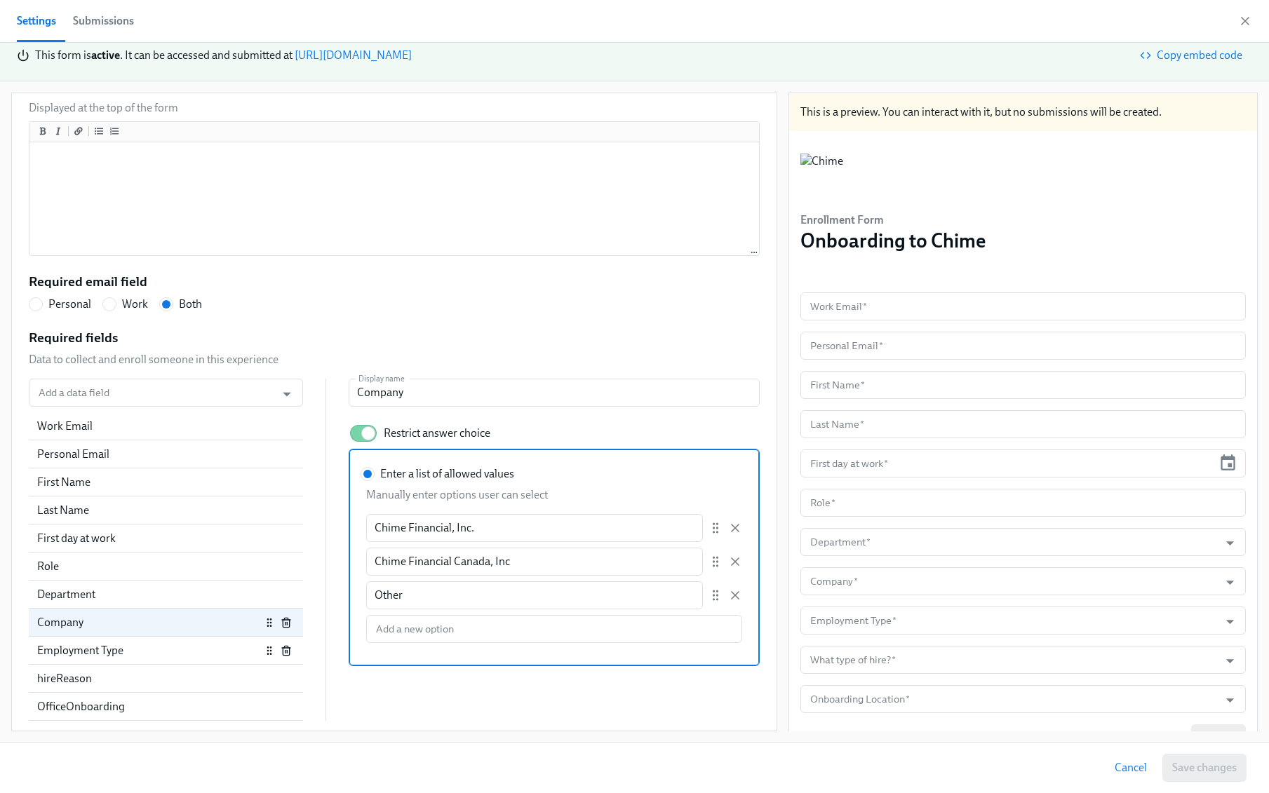
type input "Consultant"
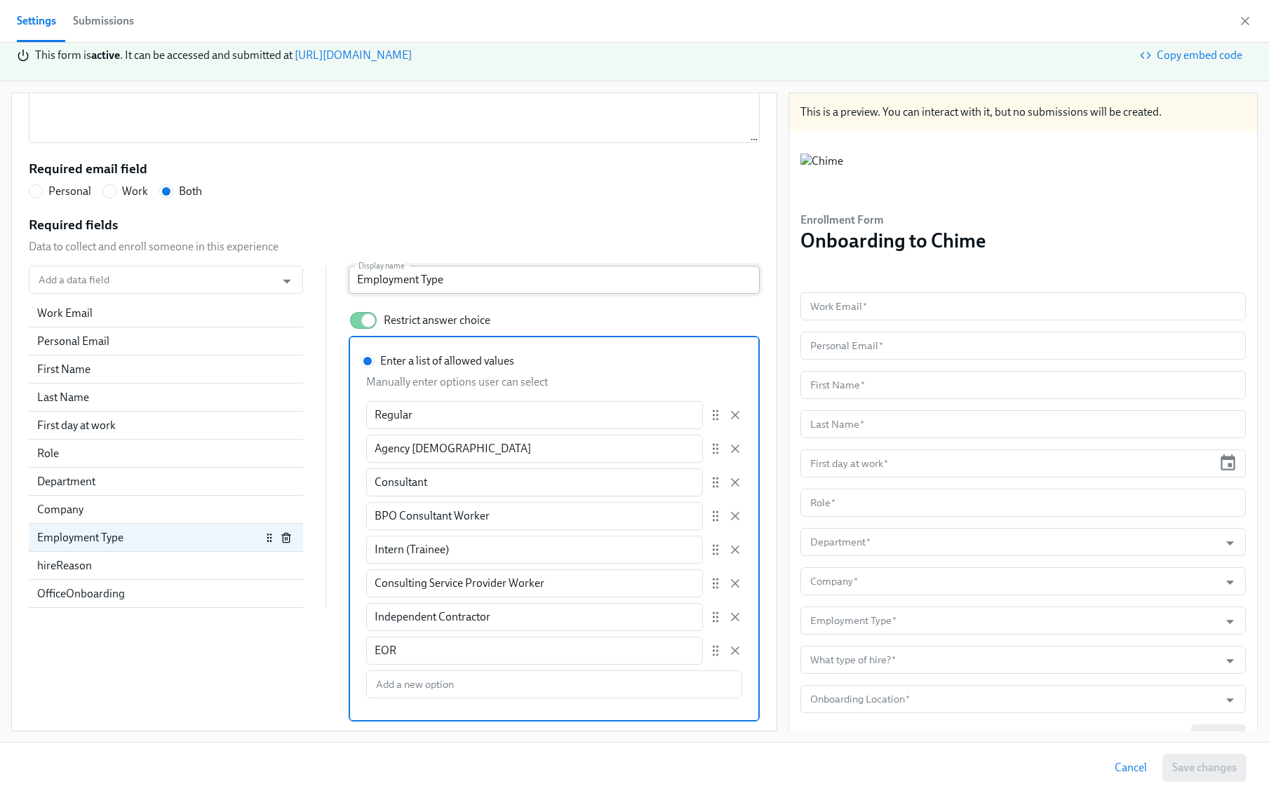
scroll to position [4, 0]
click at [94, 566] on div "hireReason" at bounding box center [149, 565] width 224 height 15
radio input "false"
type input "What type of hire?"
type input "Rehire"
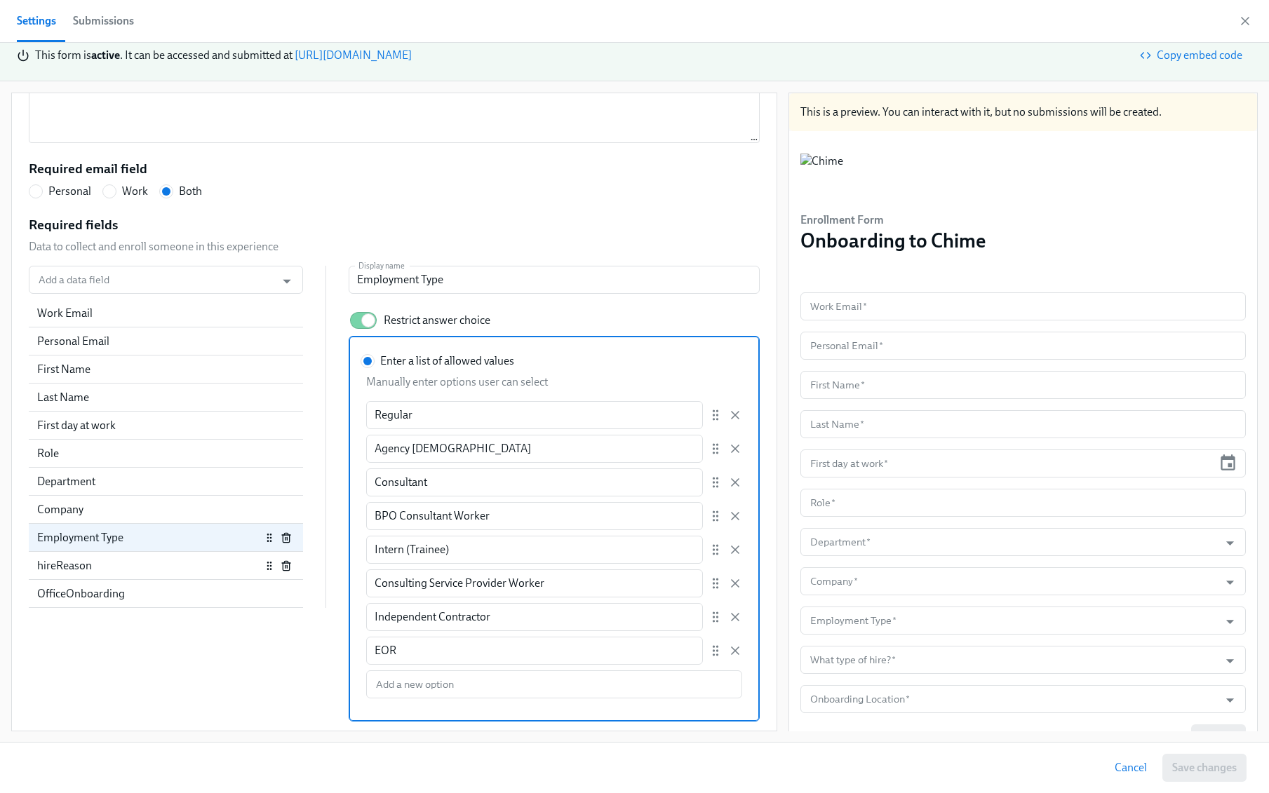
type input "Conversion"
type input "Other"
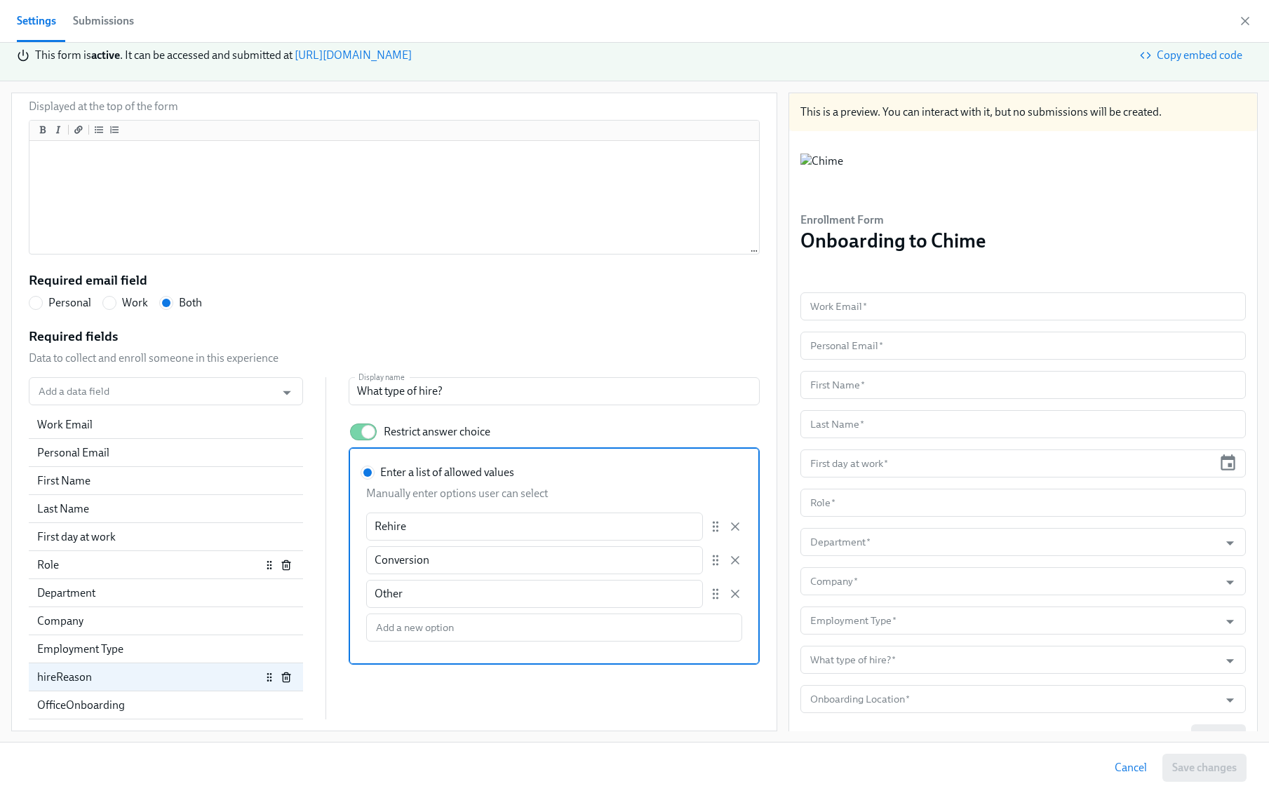
scroll to position [191, 0]
click at [458, 632] on input "Enter a list of allowed values Manually enter options user can select Rehire ​ …" at bounding box center [554, 628] width 376 height 28
paste input "Re-Engagement"
type input "Re-Engagement"
radio input "false"
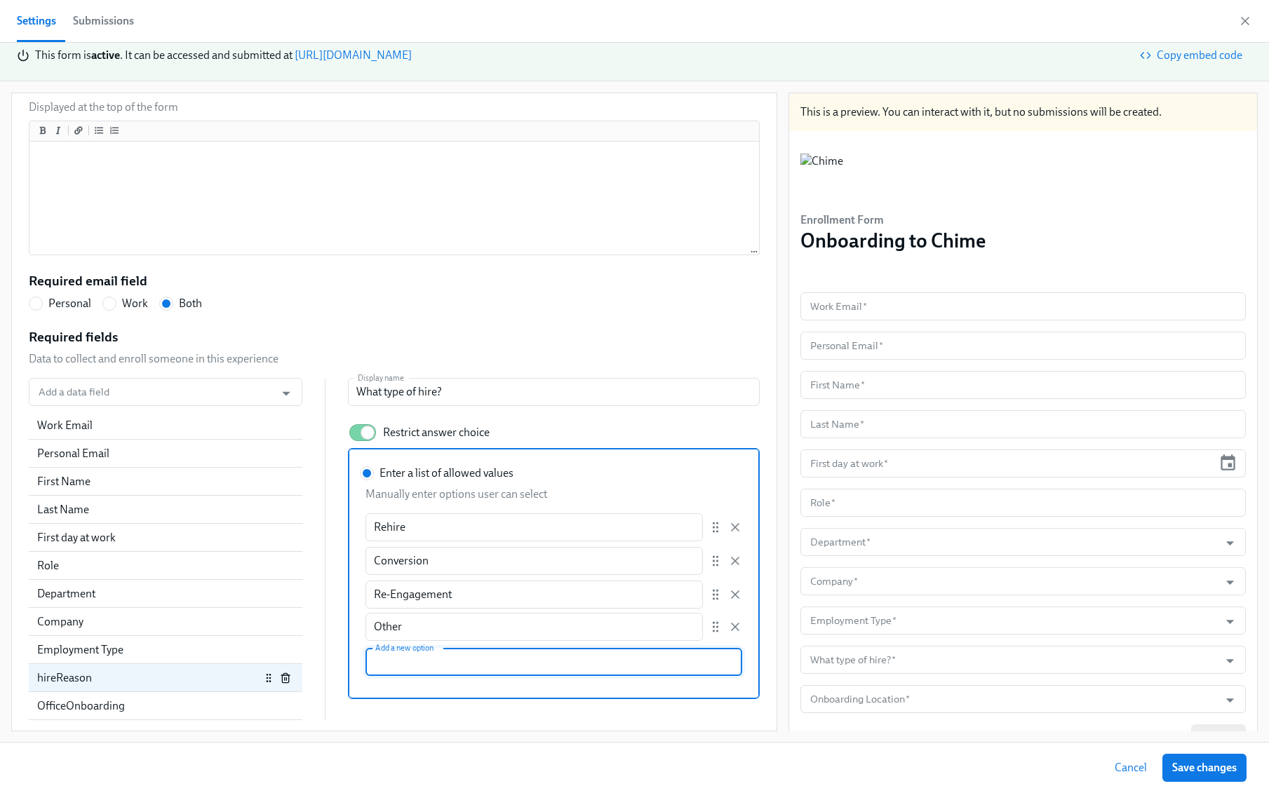
drag, startPoint x: 716, startPoint y: 590, endPoint x: 716, endPoint y: 632, distance: 42.1
click at [716, 632] on div "Rehire ​ Conversion ​ Other ​ Re-Engagement ​" at bounding box center [553, 577] width 377 height 129
radio input "false"
type input "Re-Engagement"
type input "Other"
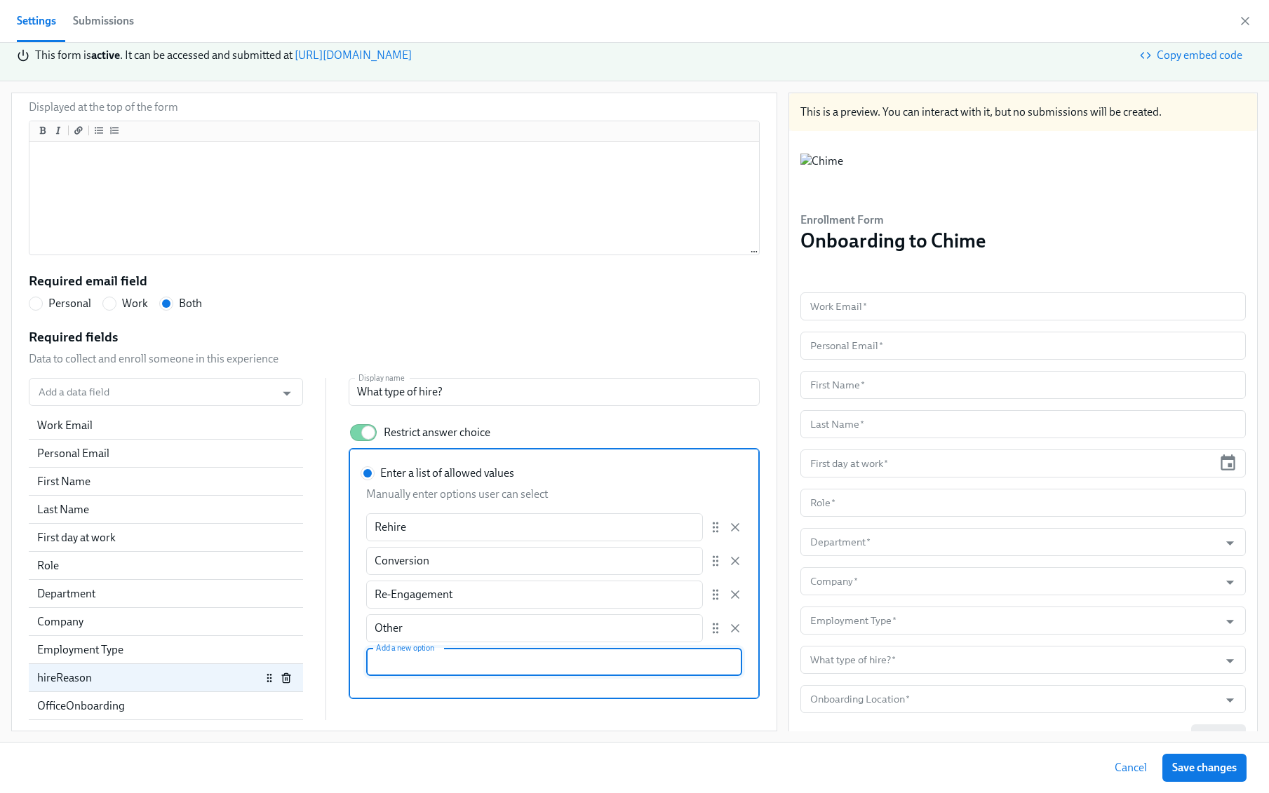
scroll to position [190, 0]
click at [93, 708] on div "OfficeOnboarding" at bounding box center [149, 706] width 224 height 15
radio input "false"
type input "Onboarding Location"
type input "Remote"
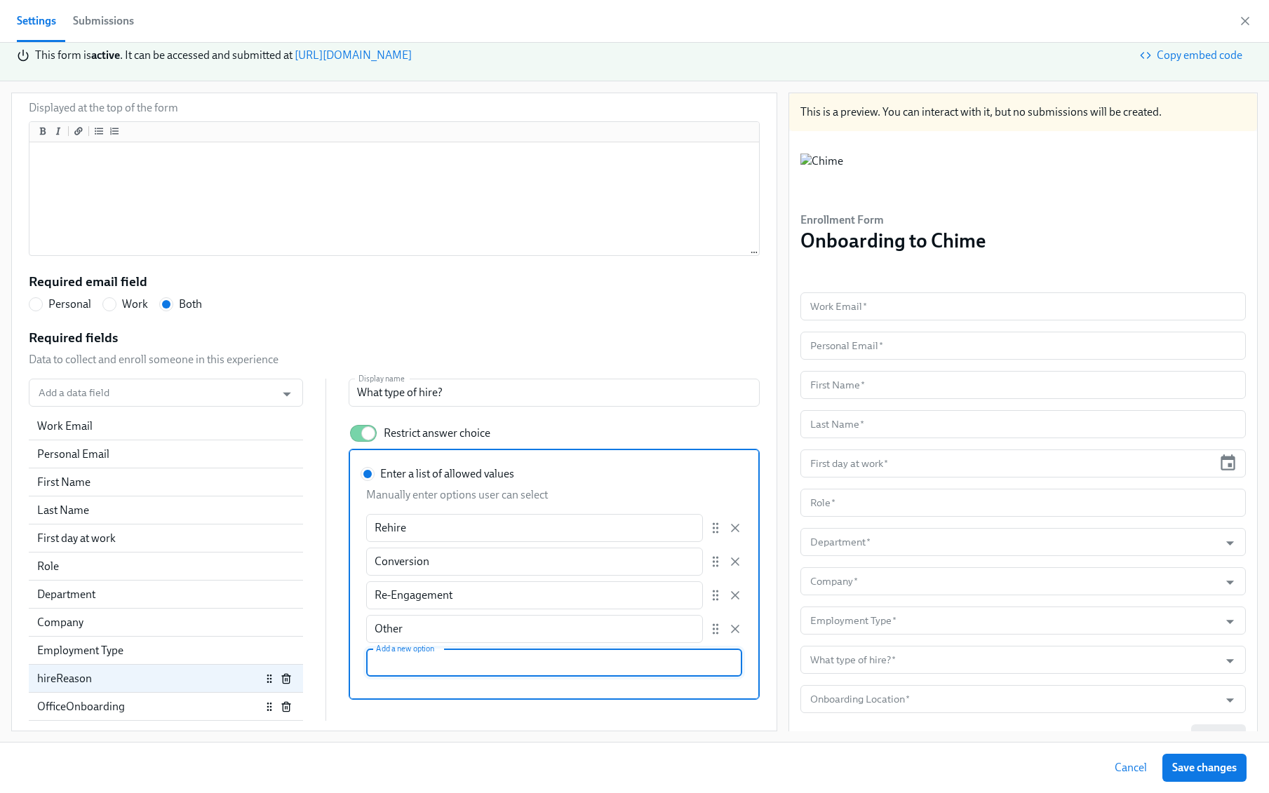
type input "Chicago Office"
type input "San Francisco Office"
type input "[US_STATE] Office"
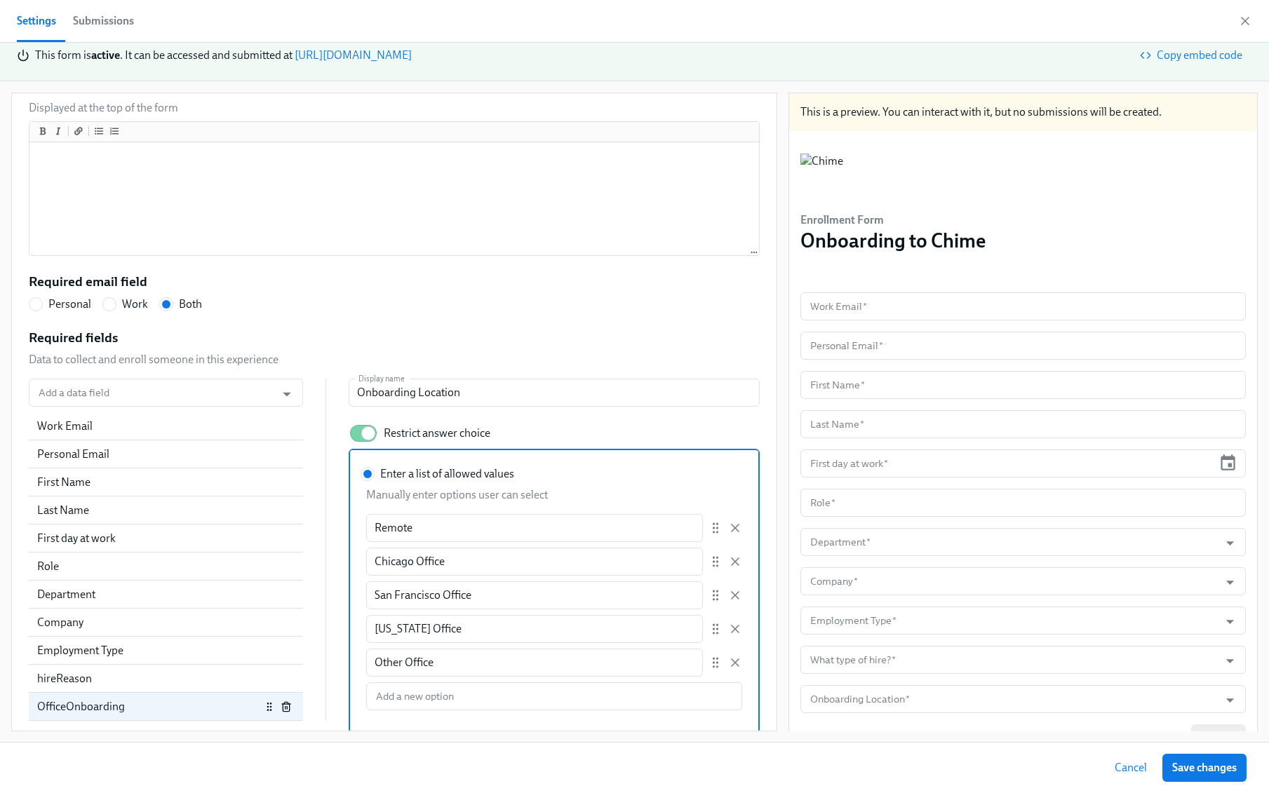
click at [453, 541] on div "Remote ​ Chicago Office ​ San Francisco Office ​ New York Office ​ Other Office…" at bounding box center [554, 595] width 376 height 163
click at [374, 481] on input "Enter a list of allowed values" at bounding box center [367, 474] width 13 height 13
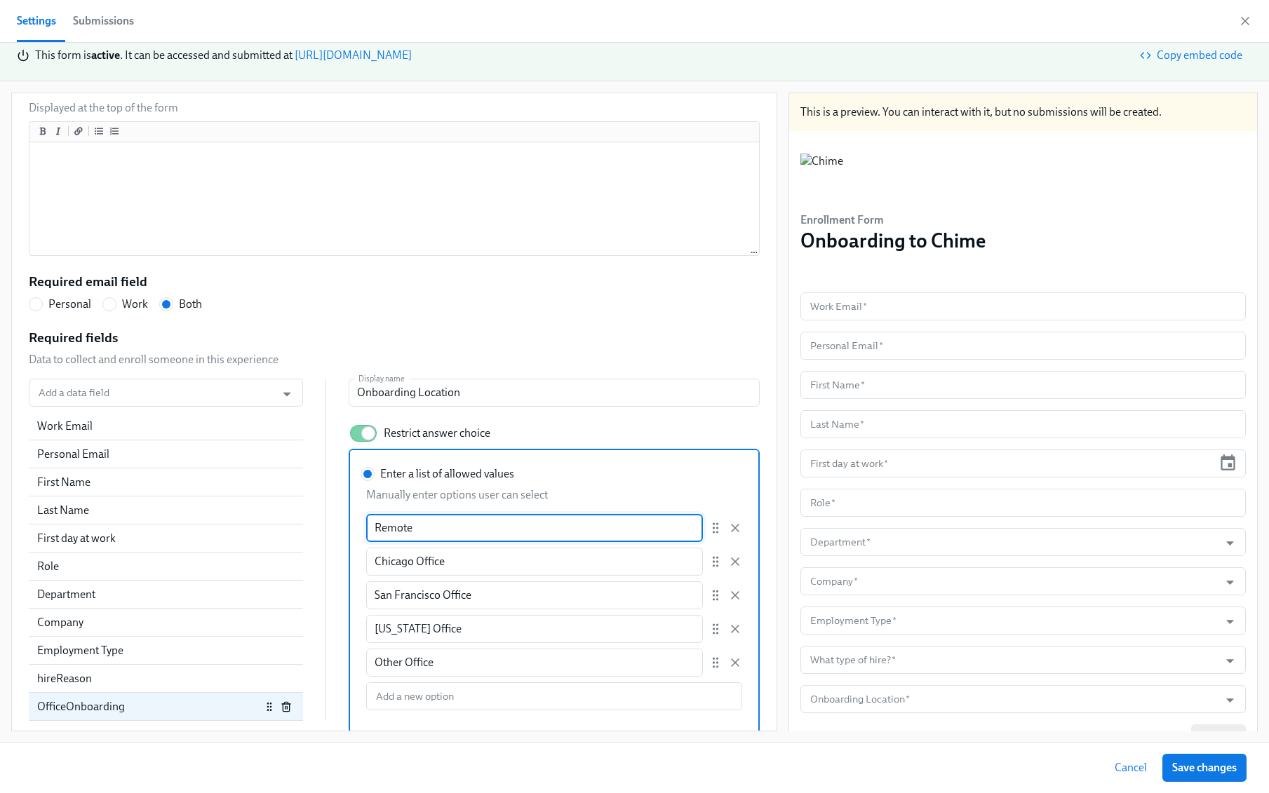
click at [453, 531] on input "Remote" at bounding box center [534, 528] width 337 height 28
radio input "false"
type input "Remotel"
radio input "false"
type input "Remotely"
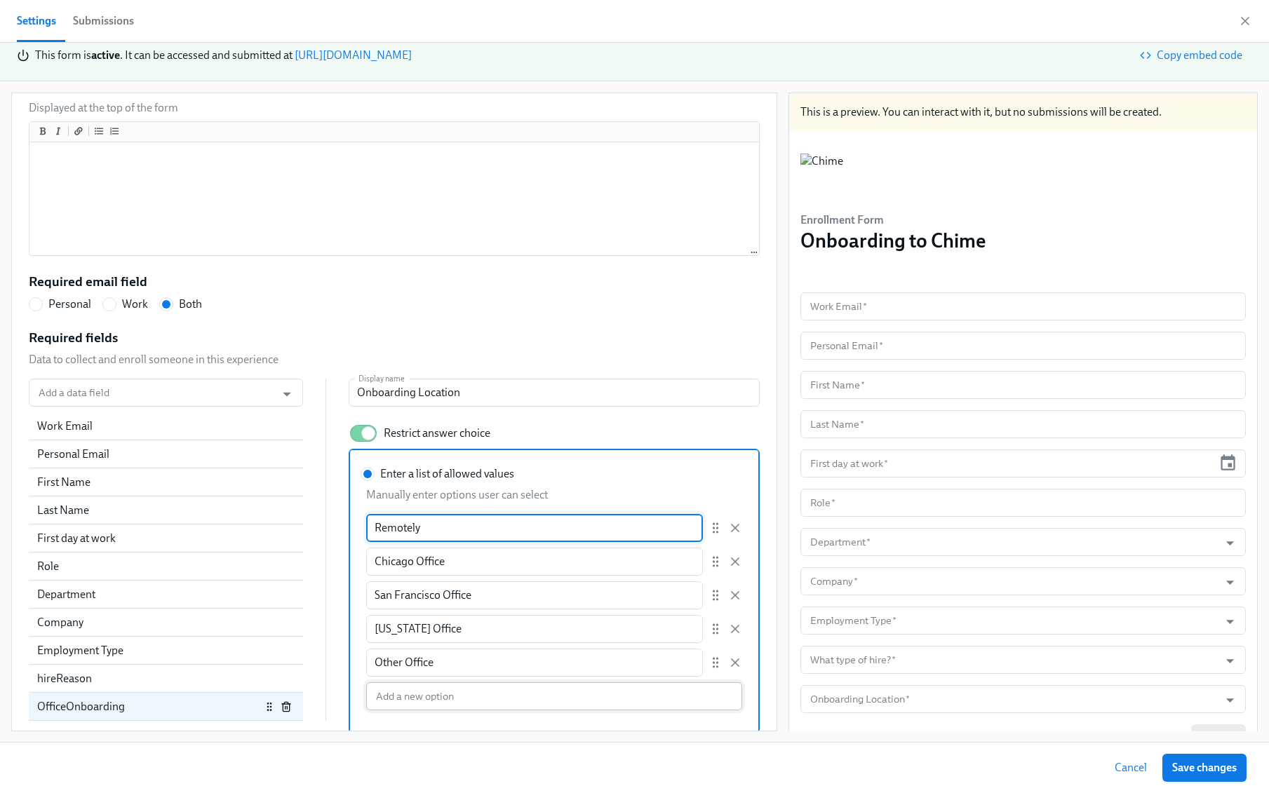
click at [424, 695] on input "Enter a list of allowed values Manually enter options user can select Remotely …" at bounding box center [554, 697] width 376 height 28
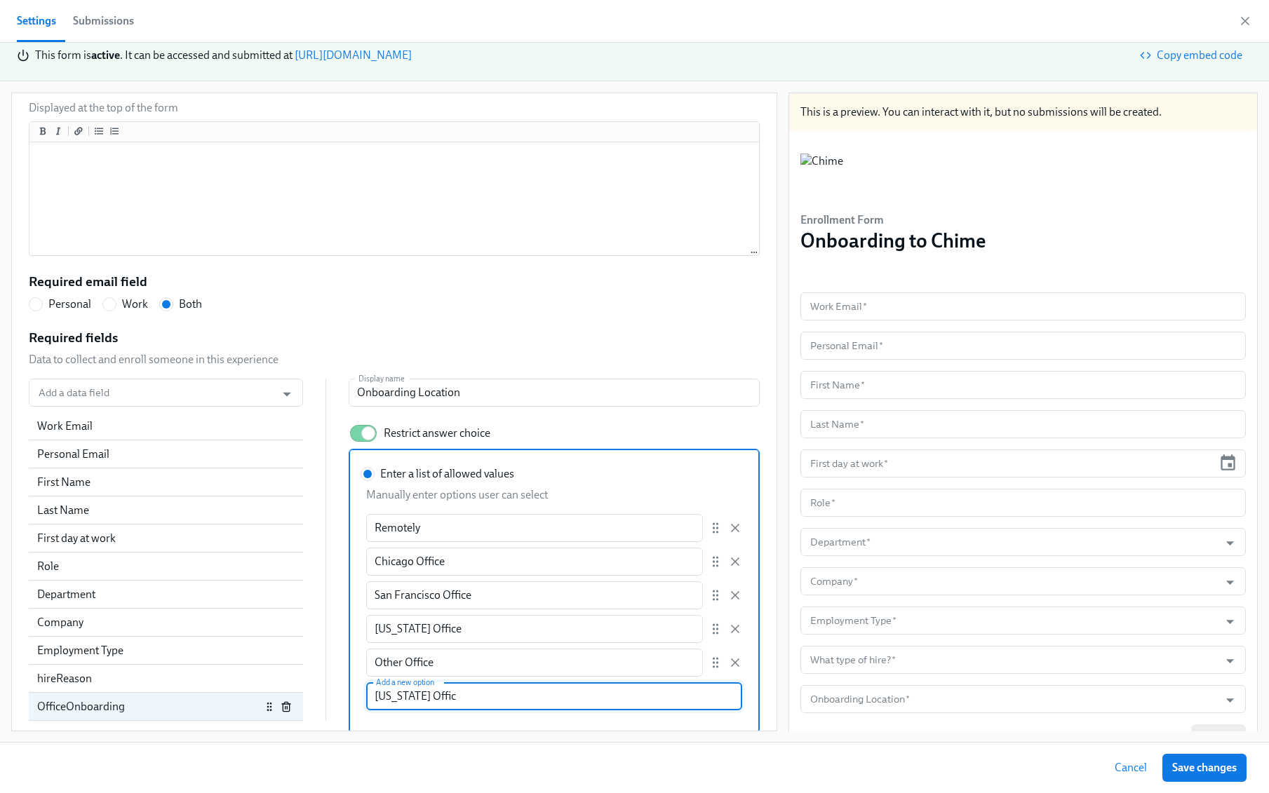
type input "Washington Office"
radio input "false"
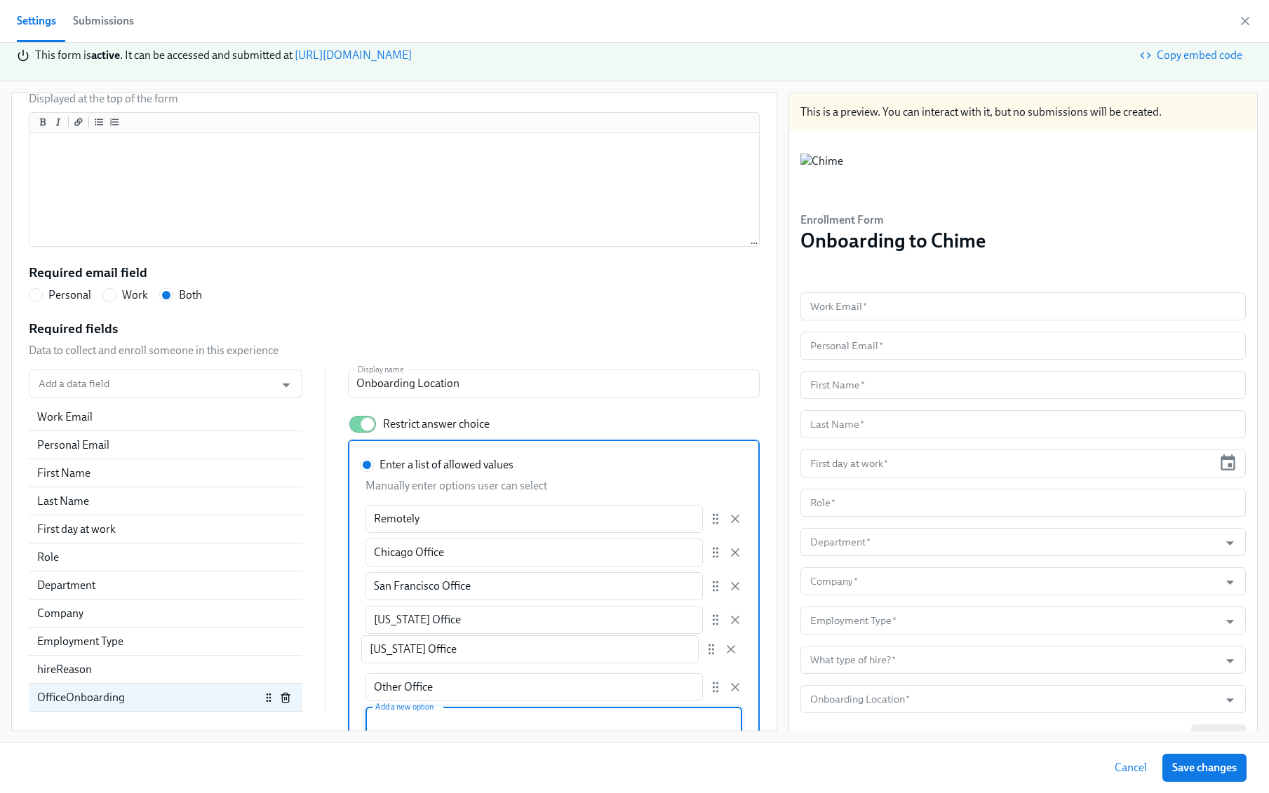
scroll to position [236, 0]
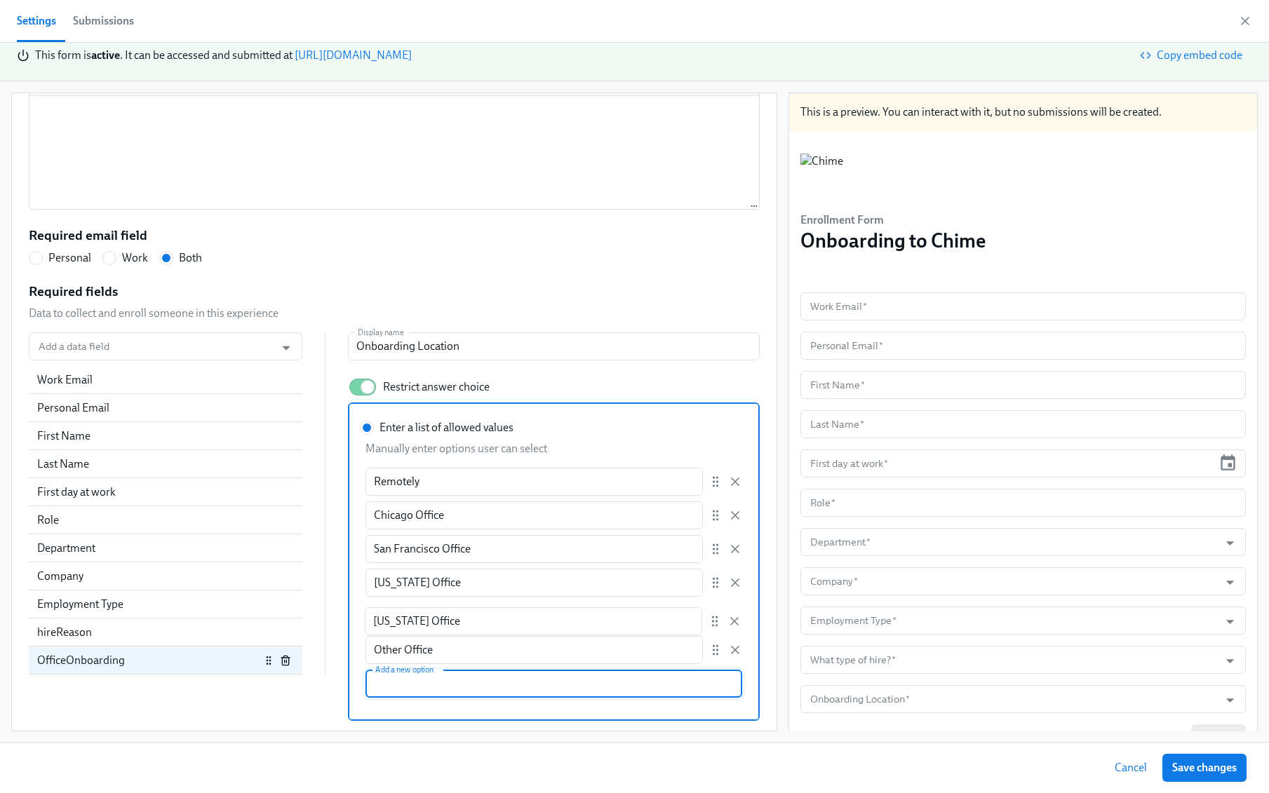
drag, startPoint x: 716, startPoint y: 692, endPoint x: 714, endPoint y: 603, distance: 88.4
click at [714, 603] on div "Remotely ​ Chicago Office ​ San Francisco Office ​ New York Office ​ Other Offi…" at bounding box center [553, 566] width 377 height 196
radio input "false"
type input "Washington Office"
type input "Other Office"
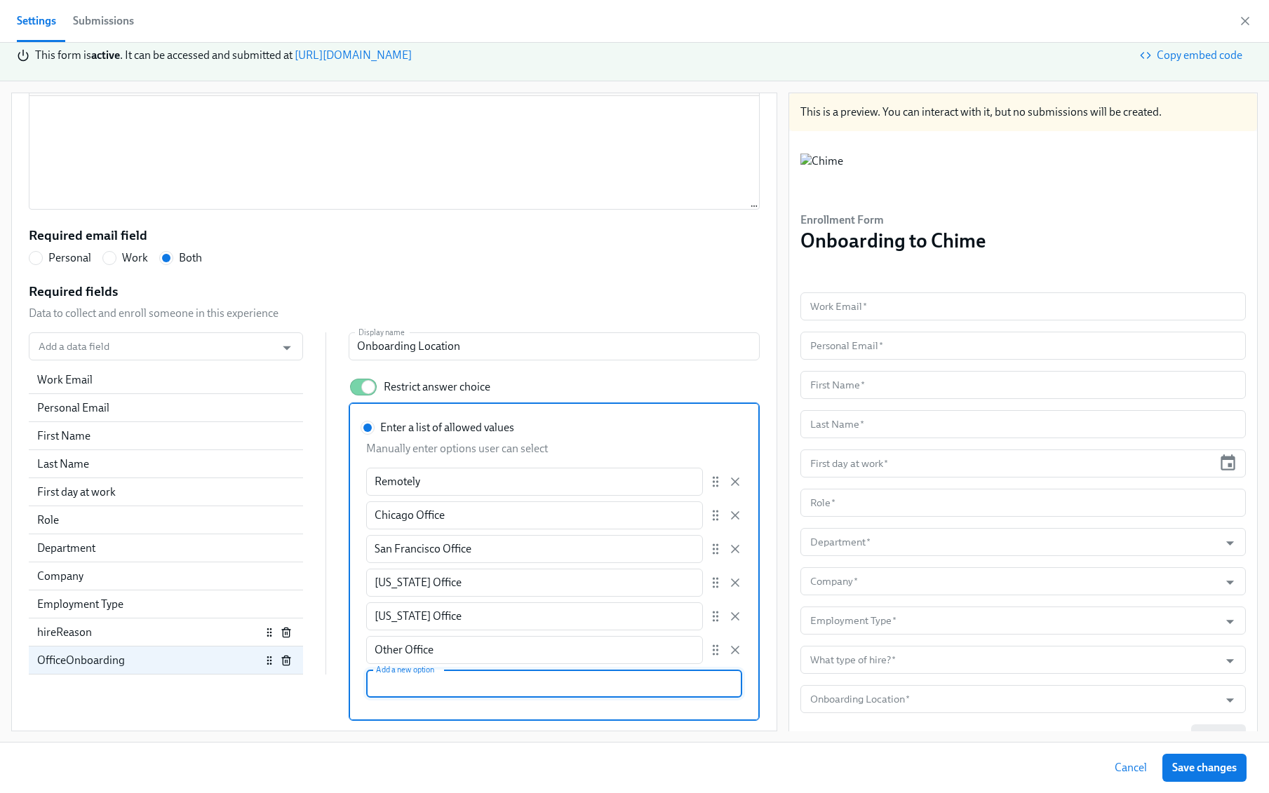
click at [137, 643] on div "hireReason" at bounding box center [166, 633] width 274 height 28
radio input "false"
type input "What type of hire?"
type input "Rehire"
type input "Conversion"
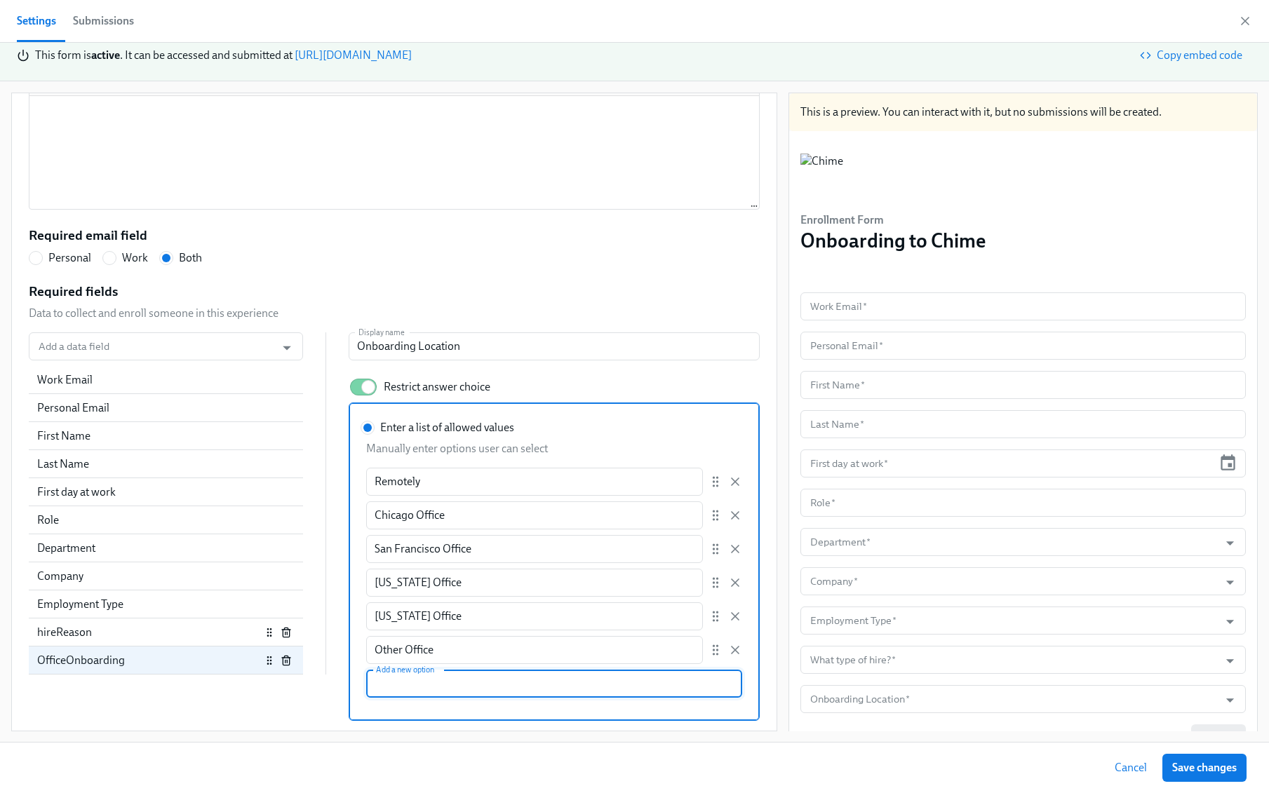
type input "Re-Engagement"
type input "Other"
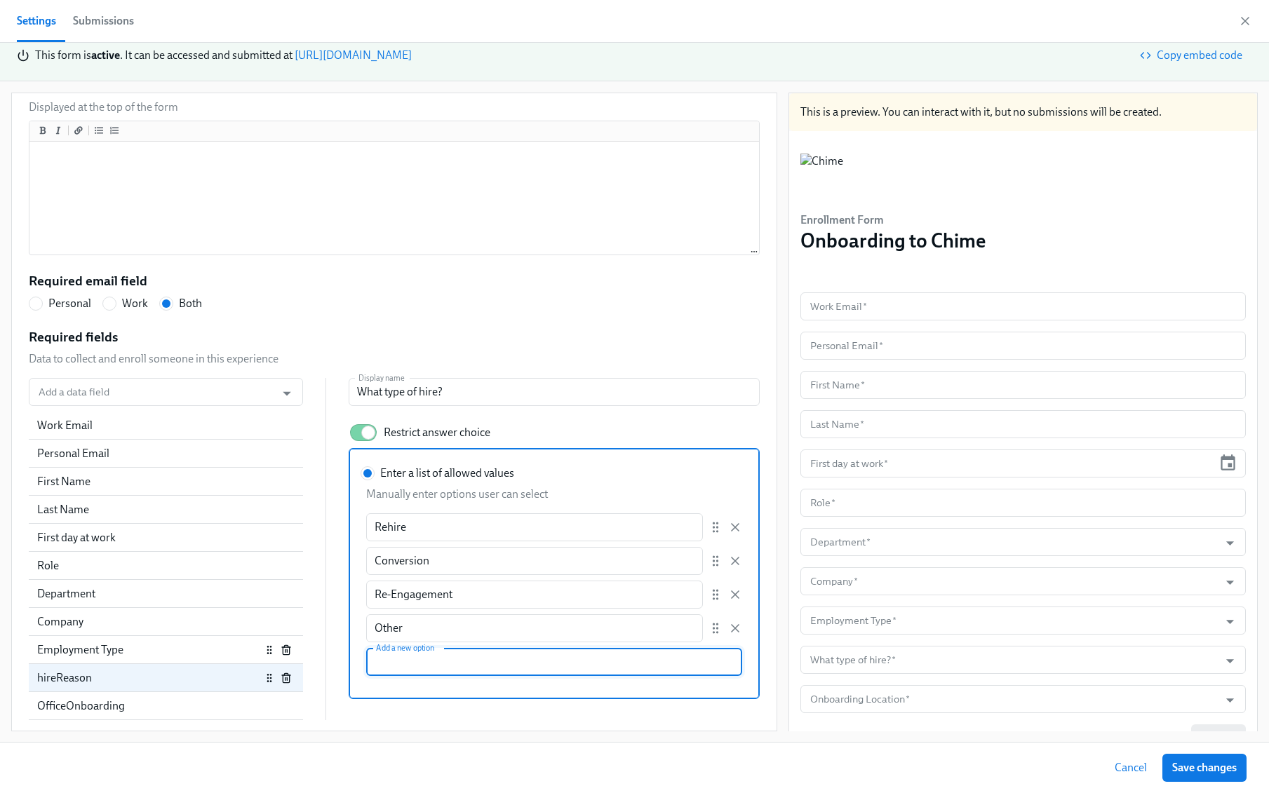
click at [125, 643] on div "Employment Type" at bounding box center [149, 650] width 224 height 15
radio input "false"
type input "Employment Type"
type input "Regular"
type input "Agency [DEMOGRAPHIC_DATA]"
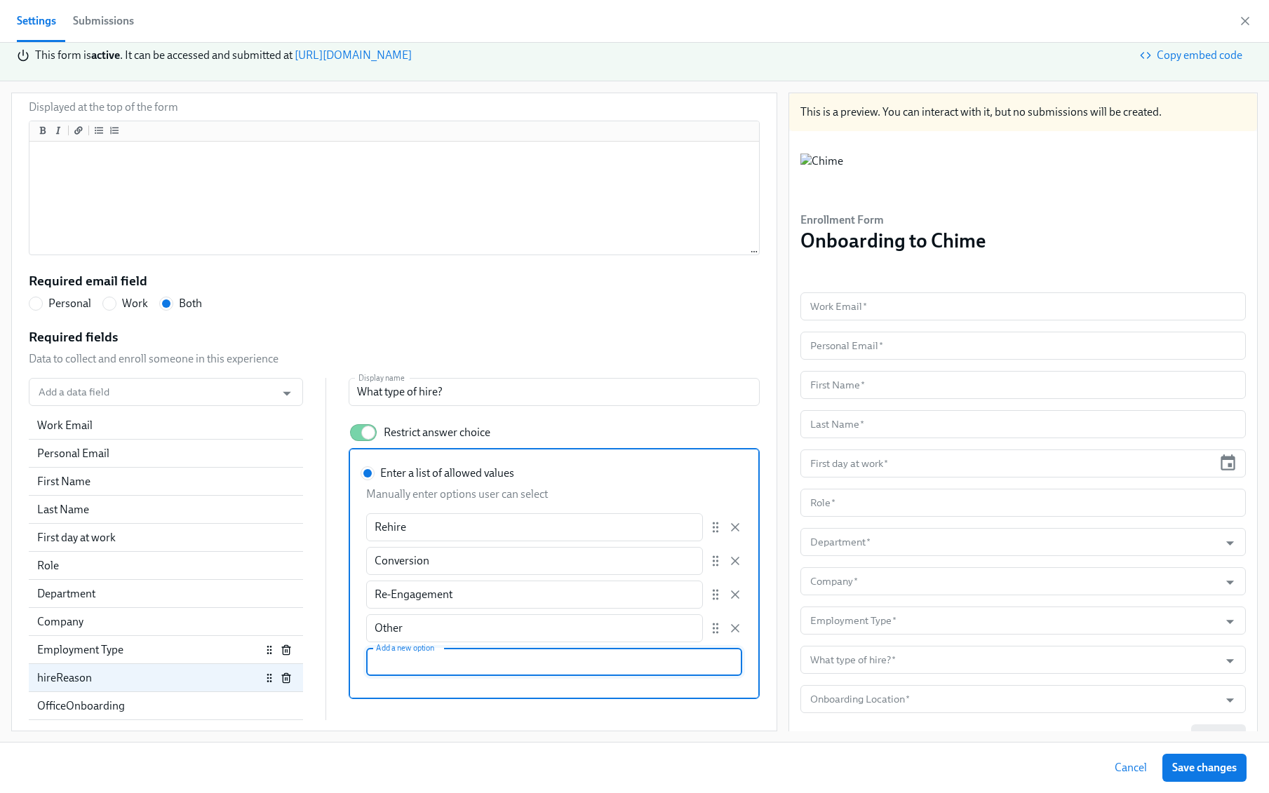
type input "Consultant"
type input "BPO Consultant Worker"
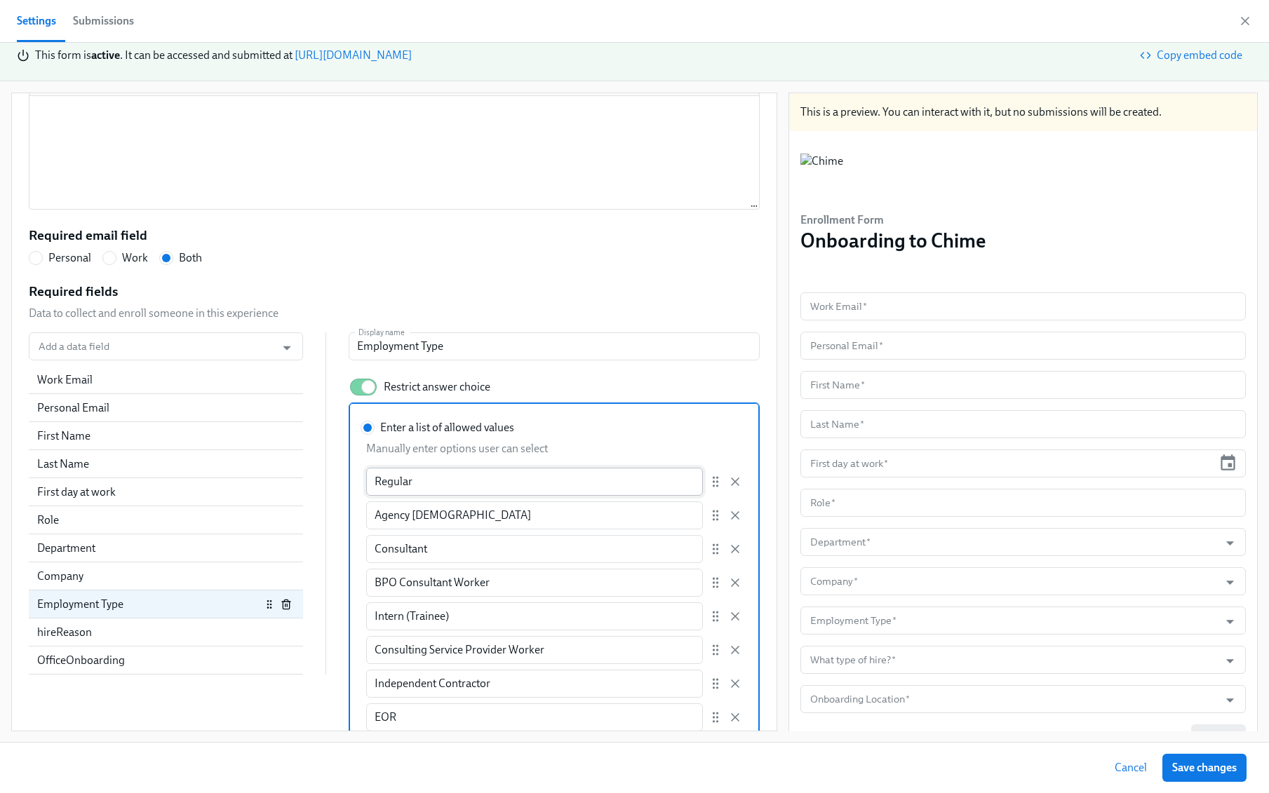
scroll to position [303, 0]
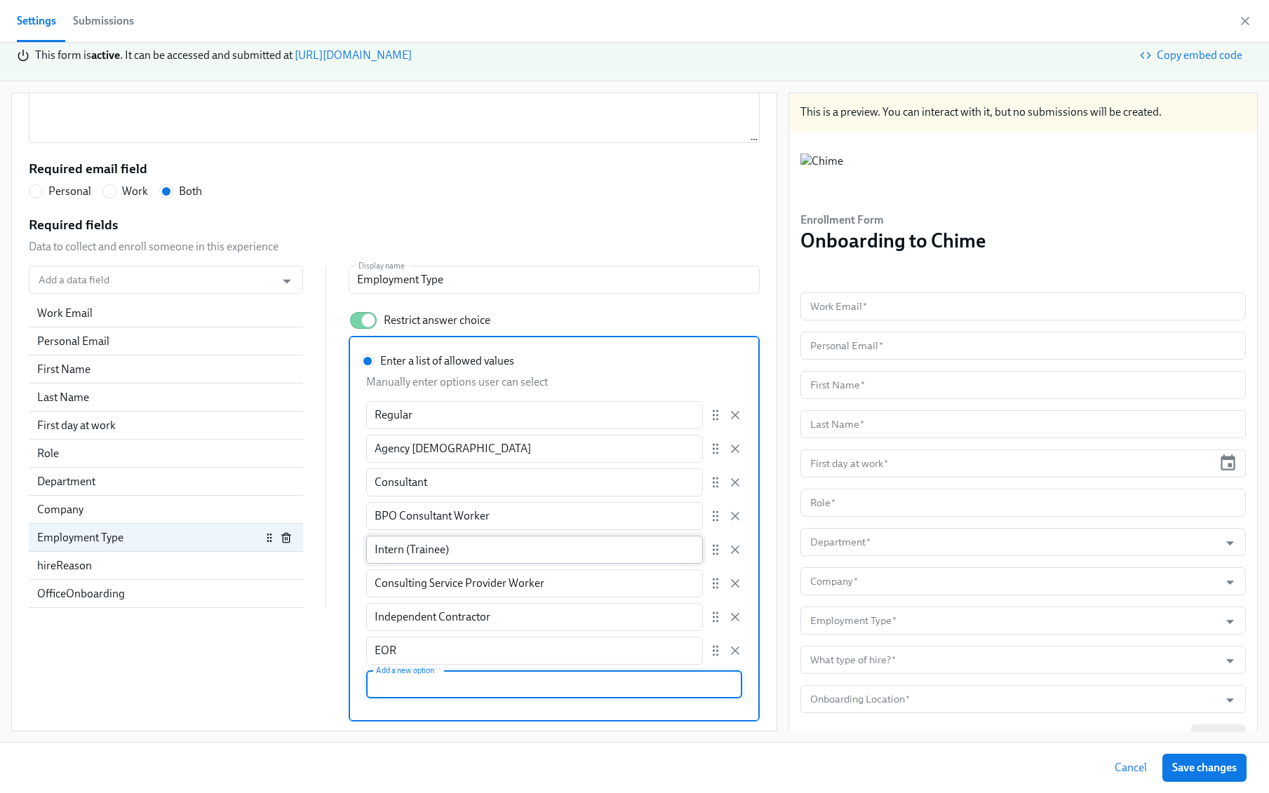
click at [492, 548] on input "Intern (Trainee)" at bounding box center [534, 550] width 337 height 28
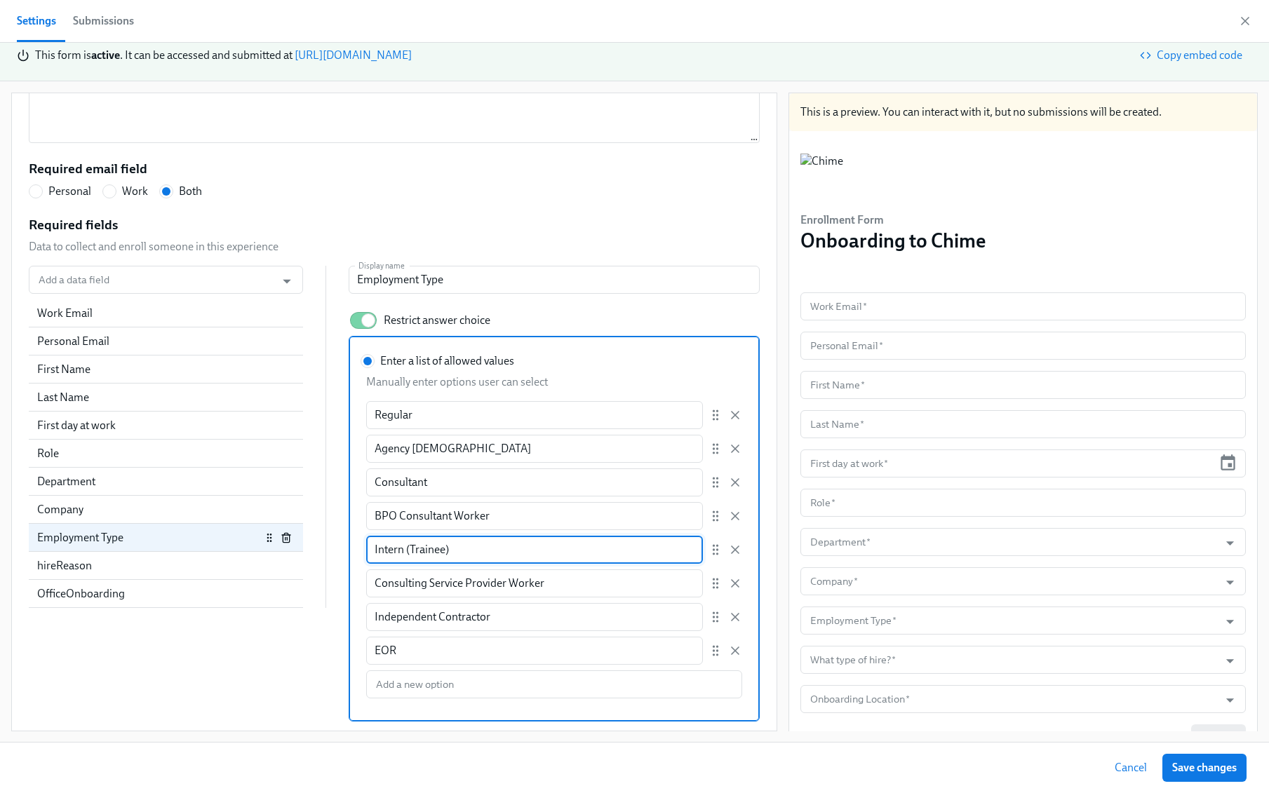
radio input "false"
type input "Intern (Trainee"
radio input "false"
type input "Intern (Traine"
radio input "false"
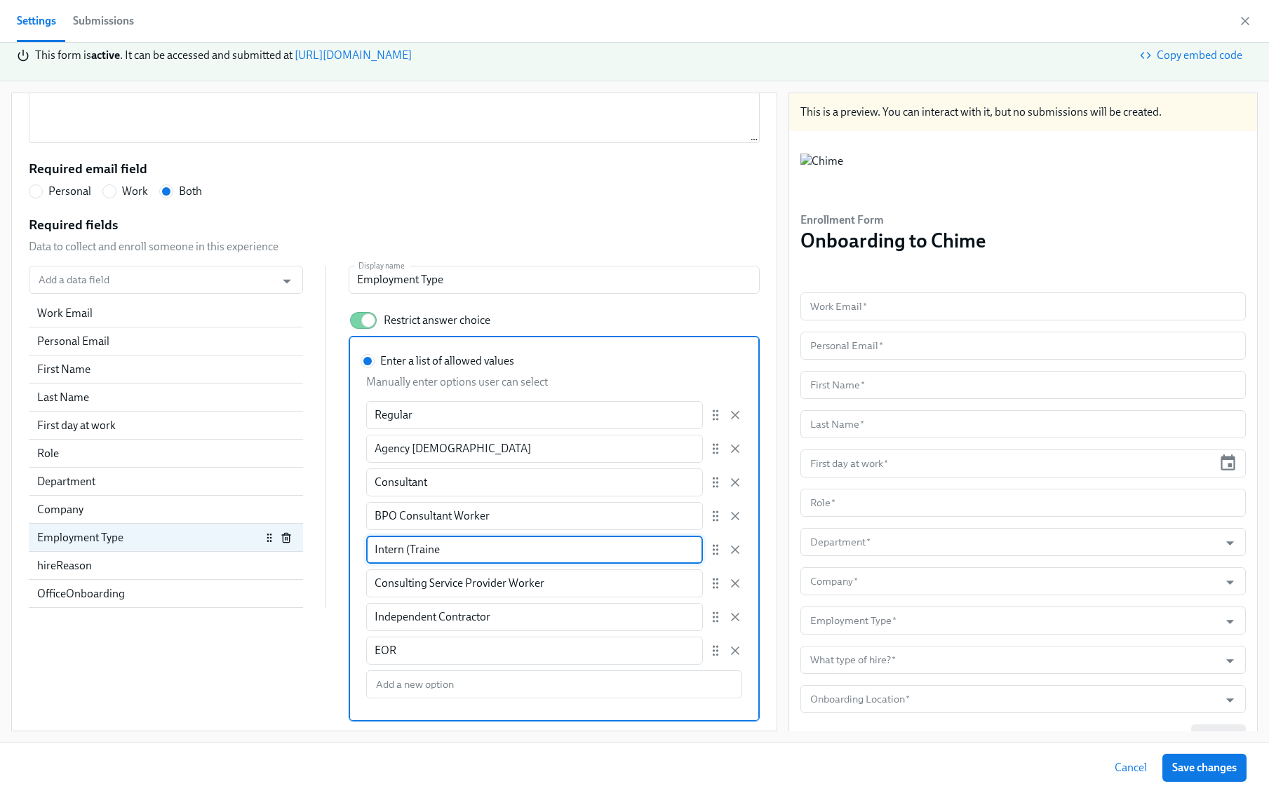
type input "Intern (Train"
radio input "false"
type input "Intern (Trai"
radio input "false"
type input "Intern (Tra"
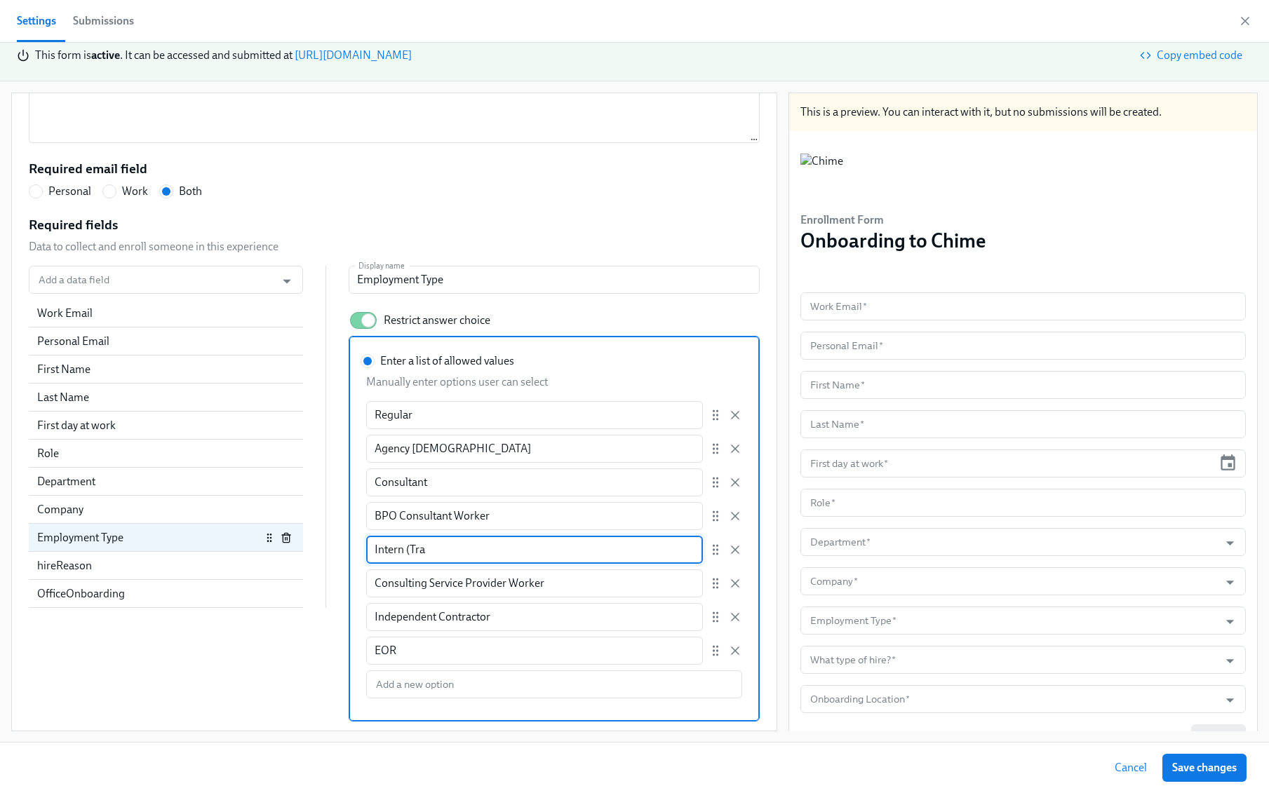
radio input "false"
type input "Intern (Tr"
radio input "false"
type input "Intern (T"
radio input "false"
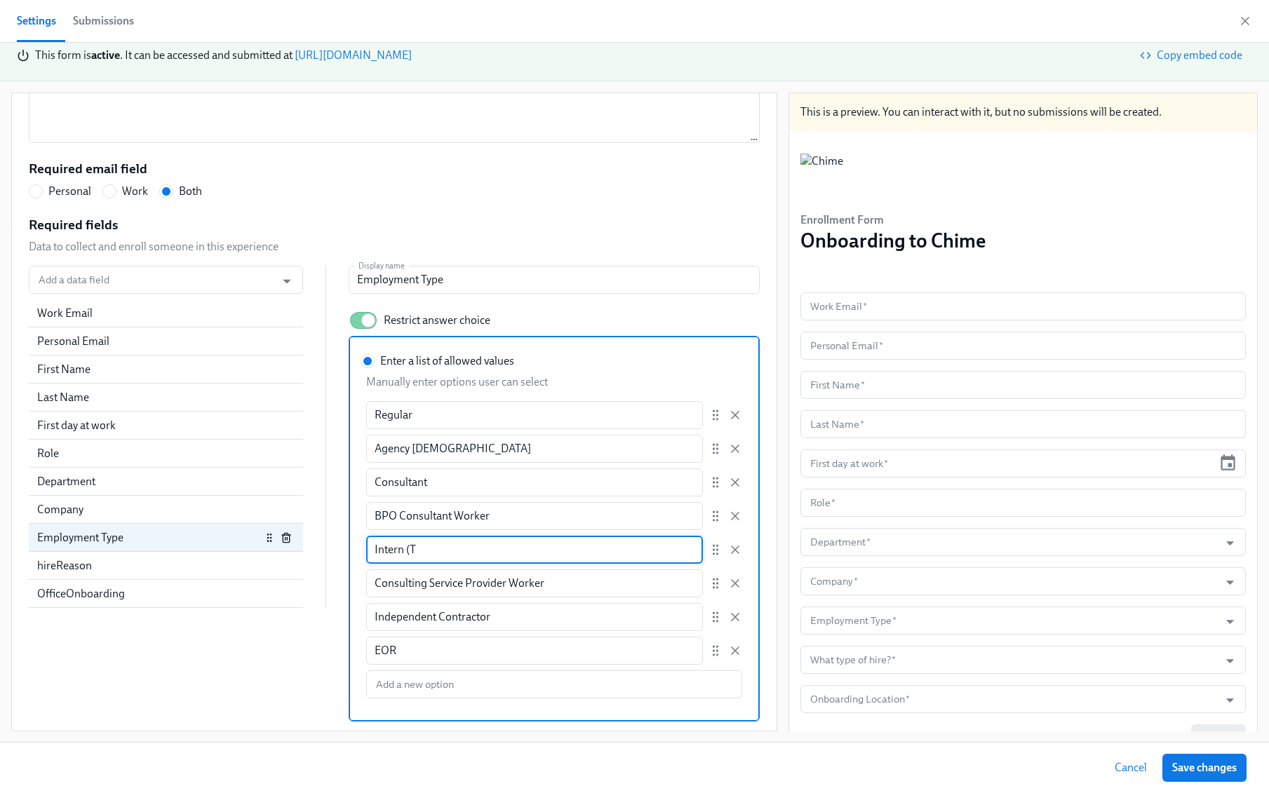
type input "Intern ("
radio input "false"
type input "Intern"
radio input "false"
type input "Intern"
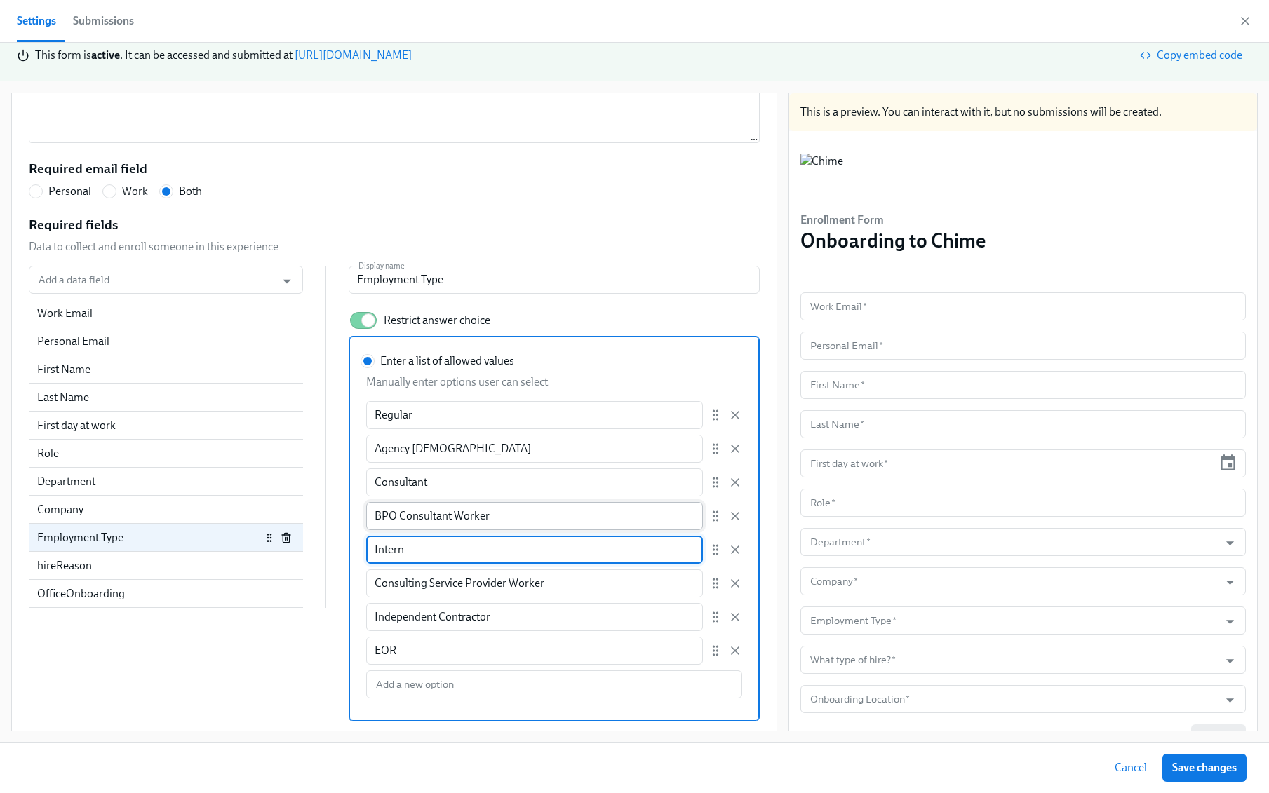
radio input "false"
type input "Intern (Trainee)"
click at [295, 680] on div "Add a data field Add a data field Work Email Personal Email First Name Last Nam…" at bounding box center [394, 494] width 731 height 456
click at [143, 512] on div "Company" at bounding box center [149, 509] width 224 height 15
radio input "false"
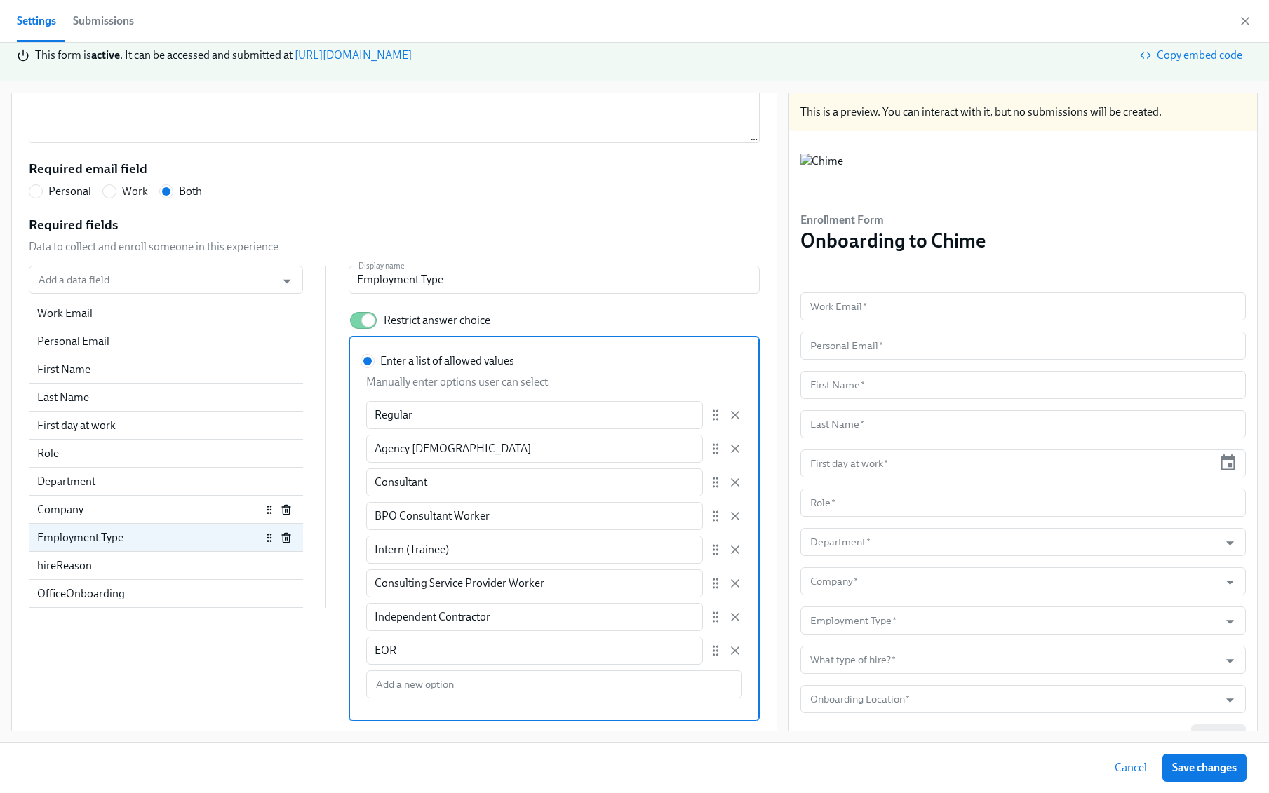
type input "Company"
type input "Chime Financial, Inc."
type input "Chime Financial Canada, Inc"
type input "Other"
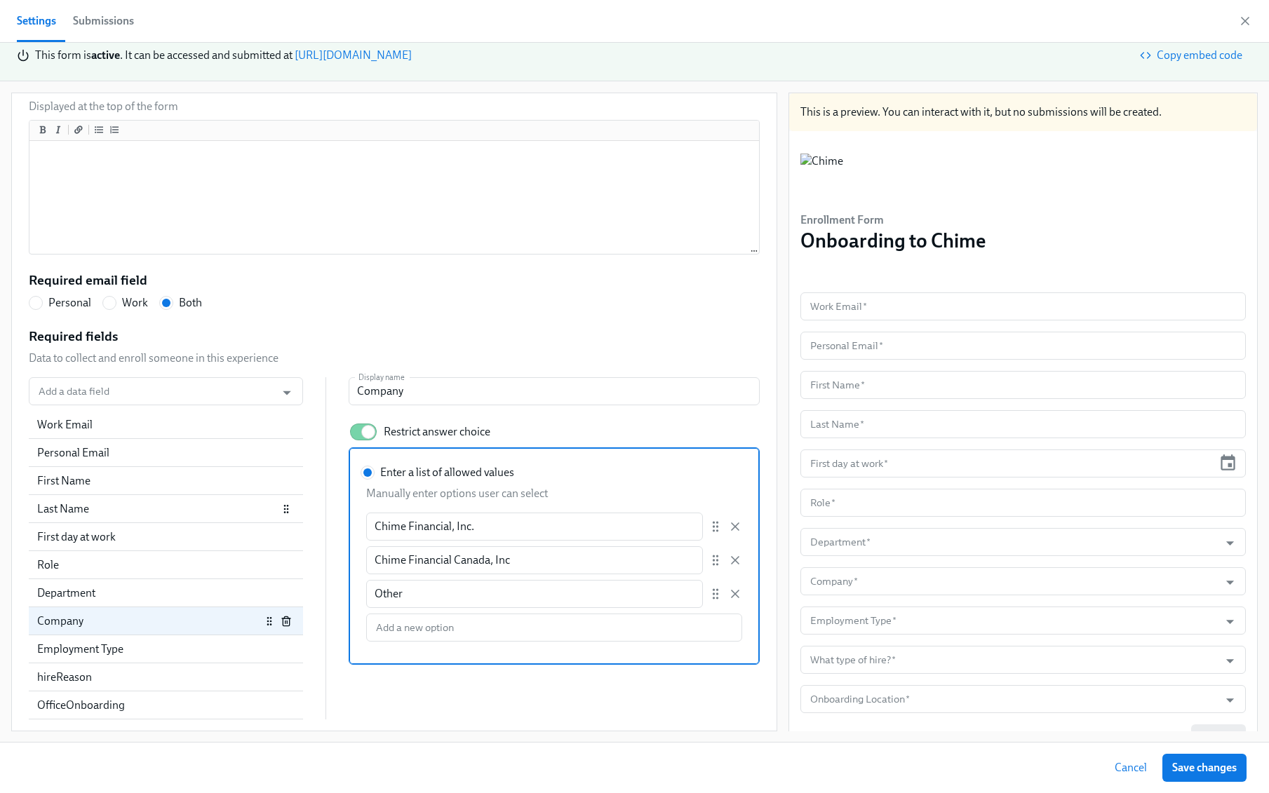
scroll to position [191, 0]
click at [119, 603] on div "Department" at bounding box center [166, 594] width 274 height 28
radio input "false"
type input "Department"
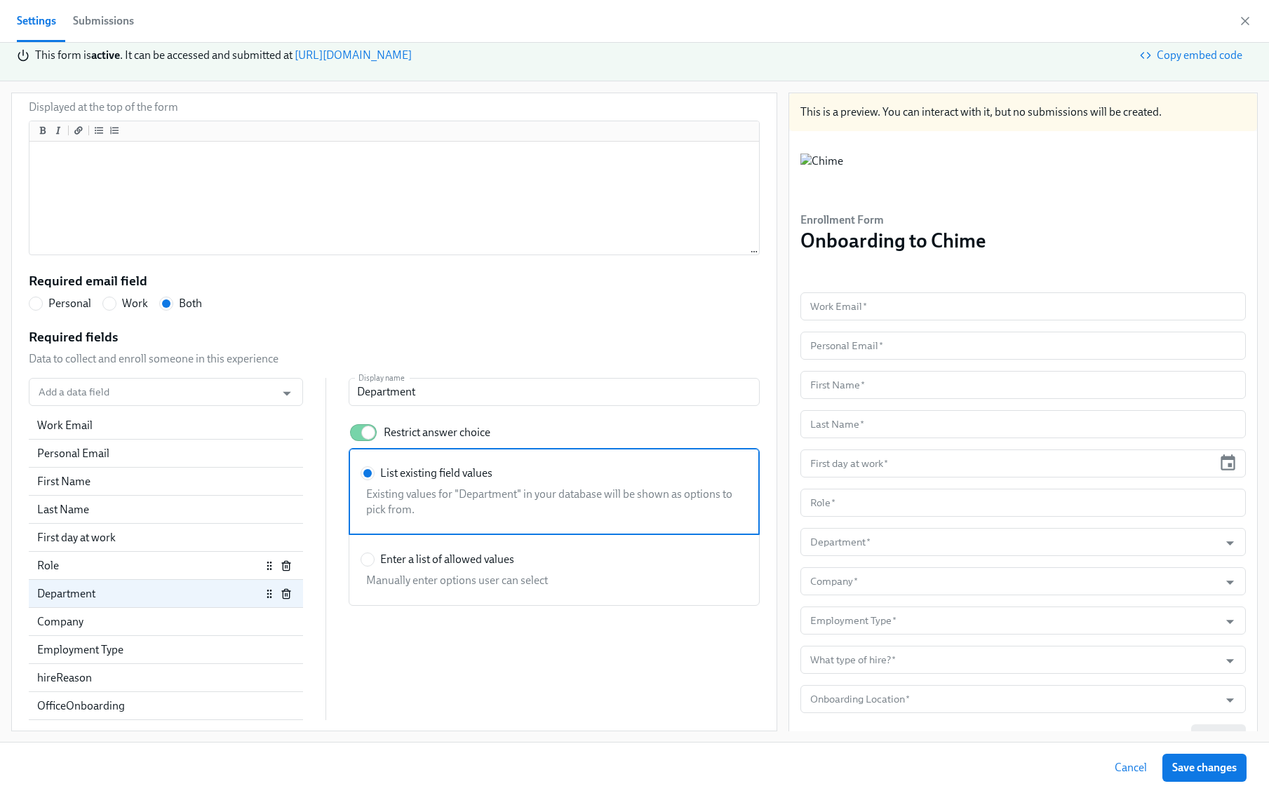
click at [121, 571] on div "Role" at bounding box center [149, 565] width 224 height 15
radio input "false"
type input "Role"
checkbox input "false"
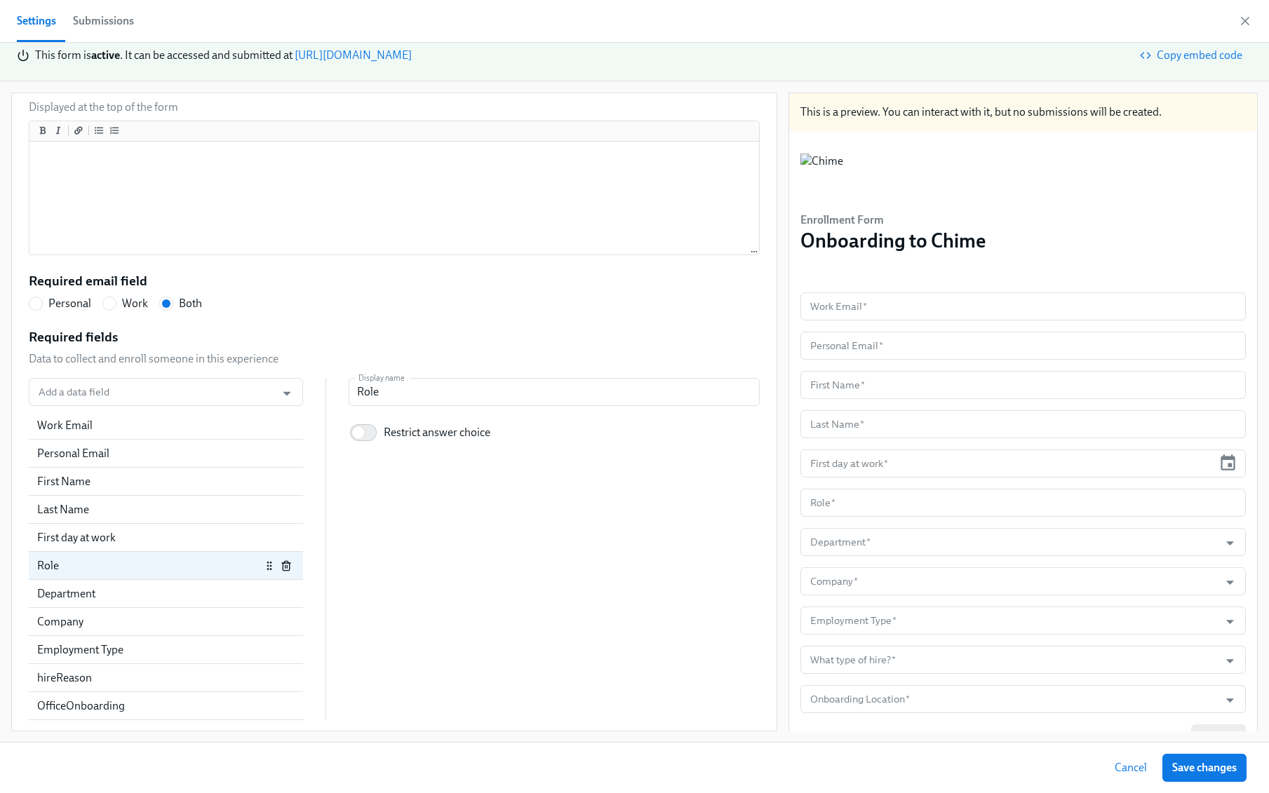
click at [1194, 765] on span "Save changes" at bounding box center [1204, 768] width 65 height 14
radio input "false"
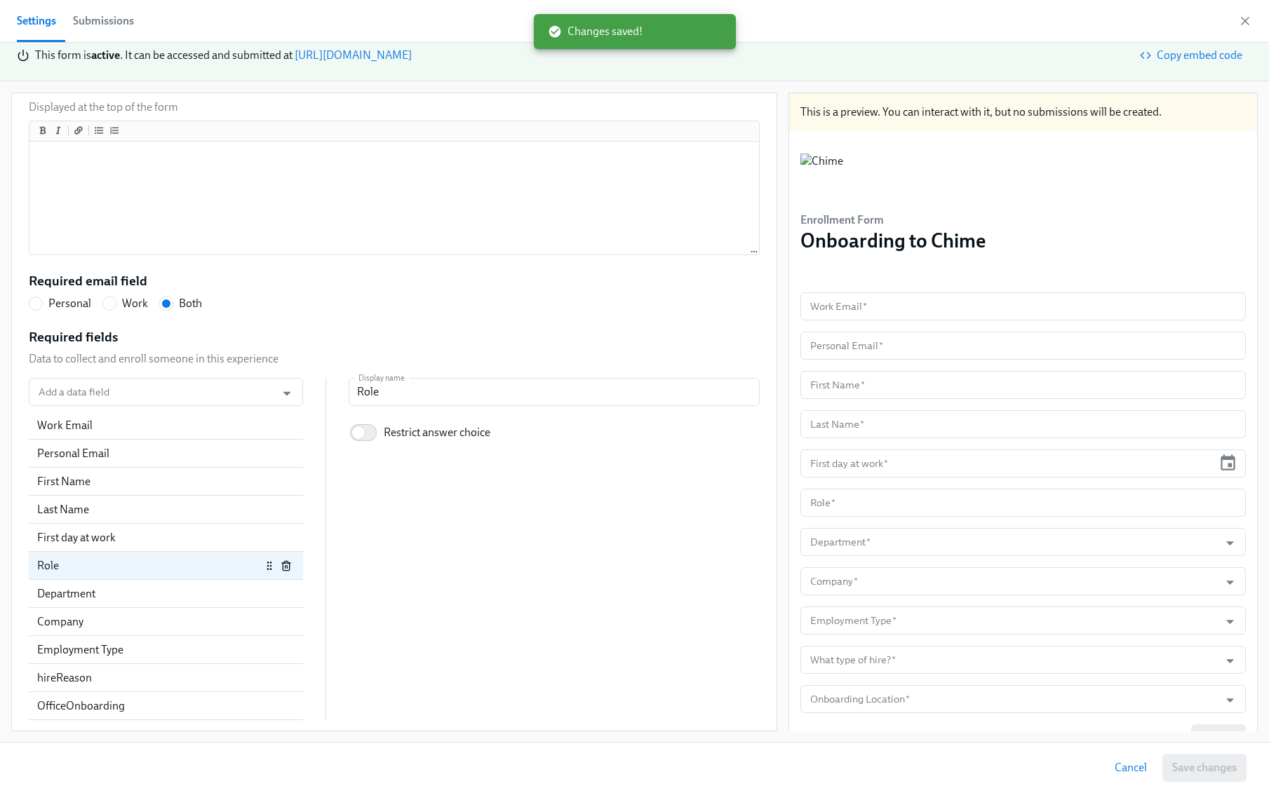
click at [412, 50] on link "https://my.dadohr.com/enrollmentForms/-kBP8WDUL35Aa-ZH0Z9pOQMLub3Tm" at bounding box center [353, 54] width 117 height 13
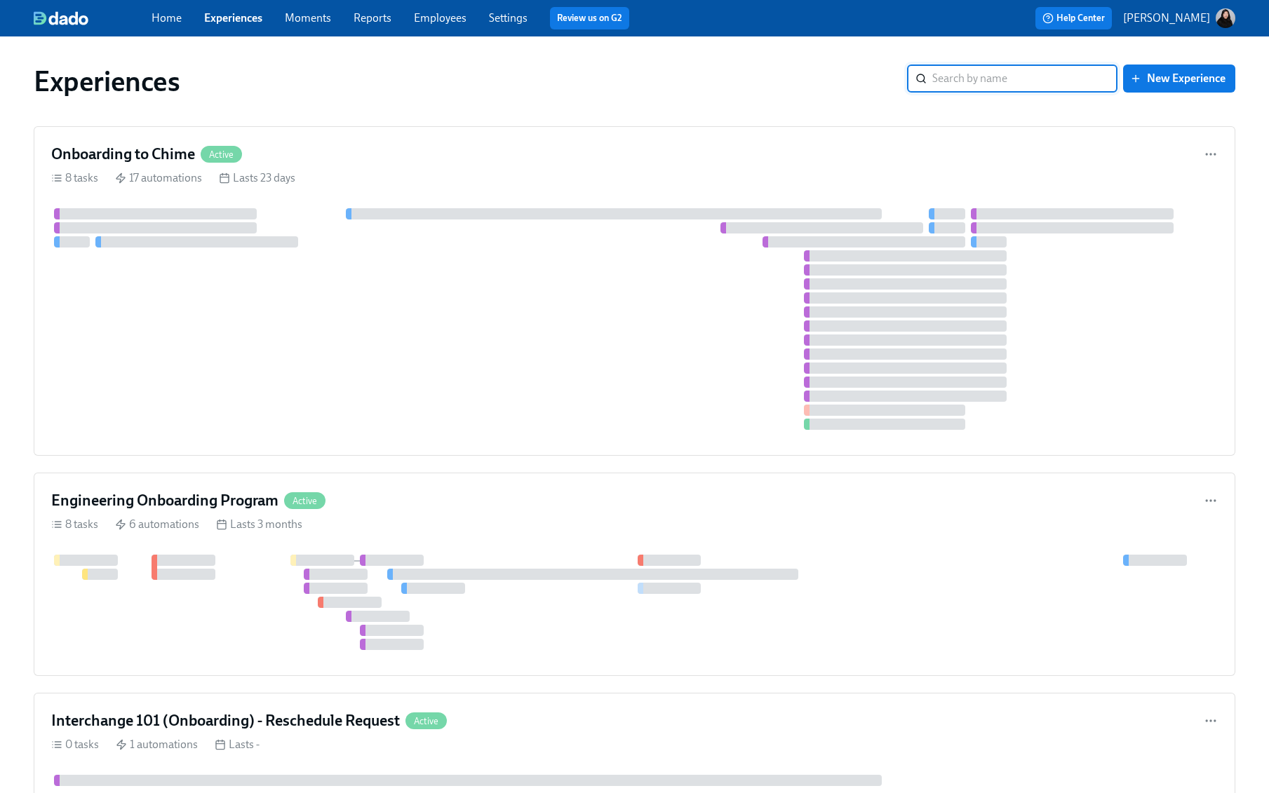
click at [451, 25] on span "Employees" at bounding box center [440, 18] width 53 height 15
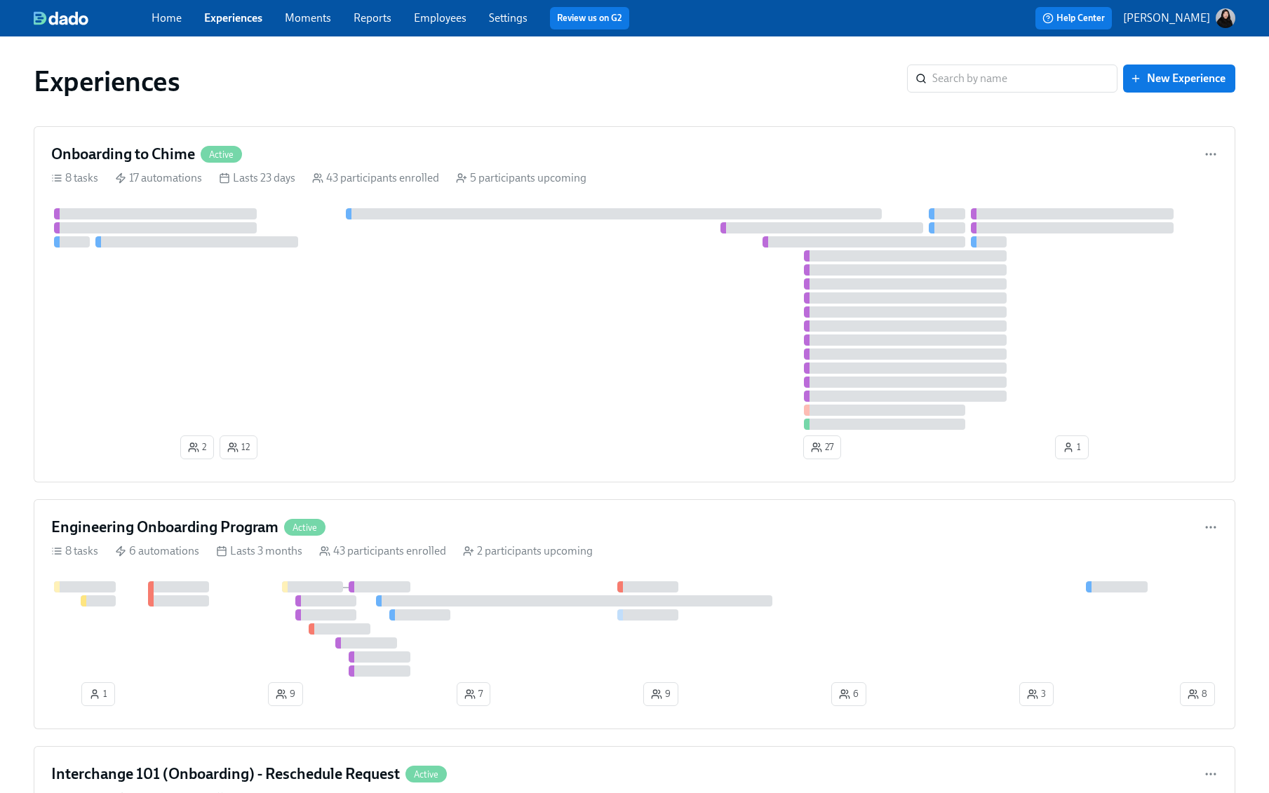
click at [436, 20] on link "Employees" at bounding box center [440, 17] width 53 height 13
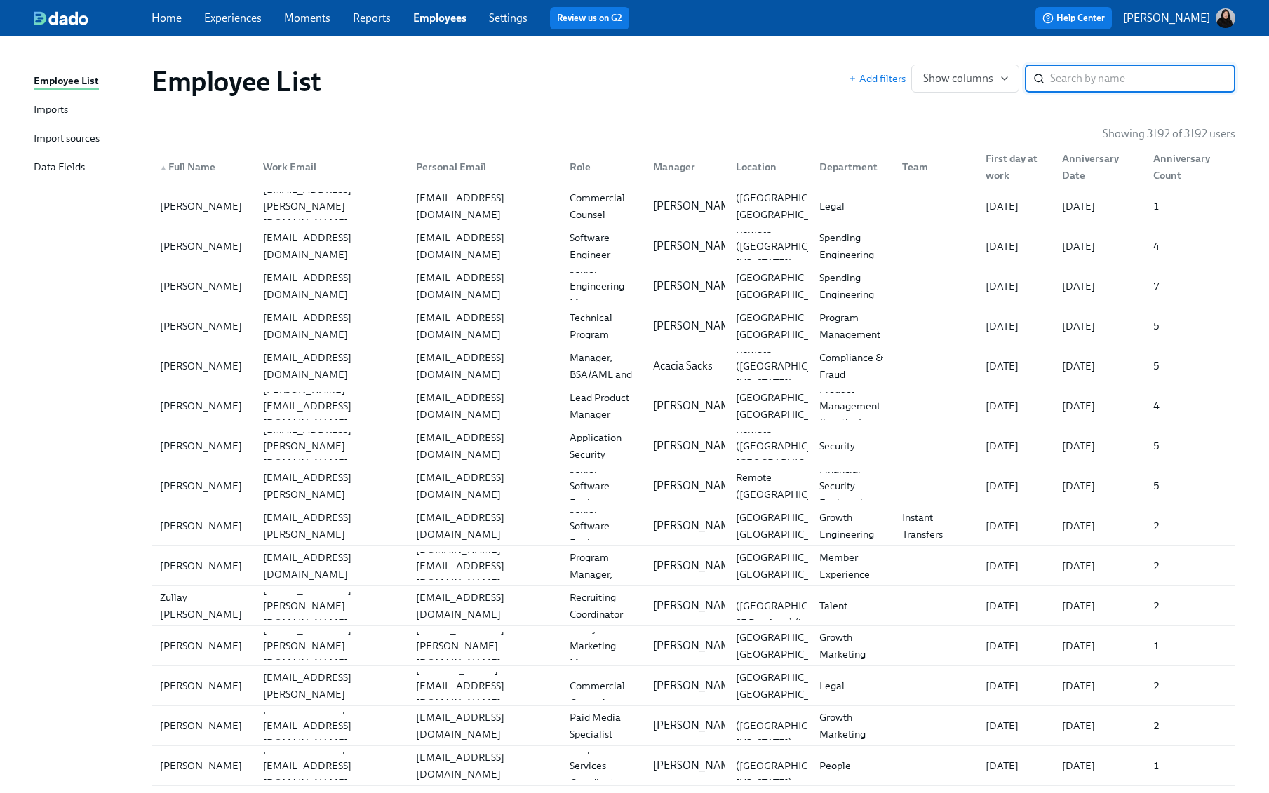
click at [52, 112] on div "Imports" at bounding box center [51, 111] width 34 height 18
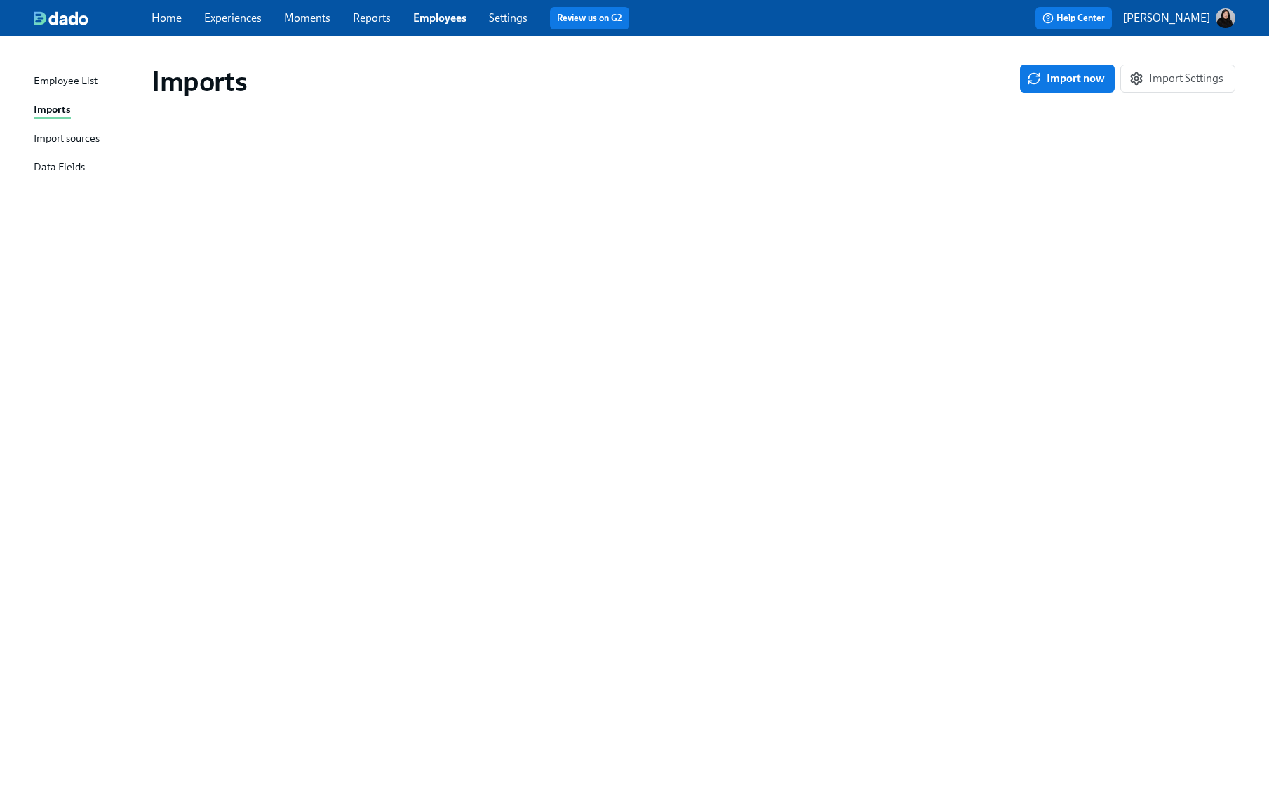
click at [75, 79] on div "Employee List" at bounding box center [66, 82] width 64 height 18
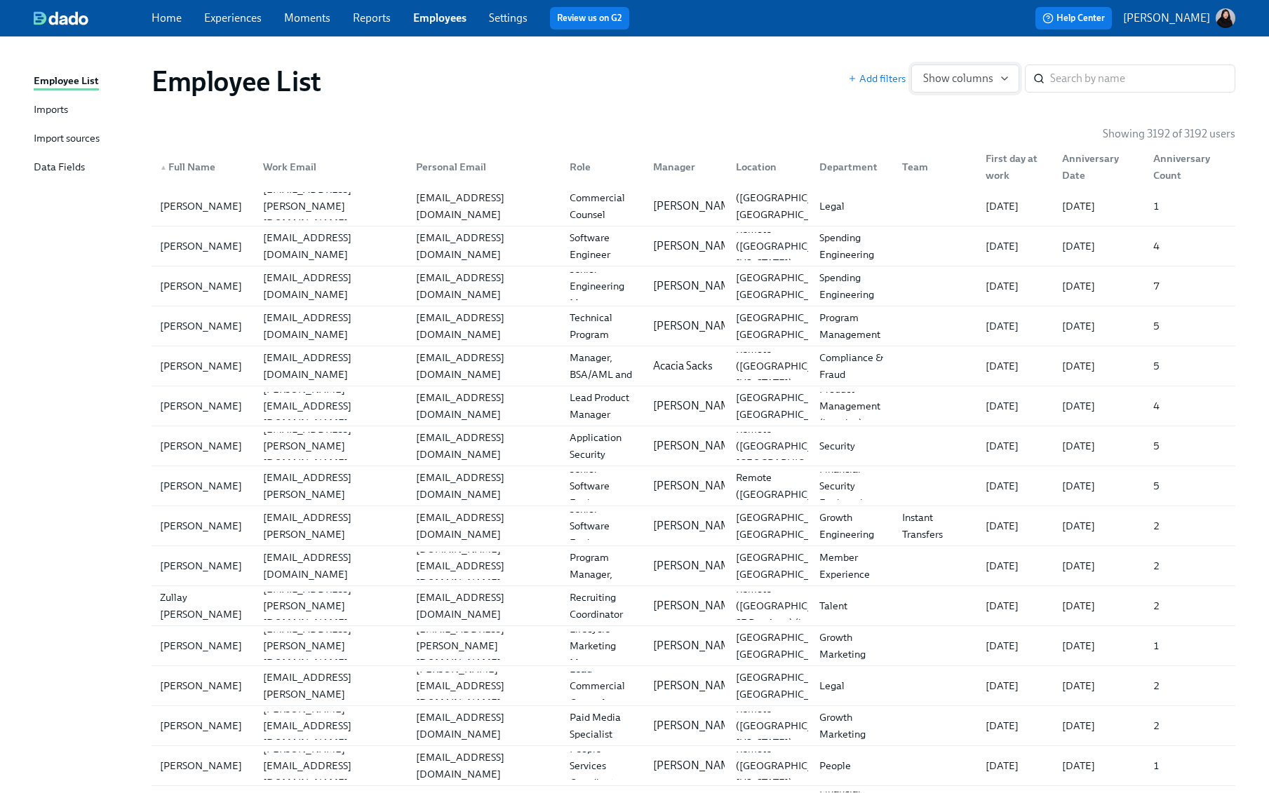
click at [980, 76] on span "Show columns" at bounding box center [965, 79] width 84 height 14
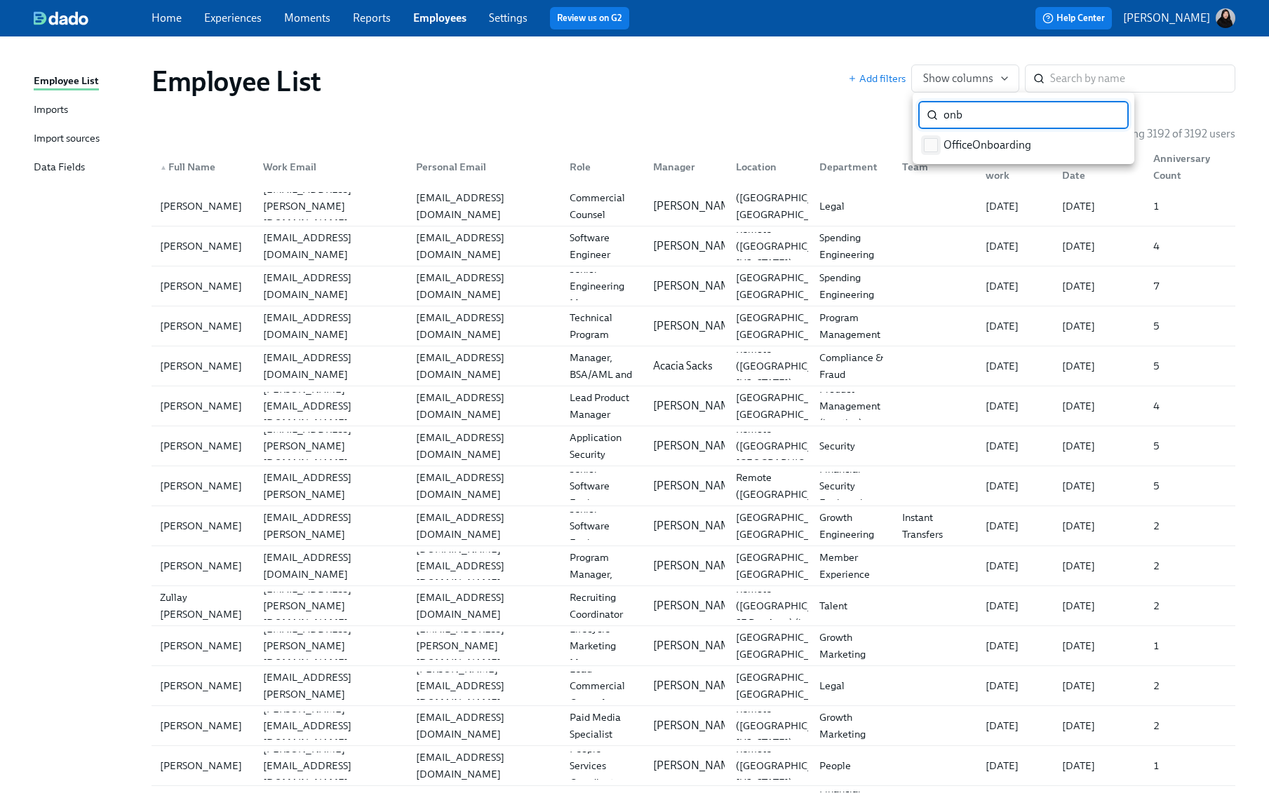
type input "onb"
click at [1013, 142] on span "OfficeOnboarding" at bounding box center [987, 144] width 88 height 15
click at [937, 142] on input "OfficeOnboarding" at bounding box center [931, 145] width 13 height 13
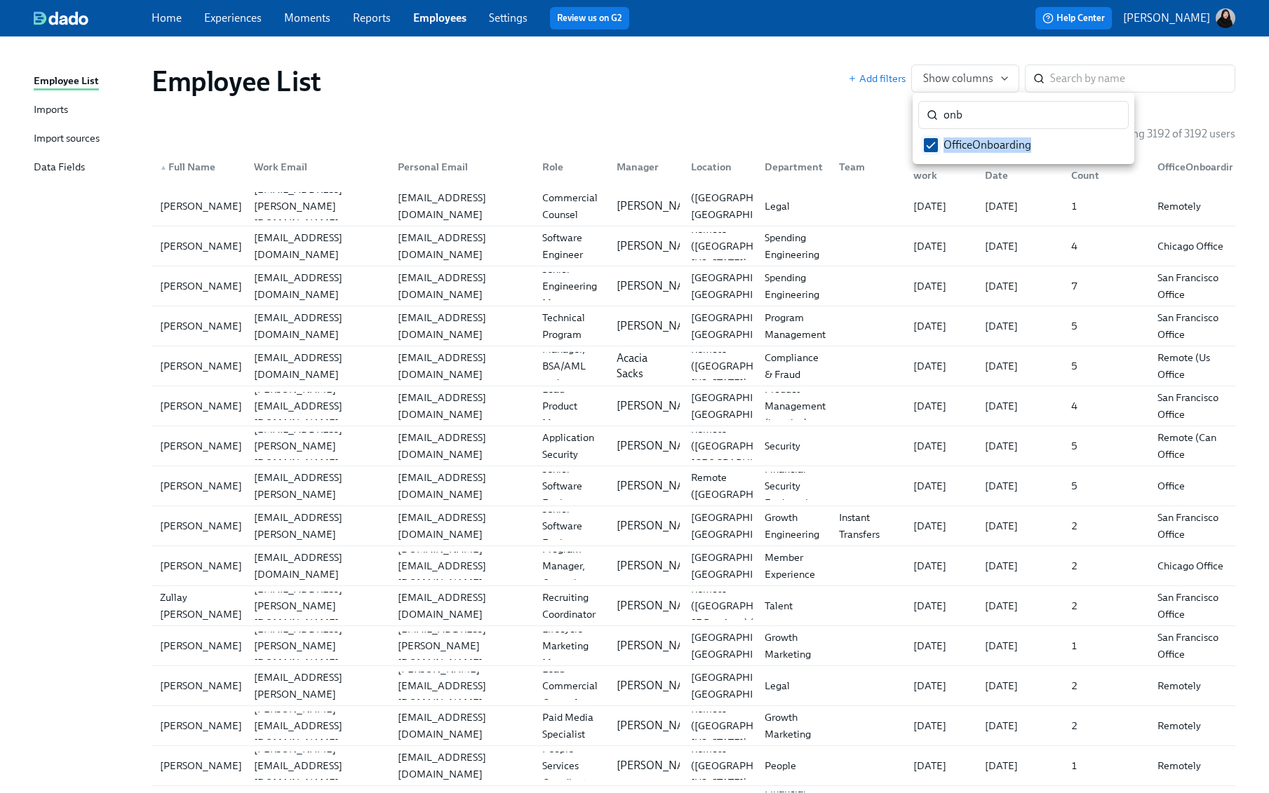
click at [1013, 142] on span "OfficeOnboarding" at bounding box center [987, 144] width 88 height 15
click at [937, 142] on input "OfficeOnboarding" at bounding box center [931, 145] width 13 height 13
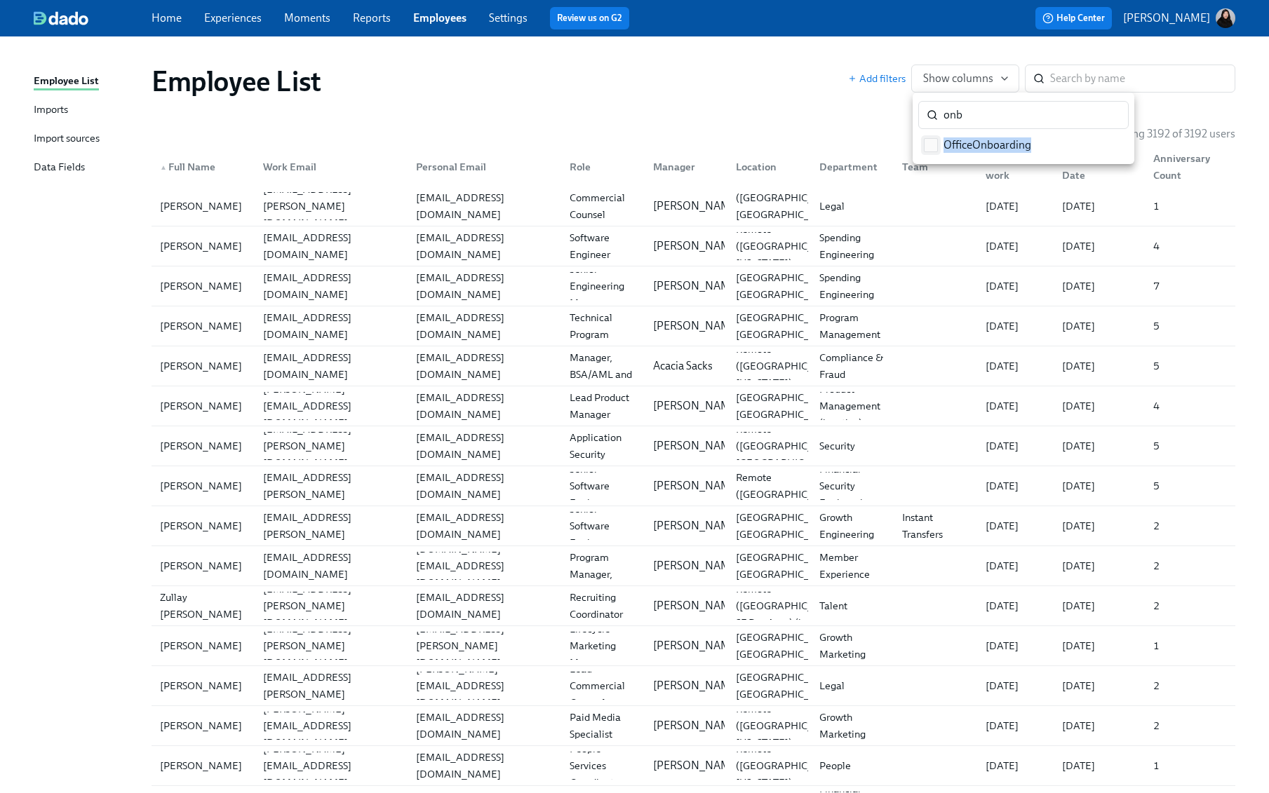
click at [1013, 142] on span "OfficeOnboarding" at bounding box center [987, 144] width 88 height 15
click at [937, 142] on input "OfficeOnboarding" at bounding box center [931, 145] width 13 height 13
checkbox input "true"
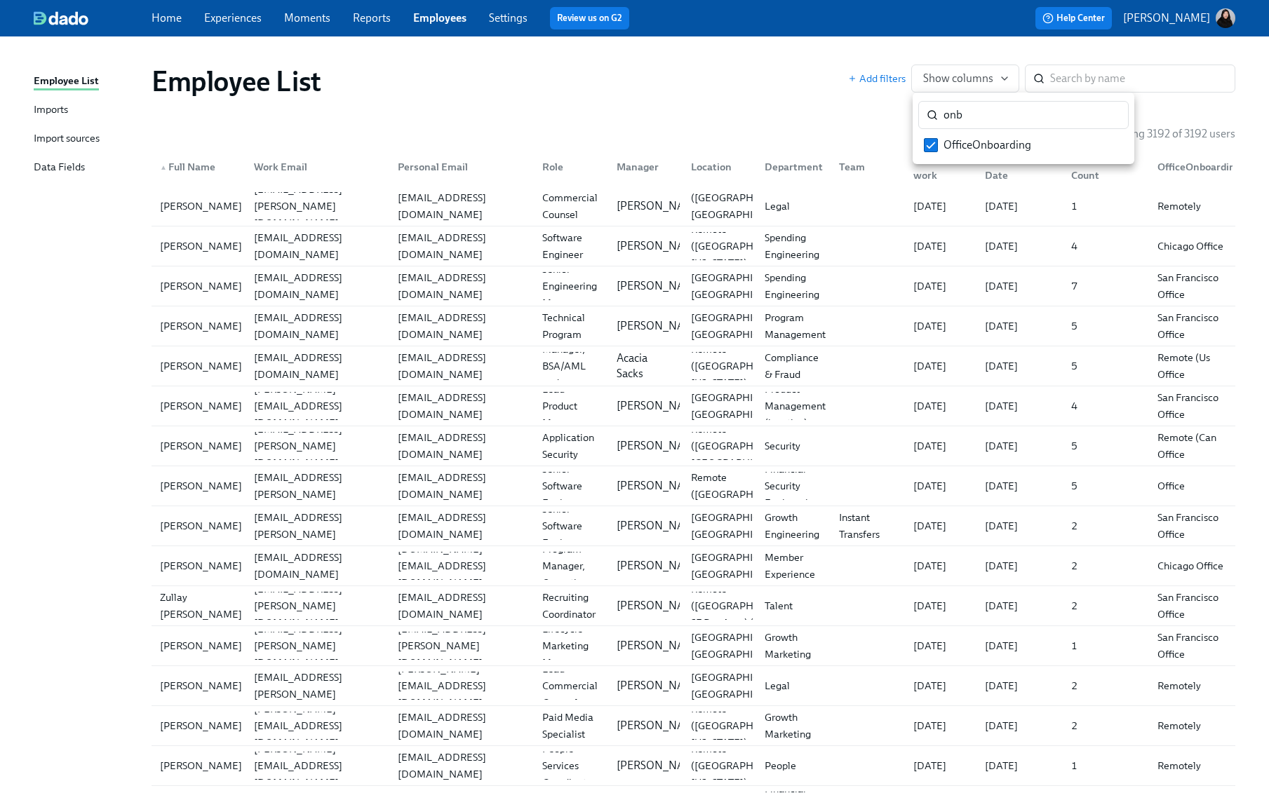
click at [1187, 481] on div at bounding box center [634, 396] width 1269 height 793
click at [924, 170] on div "First day at work" at bounding box center [941, 167] width 67 height 34
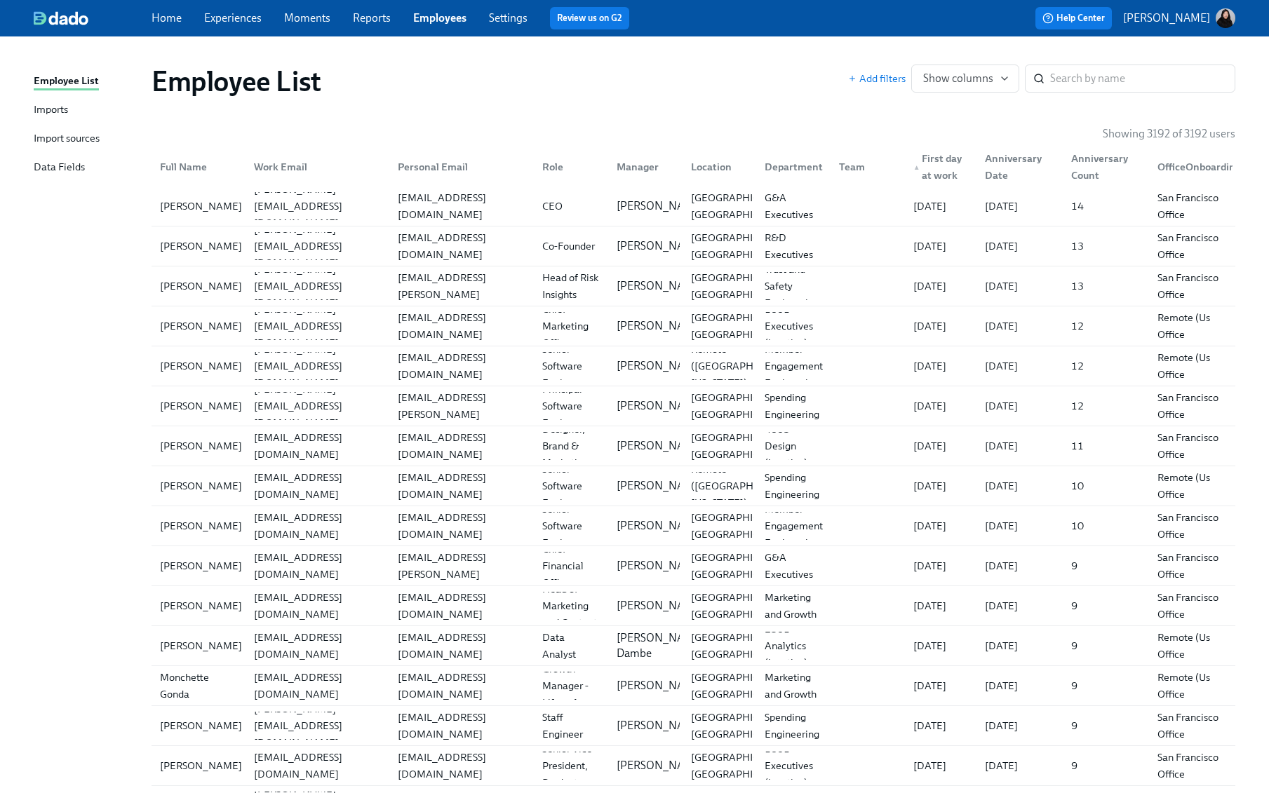
click at [924, 170] on div "▲ First day at work" at bounding box center [941, 167] width 67 height 34
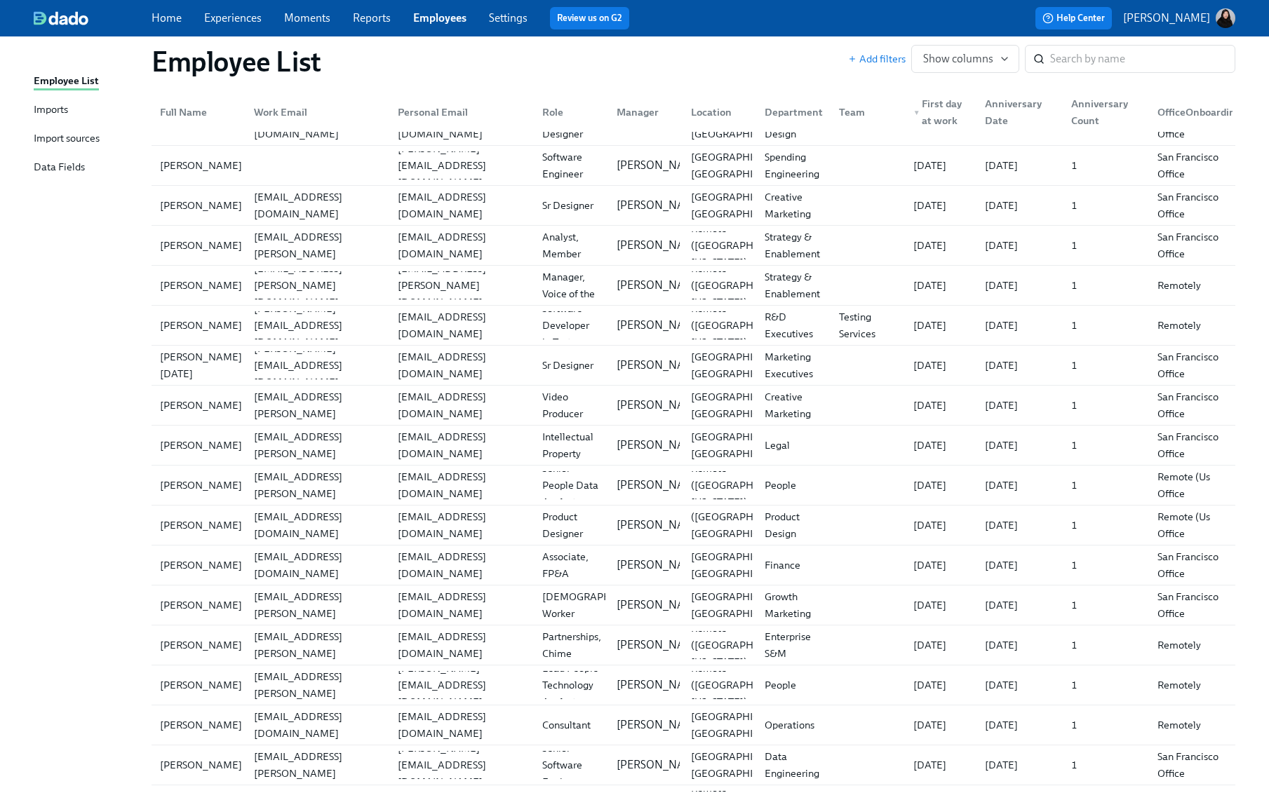
scroll to position [17452, 0]
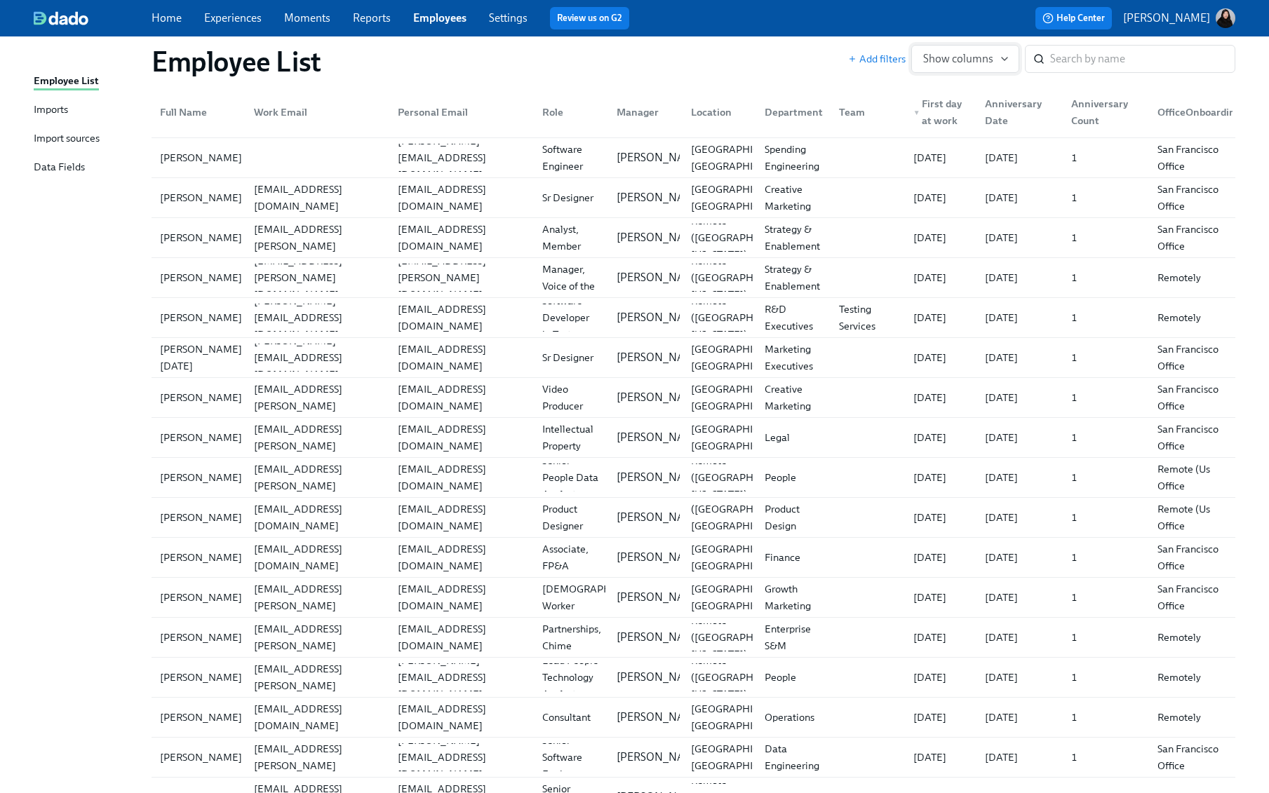
click at [985, 59] on span "Show columns" at bounding box center [965, 59] width 84 height 14
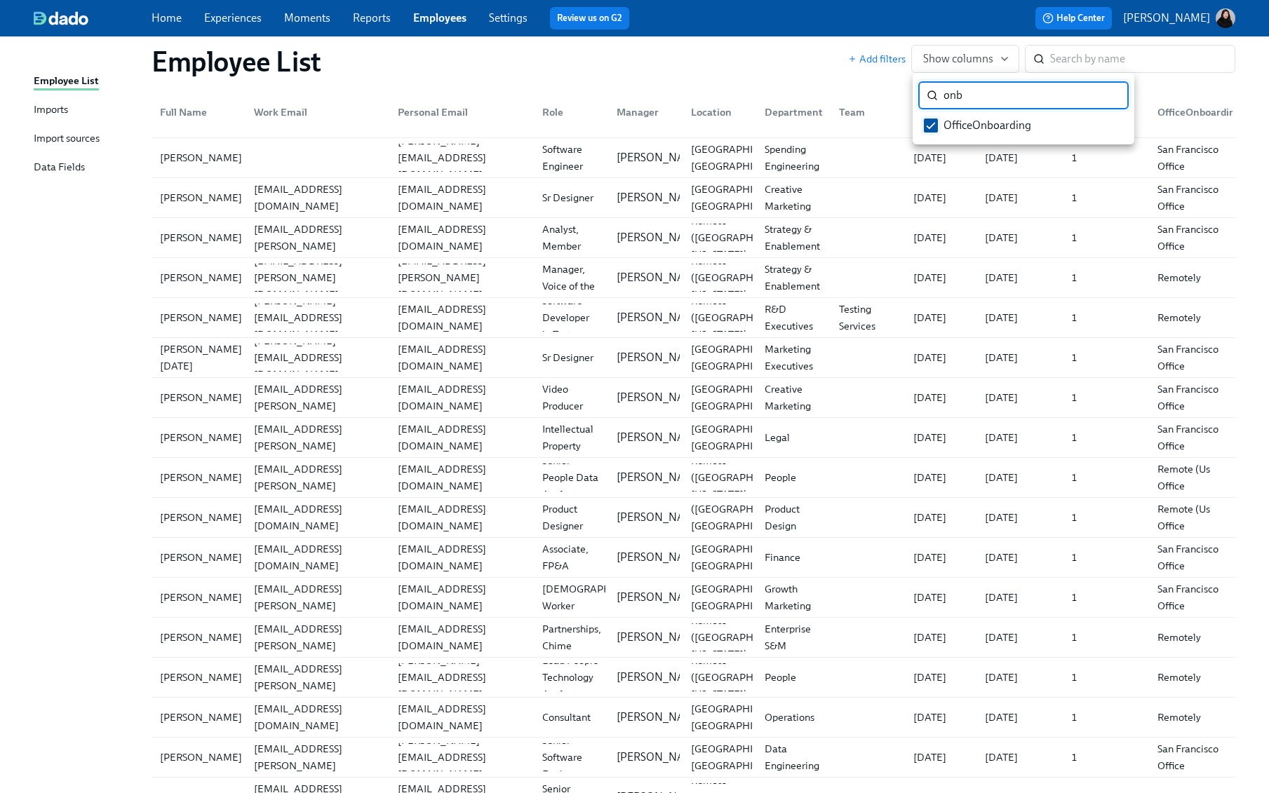
click at [932, 126] on input "OfficeOnboarding" at bounding box center [931, 125] width 13 height 13
checkbox input "false"
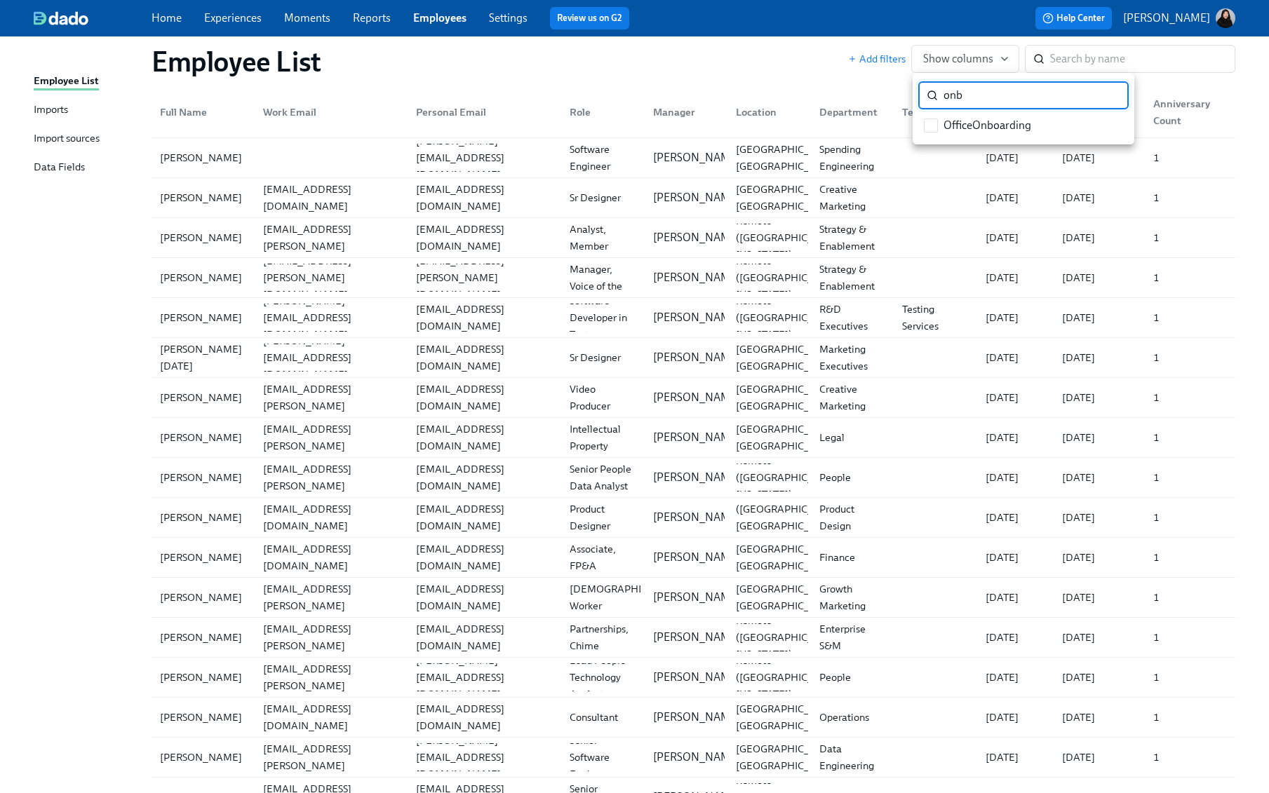
drag, startPoint x: 994, startPoint y: 102, endPoint x: 889, endPoint y: 83, distance: 106.2
click at [889, 83] on div "onb ​ OfficeOnboarding" at bounding box center [634, 396] width 1269 height 793
click at [1061, 58] on div at bounding box center [634, 396] width 1269 height 793
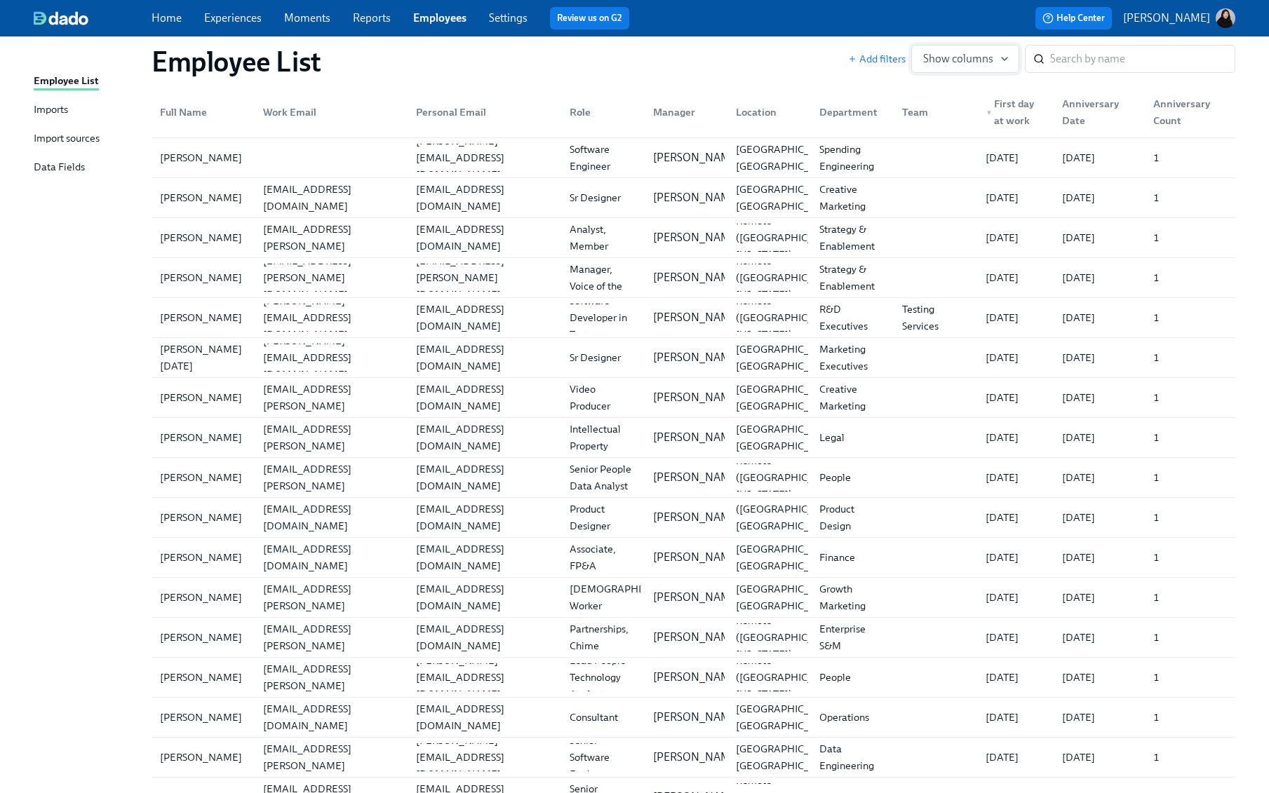
click at [969, 60] on span "Show columns" at bounding box center [965, 59] width 84 height 14
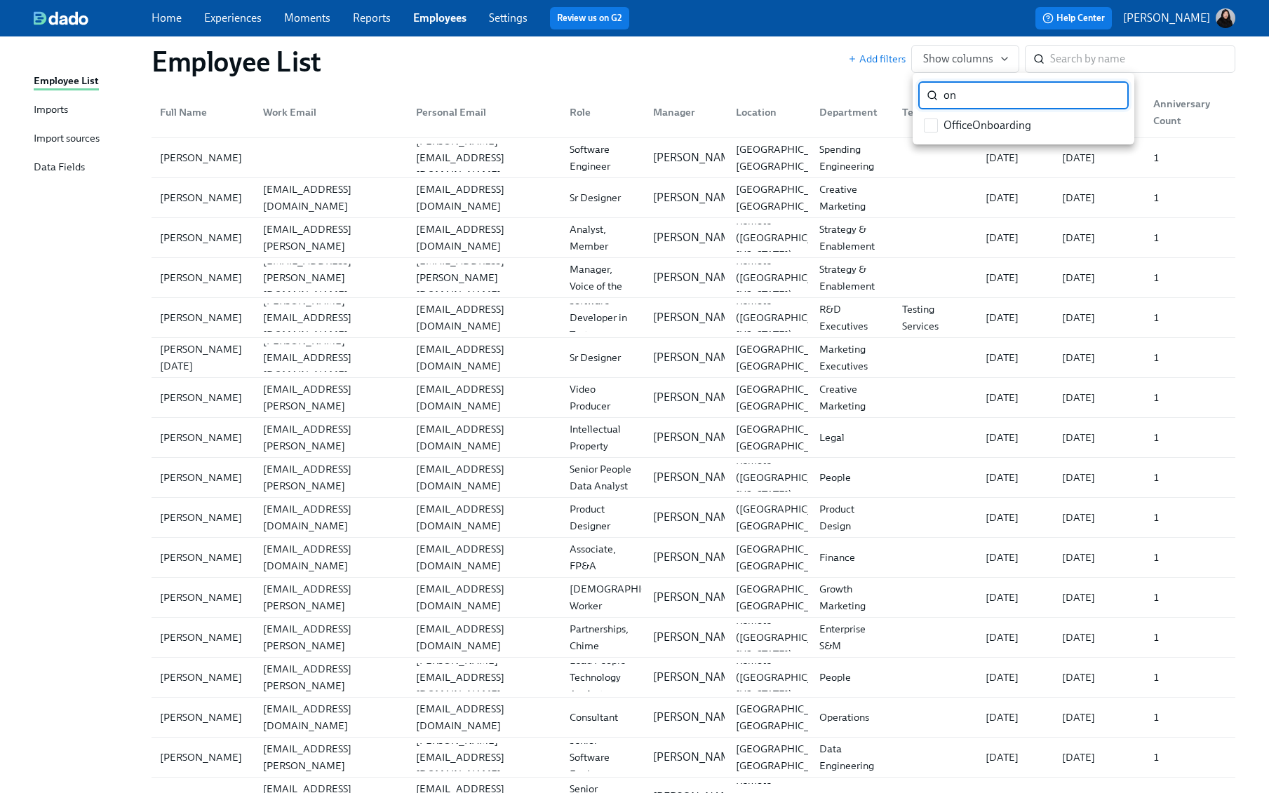
type input "o"
type input "employ"
click at [960, 128] on span "Employment Type" at bounding box center [986, 125] width 86 height 15
click at [937, 128] on input "Employment Type" at bounding box center [931, 125] width 13 height 13
checkbox input "true"
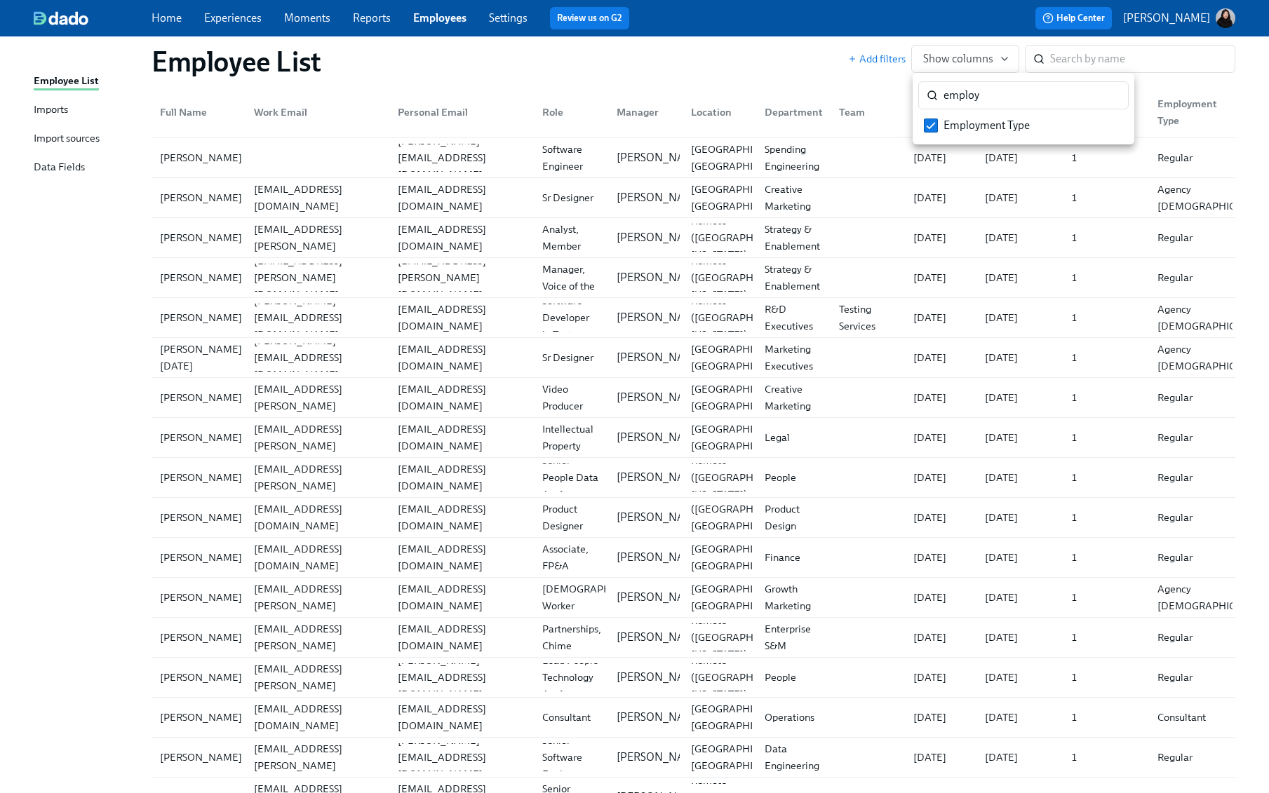
click at [802, 67] on div at bounding box center [634, 396] width 1269 height 793
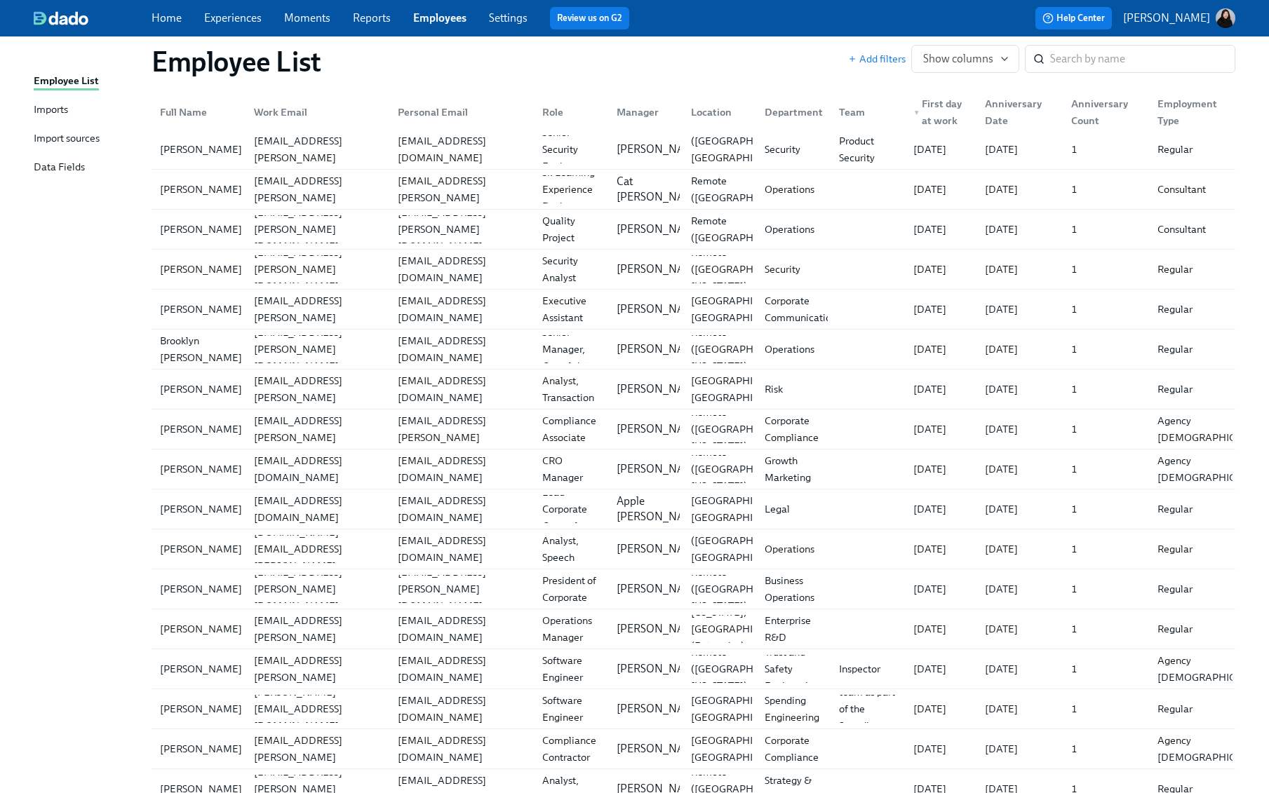
scroll to position [22197, 0]
click at [227, 23] on link "Experiences" at bounding box center [233, 17] width 58 height 13
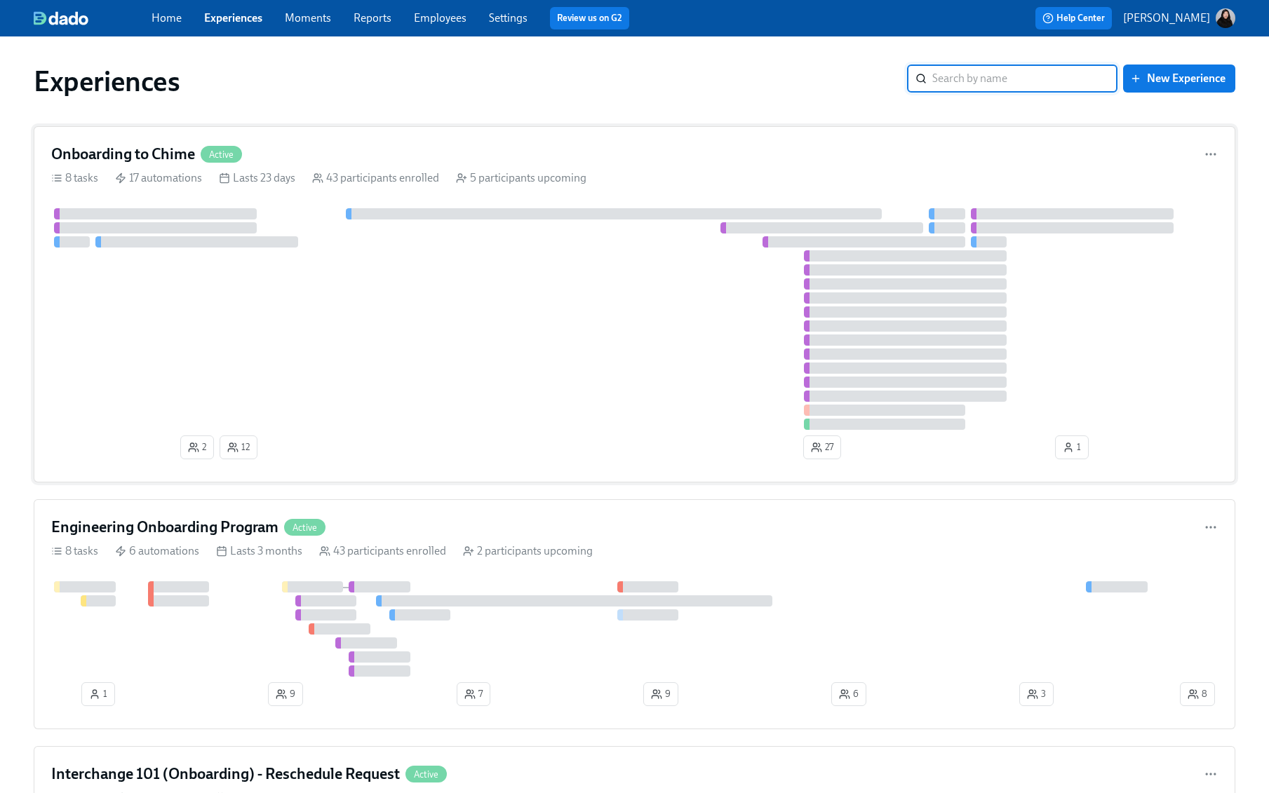
click at [206, 286] on div at bounding box center [634, 319] width 1167 height 222
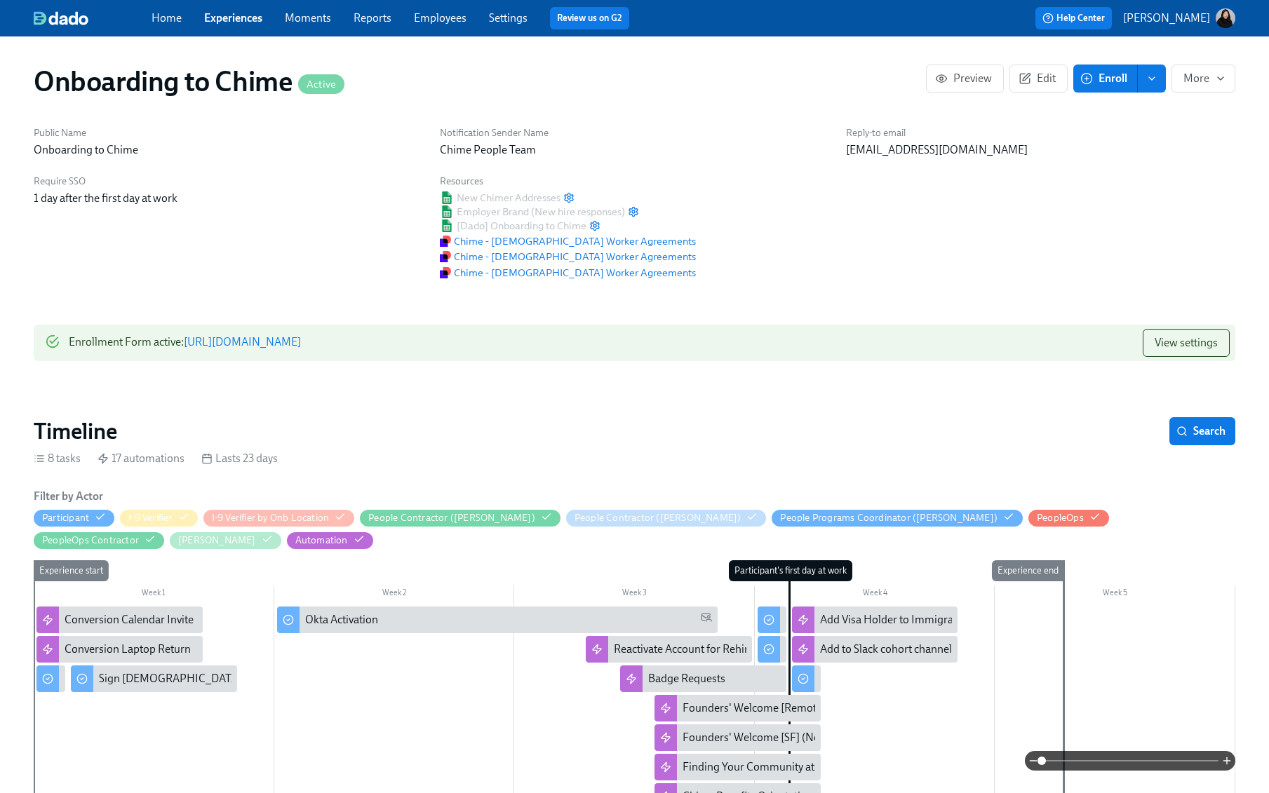
scroll to position [0, 1768]
click at [1039, 81] on span "Edit" at bounding box center [1038, 79] width 34 height 14
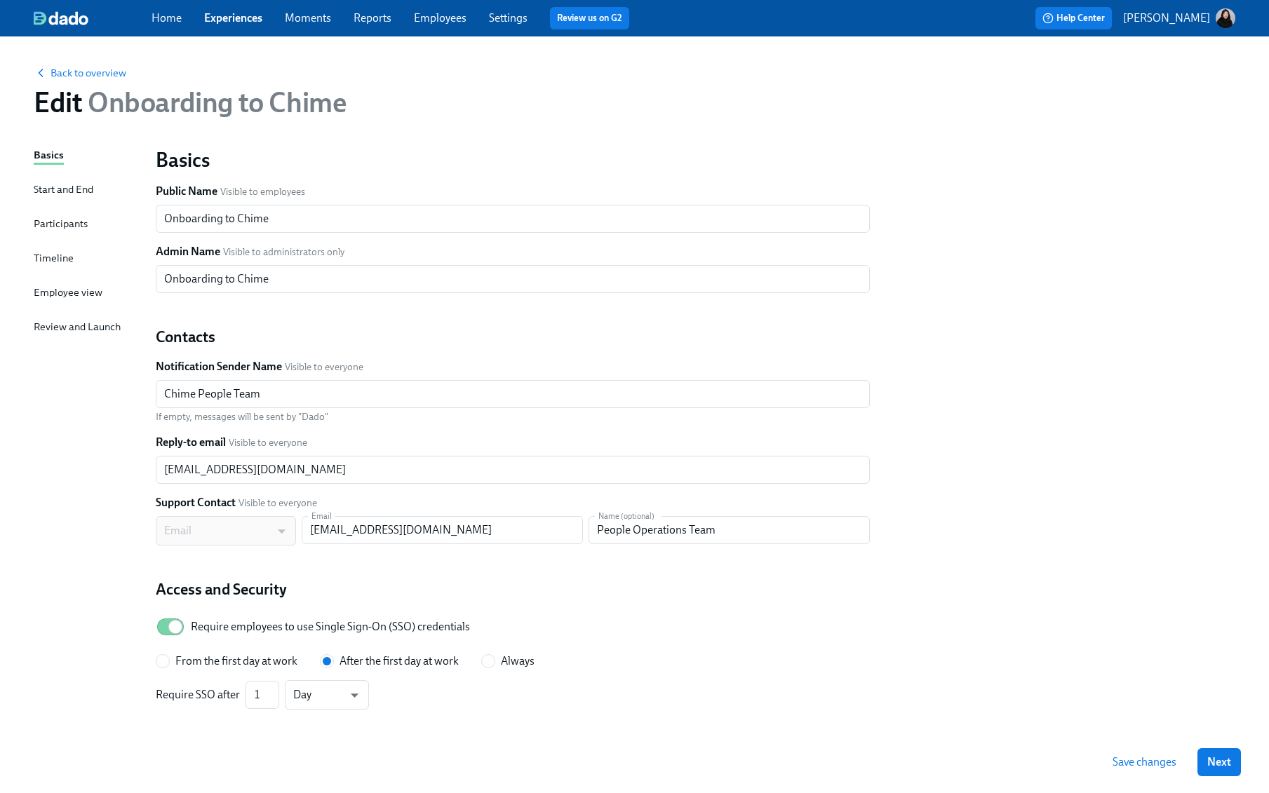
click at [67, 228] on div "Participants" at bounding box center [61, 223] width 54 height 15
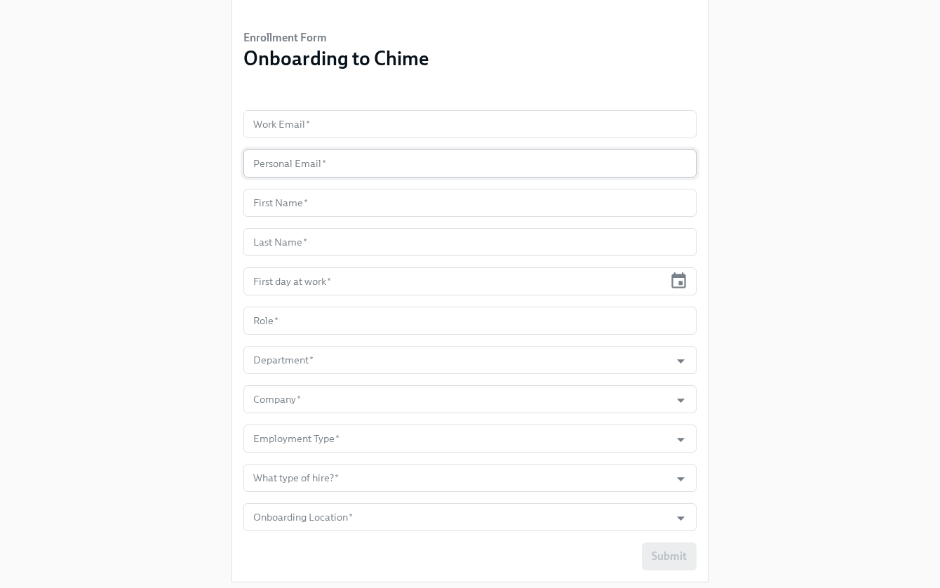
scroll to position [124, 0]
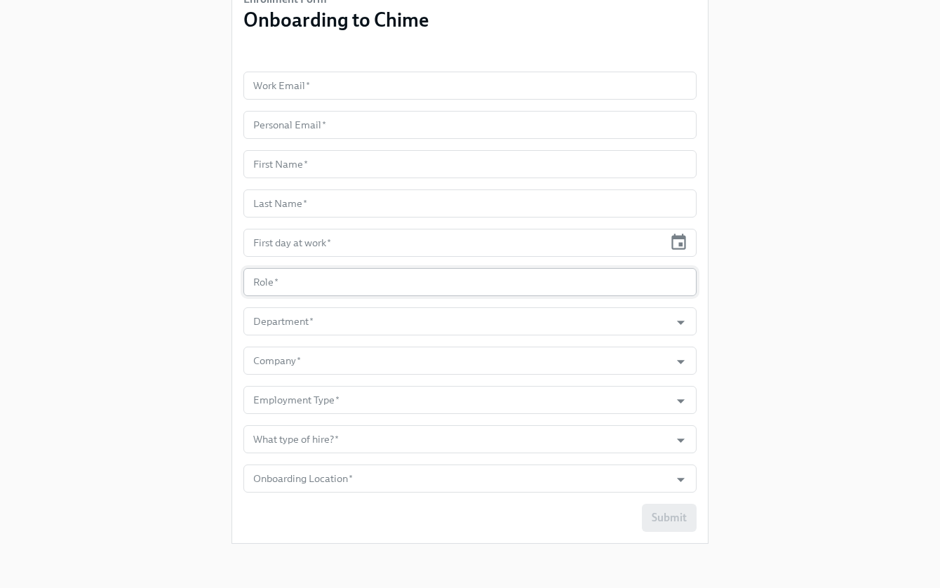
click at [417, 282] on input "text" at bounding box center [469, 282] width 453 height 28
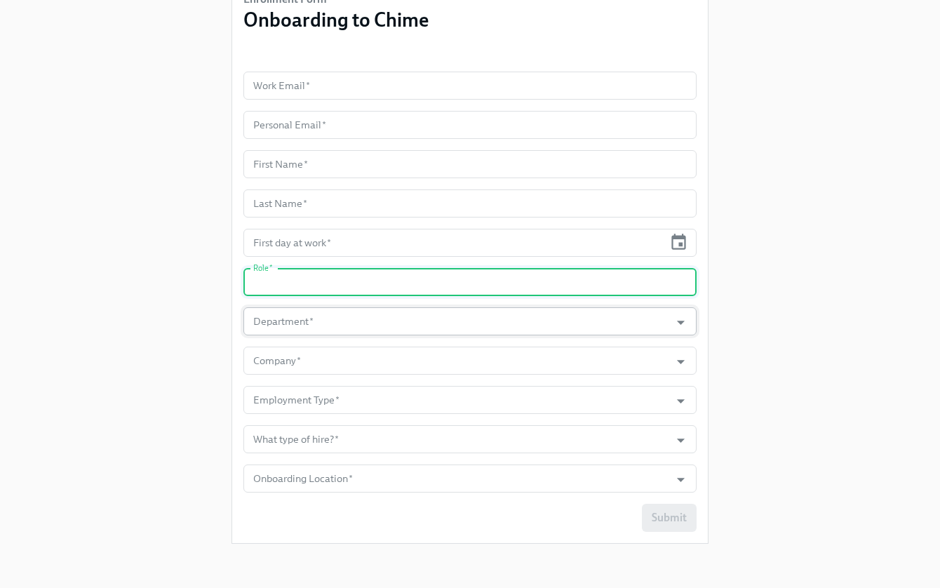
click at [394, 321] on input "Department   *" at bounding box center [456, 321] width 412 height 28
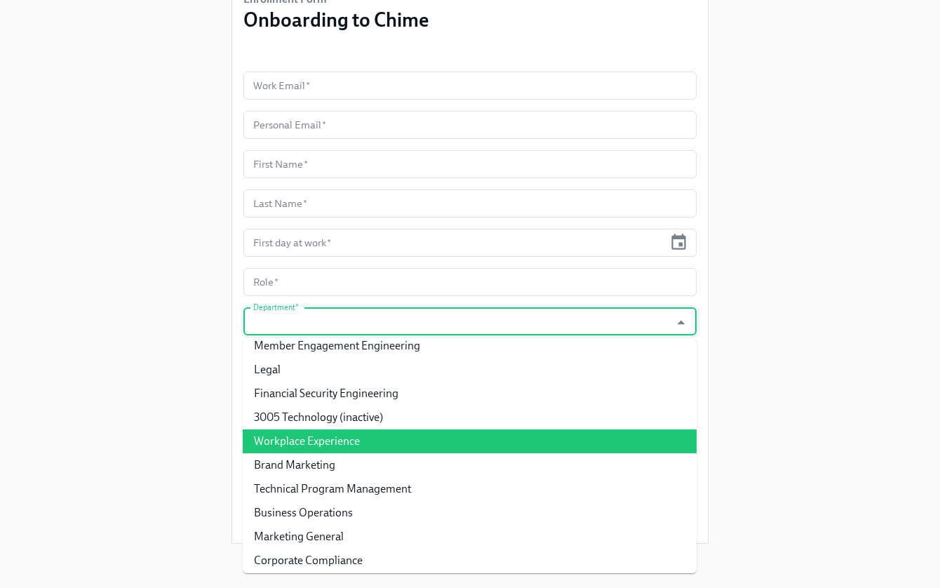
scroll to position [597, 0]
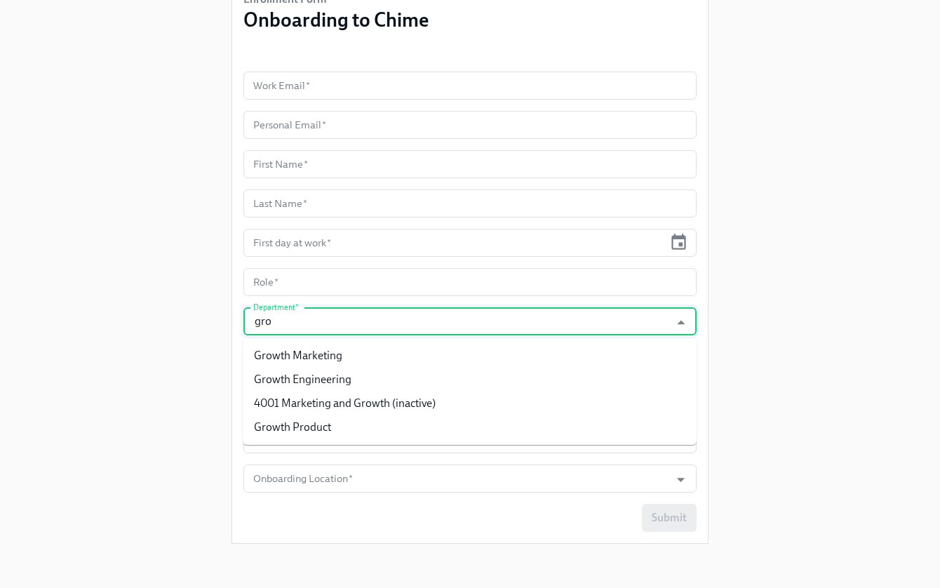
type input "gro"
click at [33, 398] on div "Enrollment Form Onboarding to Chime Work Email   * Work Email * Personal Email …" at bounding box center [469, 215] width 895 height 679
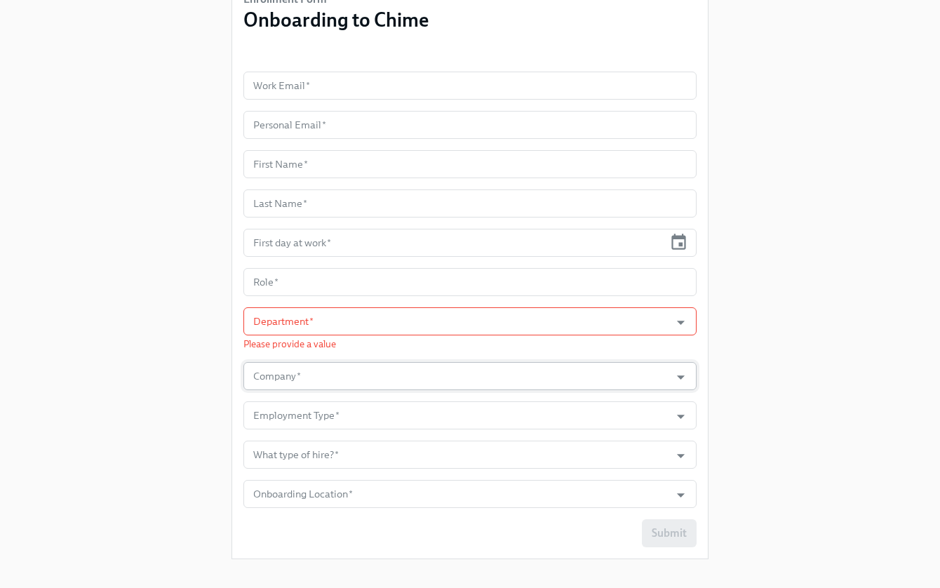
click at [304, 382] on input "Company   *" at bounding box center [456, 376] width 412 height 28
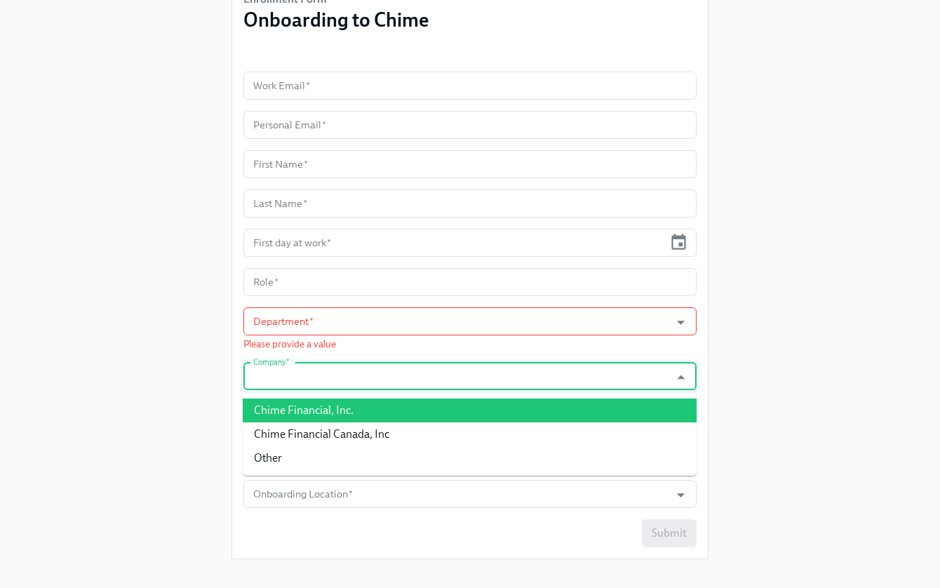
click at [133, 471] on div "Enrollment Form Onboarding to Chime Work Email   * Work Email * Personal Email …" at bounding box center [469, 223] width 895 height 694
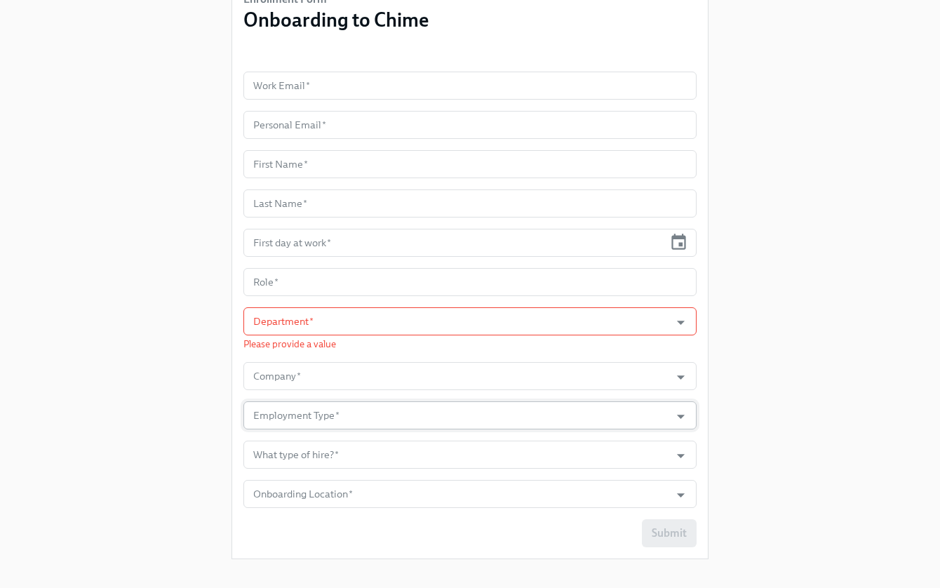
click at [325, 412] on input "Employment Type   *" at bounding box center [456, 415] width 412 height 28
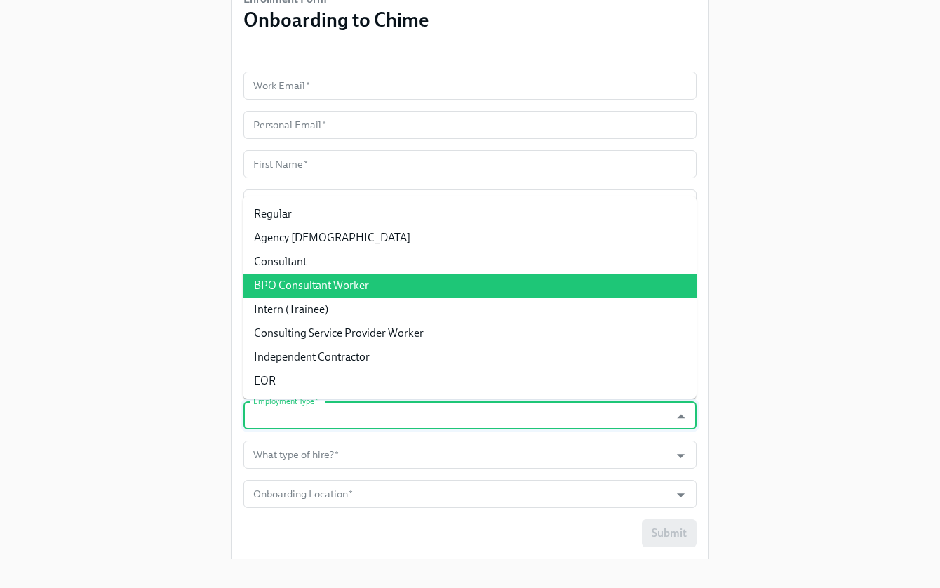
scroll to position [140, 0]
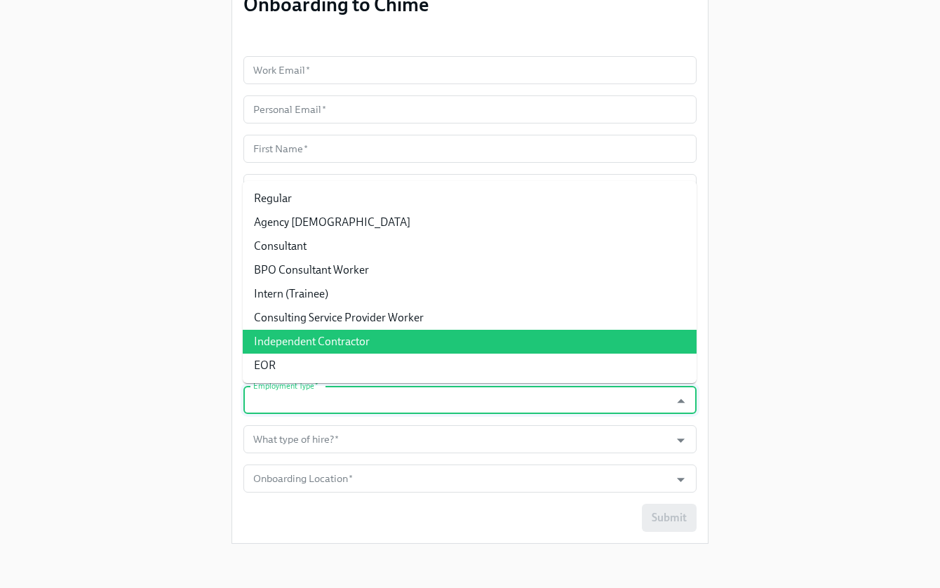
click at [151, 344] on div "Enrollment Form Onboarding to Chime Work Email   * Work Email * Personal Email …" at bounding box center [469, 207] width 895 height 694
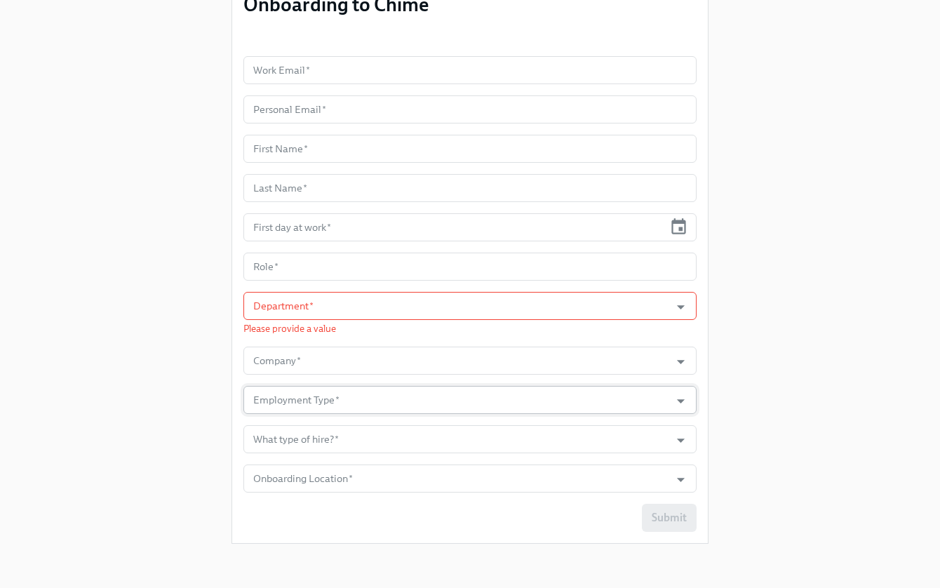
click at [287, 403] on input "Employment Type   *" at bounding box center [456, 400] width 412 height 28
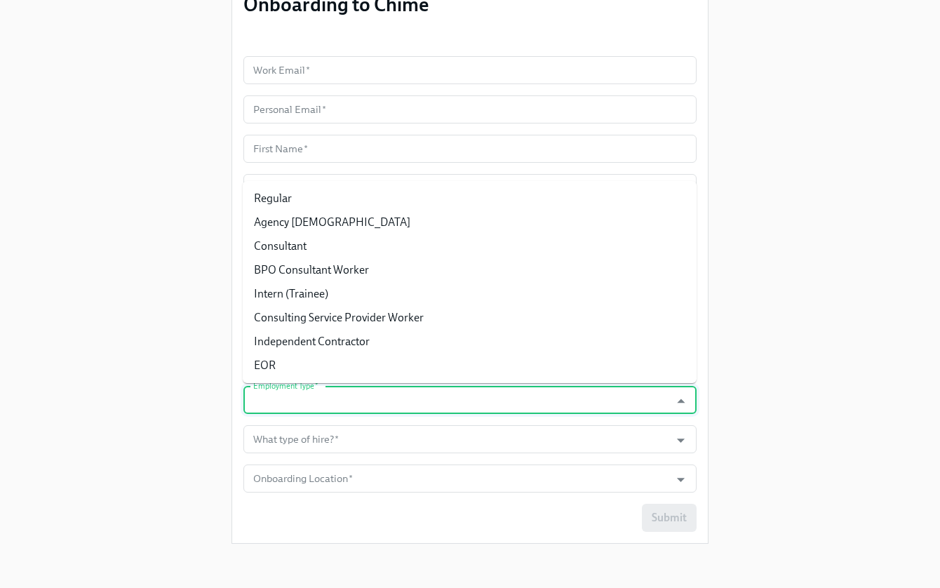
click at [173, 407] on div "Enrollment Form Onboarding to Chime Work Email   * Work Email * Personal Email …" at bounding box center [469, 207] width 895 height 694
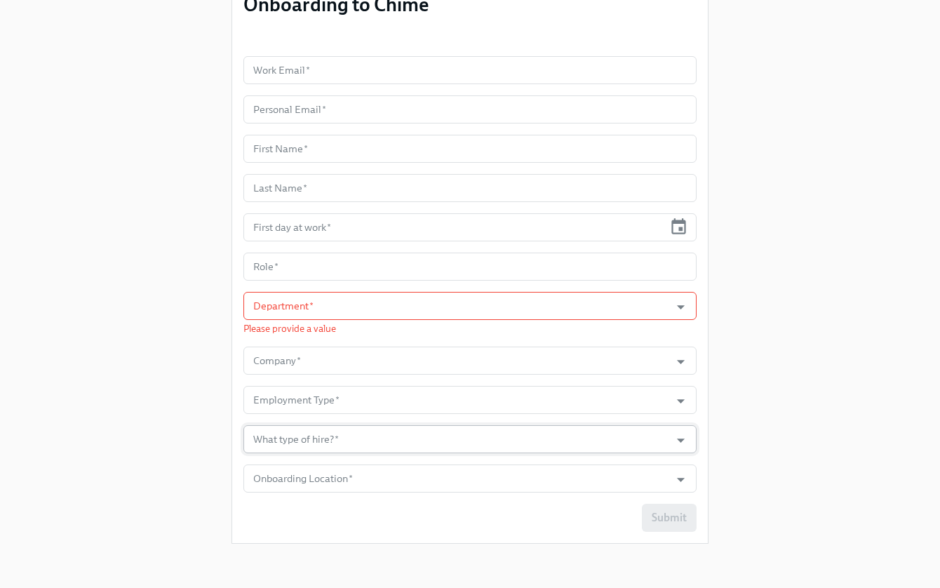
click at [297, 437] on input "What type of hire?   *" at bounding box center [456, 439] width 412 height 28
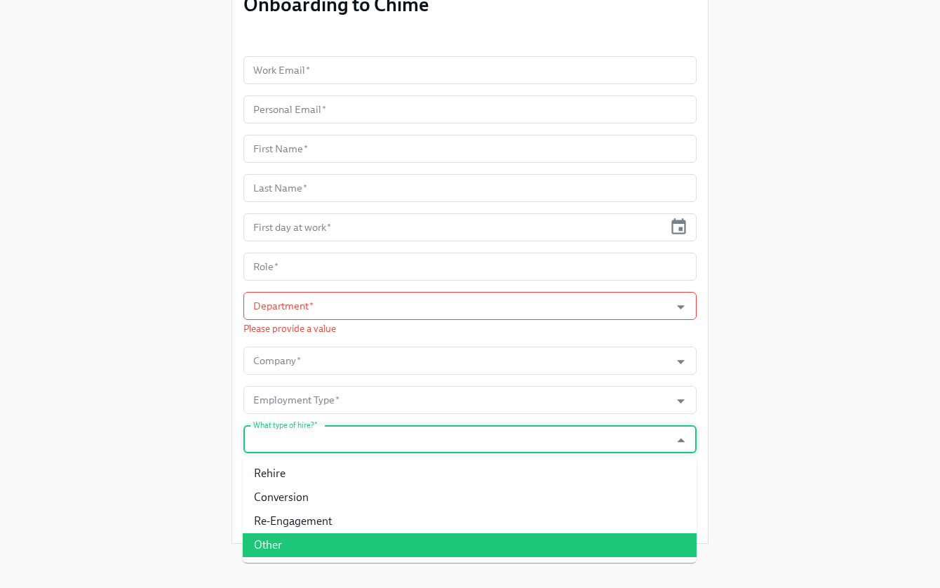
click at [281, 551] on li "Other" at bounding box center [470, 545] width 454 height 24
type input "Other"
click at [299, 445] on input "Other" at bounding box center [456, 439] width 412 height 28
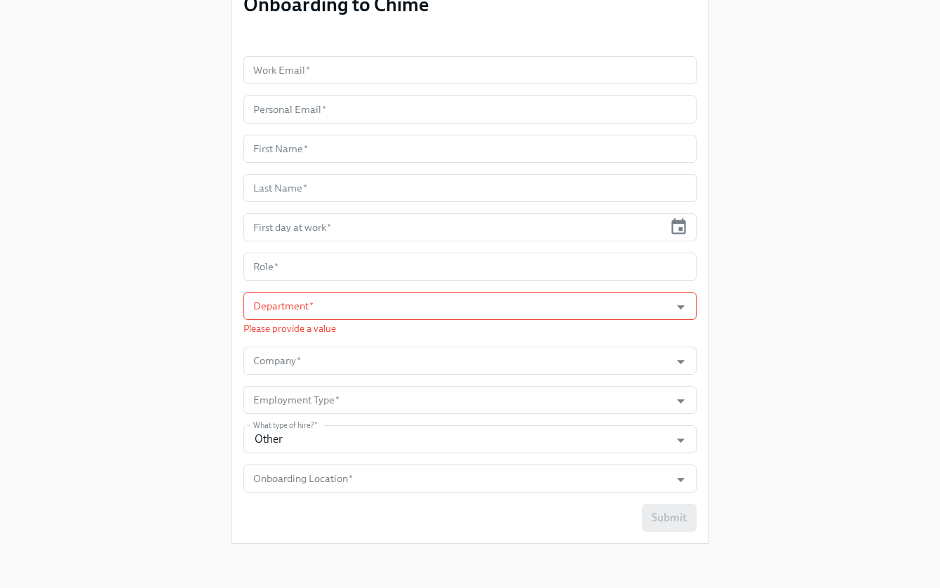
click at [181, 470] on div "Enrollment Form Onboarding to Chime Work Email   * Work Email * Personal Email …" at bounding box center [469, 207] width 895 height 694
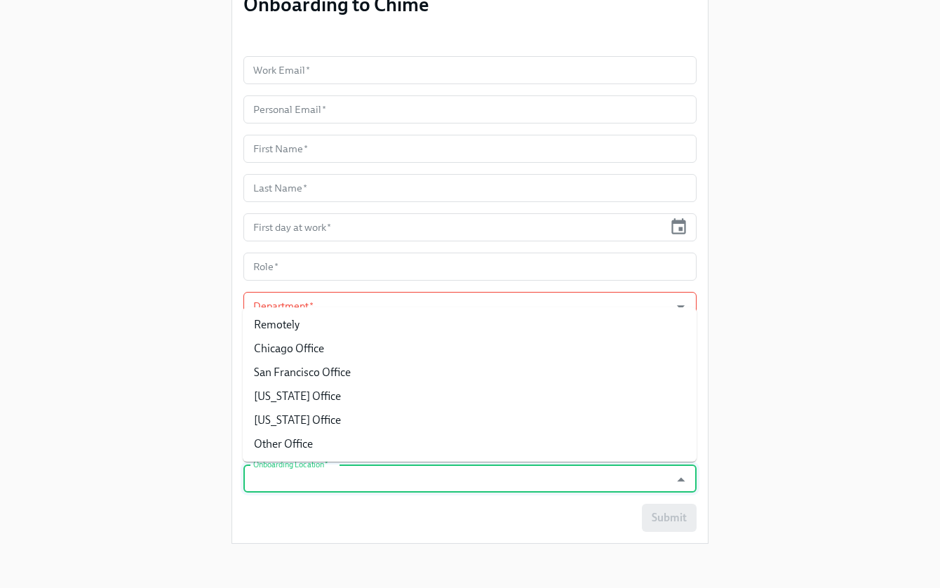
click at [334, 471] on input "Onboarding Location   *" at bounding box center [456, 478] width 412 height 28
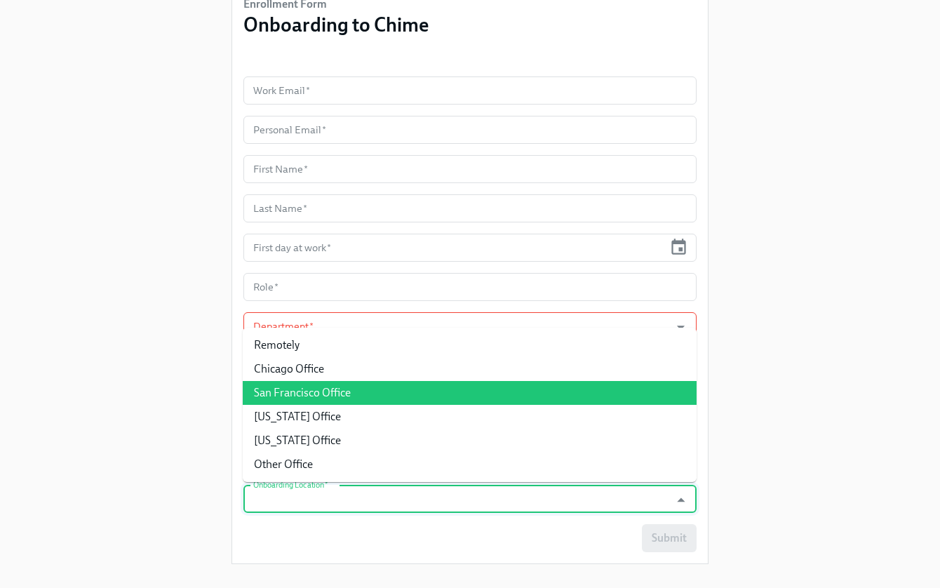
scroll to position [121, 0]
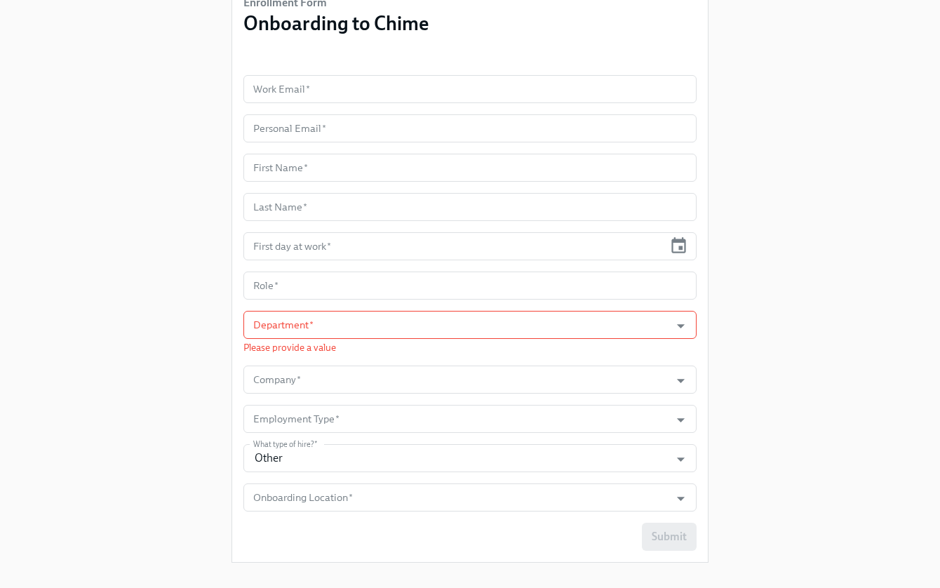
click at [154, 404] on div "Enrollment Form Onboarding to Chime Work Email   * Work Email * Personal Email …" at bounding box center [469, 226] width 895 height 694
click at [175, 335] on div "Enrollment Form Onboarding to Chime Work Email   * Work Email * Personal Email …" at bounding box center [469, 226] width 895 height 694
click at [727, 289] on div "Enrollment Form Onboarding to Chime Work Email   * Work Email * Personal Email …" at bounding box center [469, 226] width 895 height 694
click at [659, 459] on icon "Clear" at bounding box center [662, 459] width 11 height 11
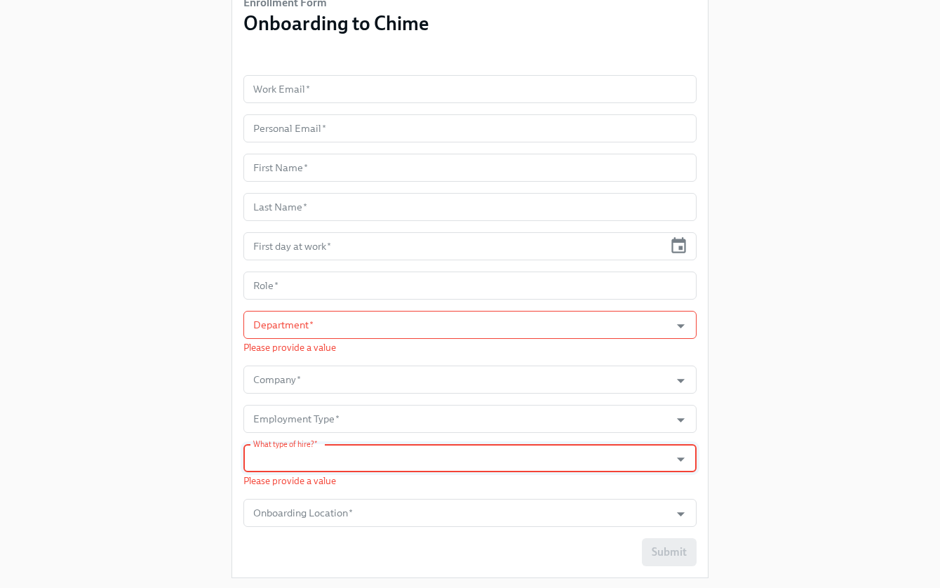
click at [789, 289] on div "Enrollment Form Onboarding to Chime Work Email   * Work Email * Personal Email …" at bounding box center [469, 234] width 895 height 710
